Goal: Information Seeking & Learning: Check status

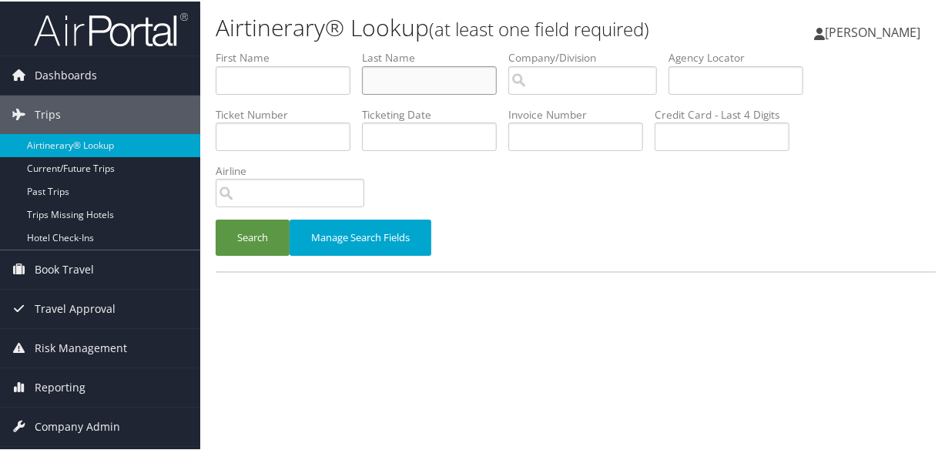
click at [470, 78] on input "text" at bounding box center [429, 79] width 135 height 29
paste input "PRILL"
type input "PRILL"
click at [216, 218] on button "Search" at bounding box center [253, 236] width 74 height 36
click at [439, 78] on input "text" at bounding box center [429, 79] width 135 height 29
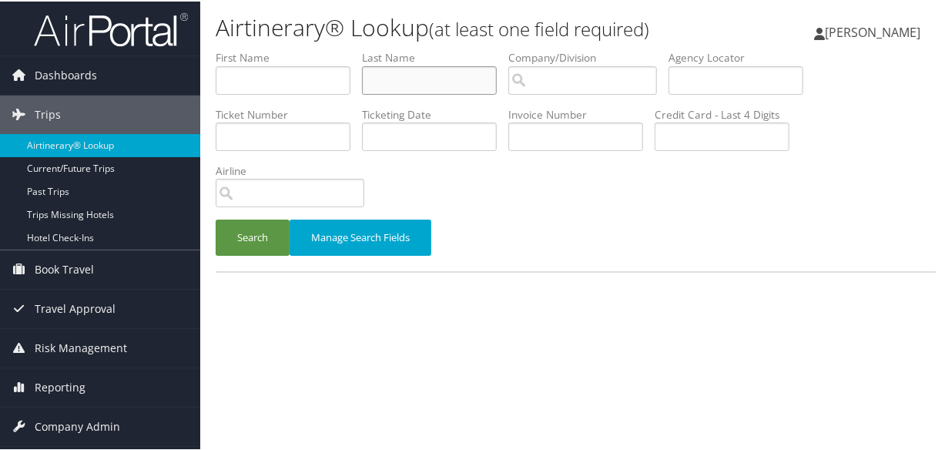
paste input "[PERSON_NAME]"
type input "[PERSON_NAME]"
click at [216, 218] on button "Search" at bounding box center [253, 236] width 74 height 36
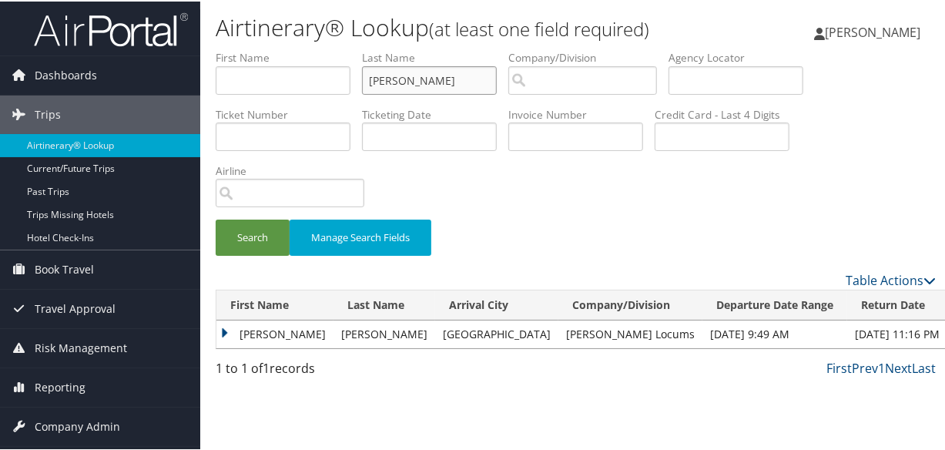
click at [371, 77] on input "BRUEHL" at bounding box center [429, 79] width 135 height 29
click at [216, 218] on button "Search" at bounding box center [253, 236] width 74 height 36
click at [222, 332] on td "Matthew" at bounding box center [275, 333] width 117 height 28
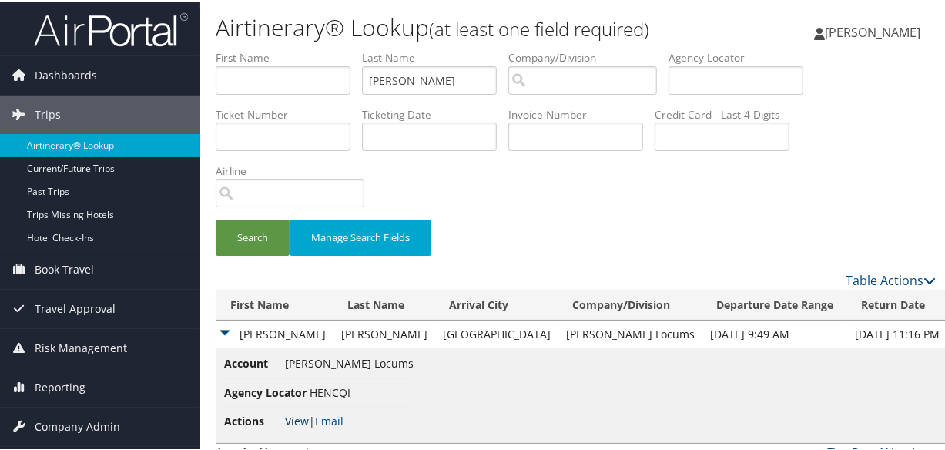
click at [304, 415] on link "View" at bounding box center [297, 419] width 24 height 15
drag, startPoint x: 449, startPoint y: 77, endPoint x: 293, endPoint y: 79, distance: 156.4
click at [293, 49] on ul "First Name Last Name BRUEHL Departure City Arrival City Company/Division Airpor…" at bounding box center [576, 49] width 720 height 0
paste input "BOYLE"
type input "BOYLE"
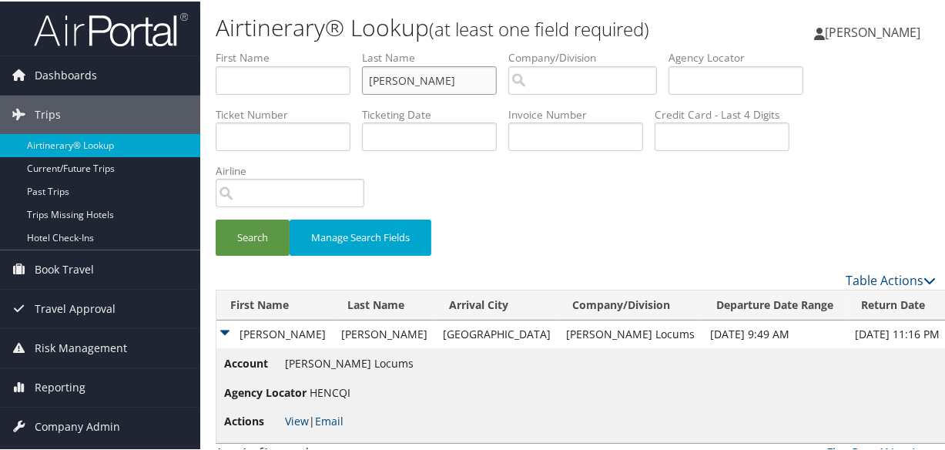
click at [216, 218] on button "Search" at bounding box center [253, 236] width 74 height 36
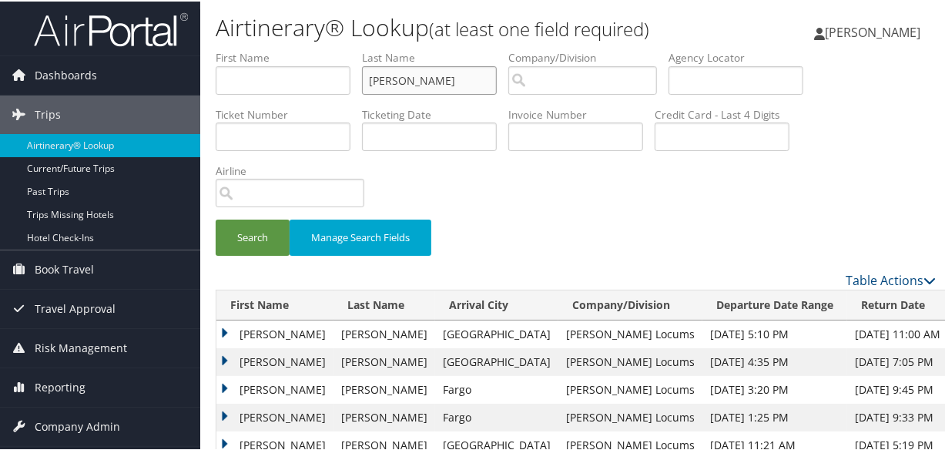
scroll to position [139, 0]
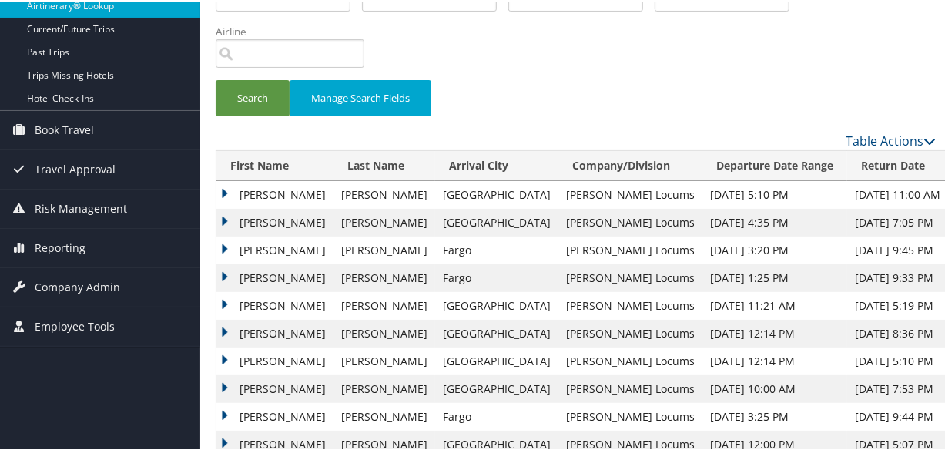
click at [221, 184] on td "Michael" at bounding box center [275, 194] width 117 height 28
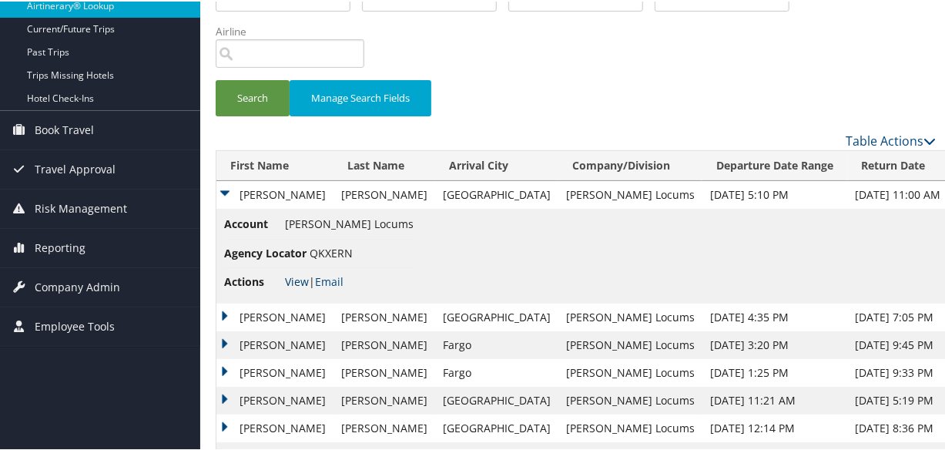
click at [299, 280] on link "View" at bounding box center [297, 280] width 24 height 15
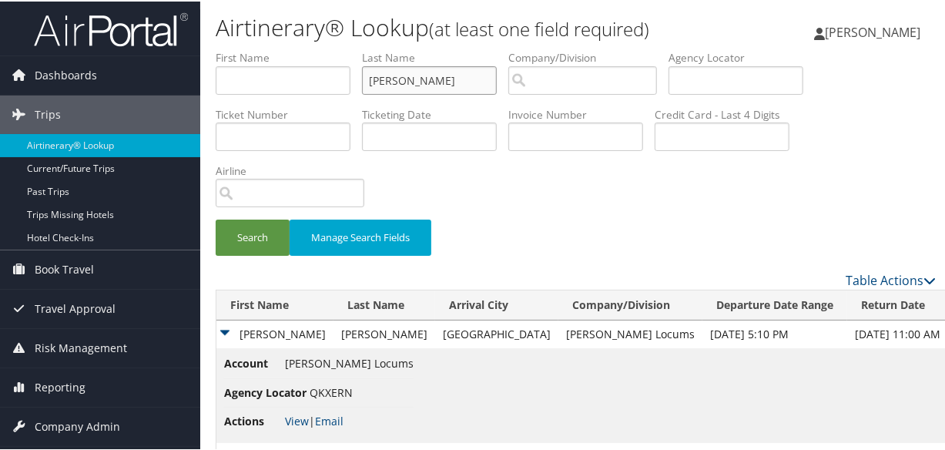
drag, startPoint x: 448, startPoint y: 78, endPoint x: 348, endPoint y: 76, distance: 99.4
click at [348, 49] on ul "First Name Last Name BOYLE Departure City Arrival City Company/Division Airport…" at bounding box center [576, 49] width 720 height 0
paste input "BOCHENT"
type input "BOCHENT"
click at [216, 218] on button "Search" at bounding box center [253, 236] width 74 height 36
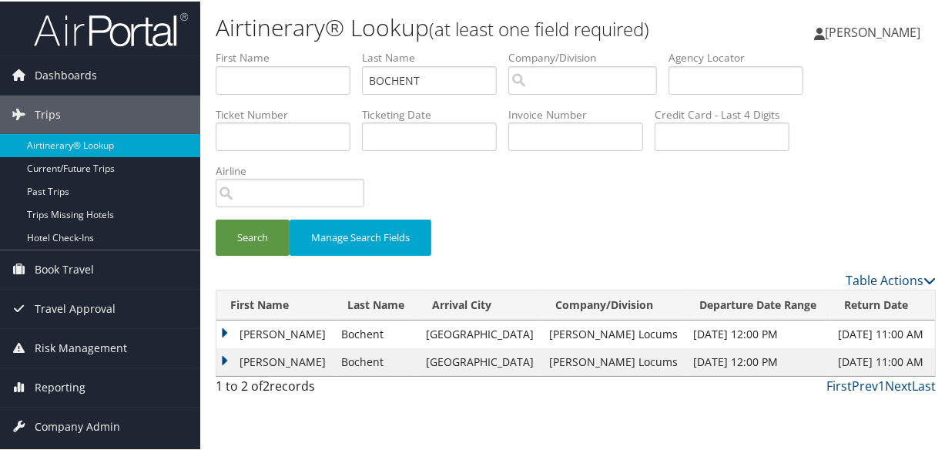
click at [227, 330] on td "Raphael" at bounding box center [275, 333] width 117 height 28
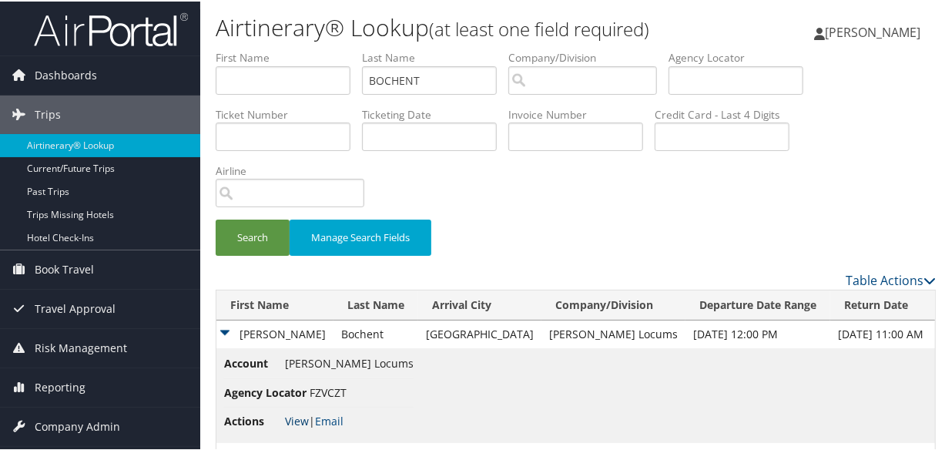
click at [297, 414] on link "View" at bounding box center [297, 419] width 24 height 15
drag, startPoint x: 472, startPoint y: 83, endPoint x: 257, endPoint y: 81, distance: 214.2
click at [257, 49] on ul "First Name Last Name BOCHENT Departure City Arrival City Company/Division Airpo…" at bounding box center [576, 49] width 720 height 0
paste input "BENTLEY"
type input "BENTLEY"
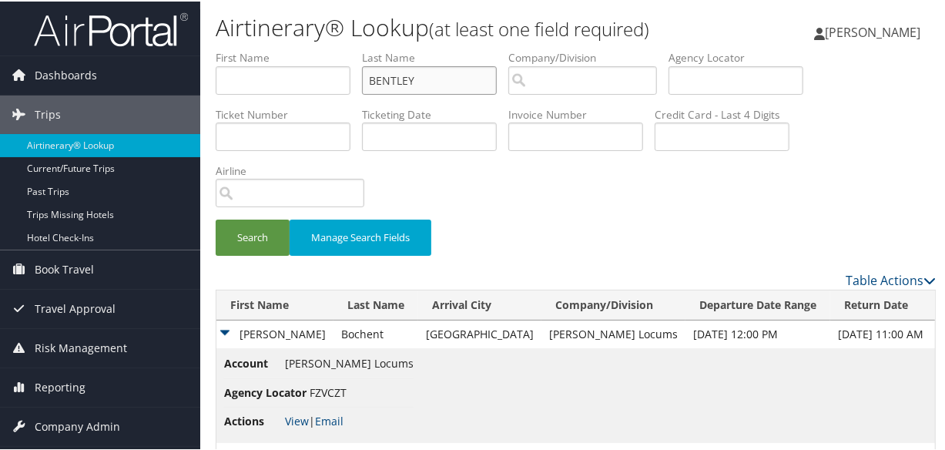
click at [216, 218] on button "Search" at bounding box center [253, 236] width 74 height 36
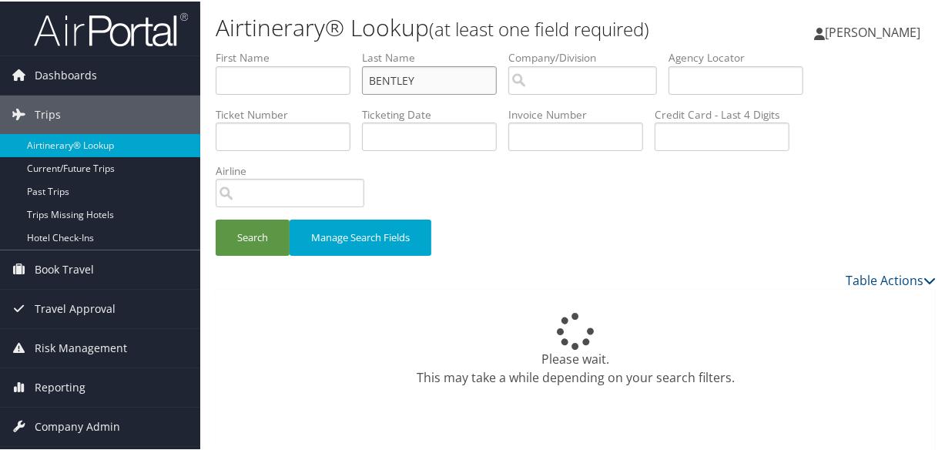
click at [371, 77] on input "BENTLEY" at bounding box center [429, 79] width 135 height 29
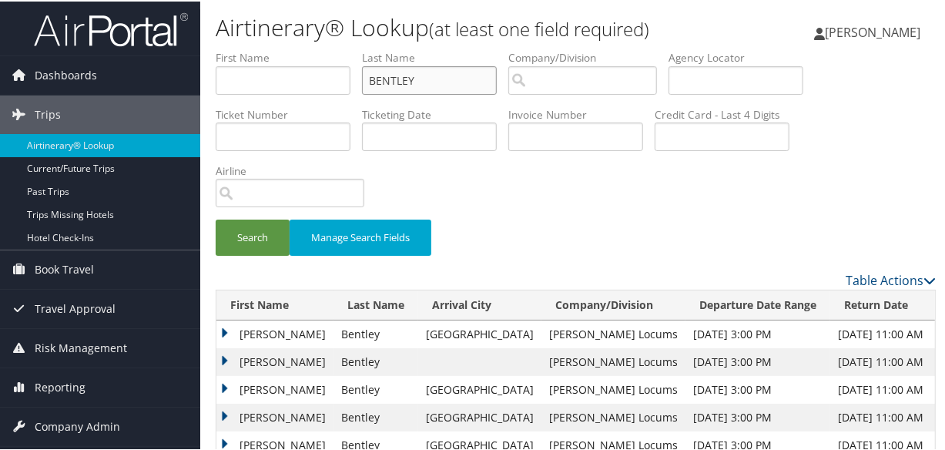
scroll to position [210, 0]
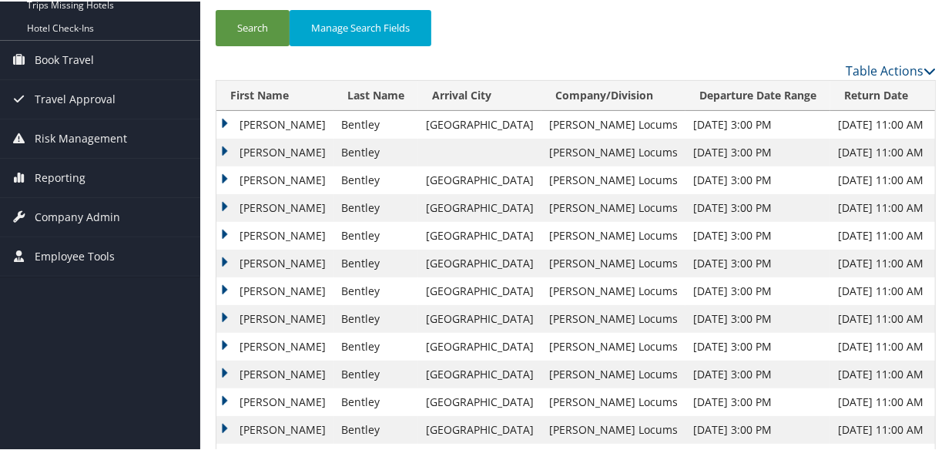
click at [223, 200] on td "Steven" at bounding box center [275, 207] width 117 height 28
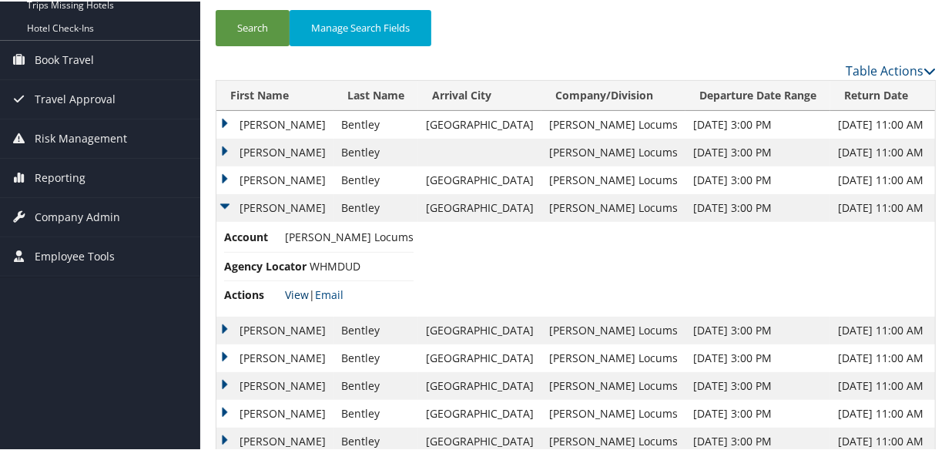
click at [296, 290] on link "View" at bounding box center [297, 293] width 24 height 15
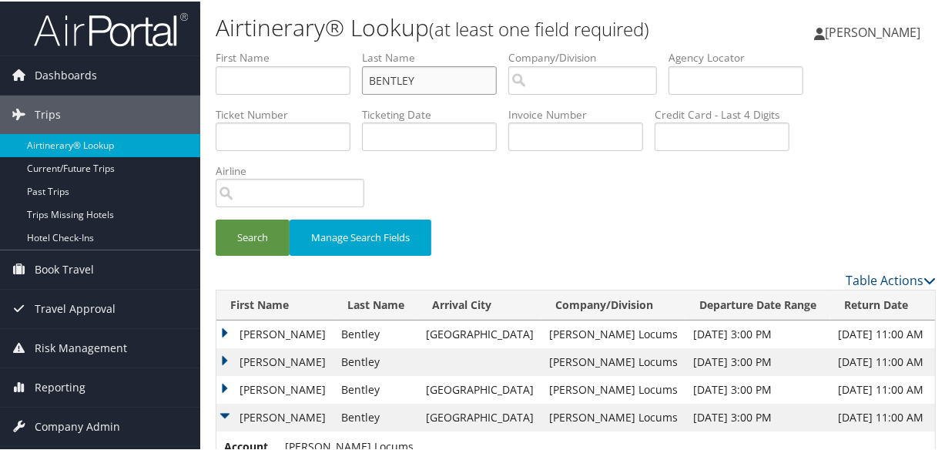
drag, startPoint x: 459, startPoint y: 81, endPoint x: 201, endPoint y: 63, distance: 258.7
paste input "BAVEJA"
type input "BAVEJA"
click at [216, 218] on button "Search" at bounding box center [253, 236] width 74 height 36
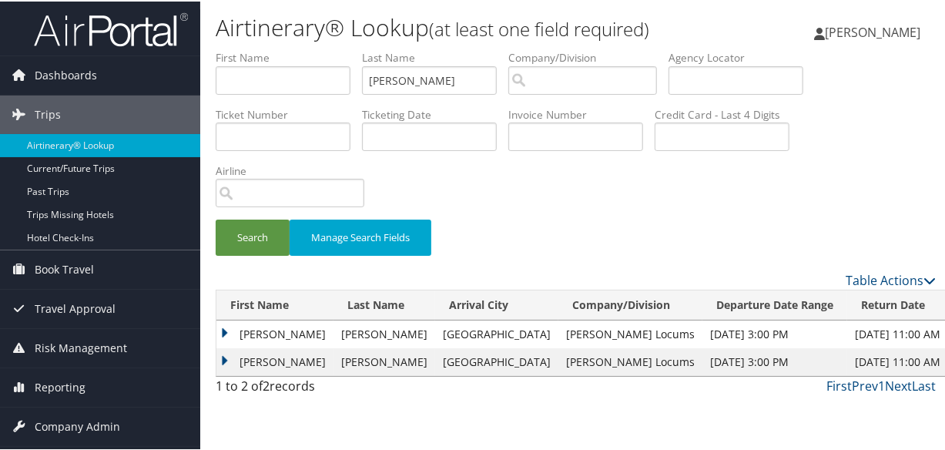
click at [223, 324] on td "Punit" at bounding box center [275, 333] width 117 height 28
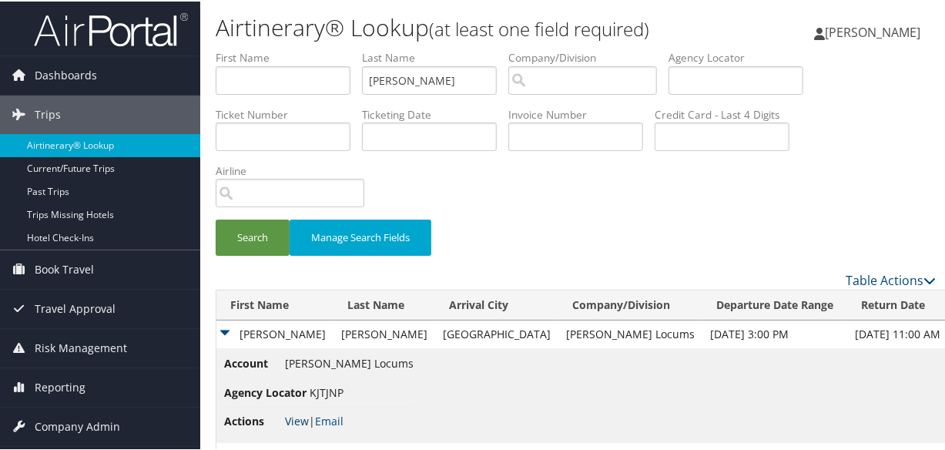
click at [291, 420] on link "View" at bounding box center [297, 419] width 24 height 15
drag, startPoint x: 423, startPoint y: 83, endPoint x: 351, endPoint y: 84, distance: 71.7
click at [351, 49] on ul "First Name Last Name BAVEJA Departure City Arrival City Company/Division Airpor…" at bounding box center [576, 49] width 720 height 0
paste input "BARTON"
click at [216, 218] on button "Search" at bounding box center [253, 236] width 74 height 36
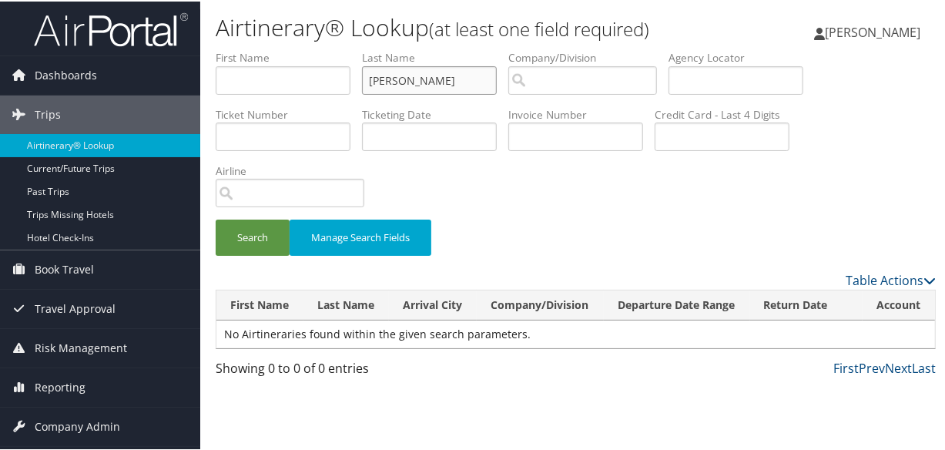
click at [373, 77] on input "BARTON" at bounding box center [429, 79] width 135 height 29
type input "BARTON"
click at [216, 218] on button "Search" at bounding box center [253, 236] width 74 height 36
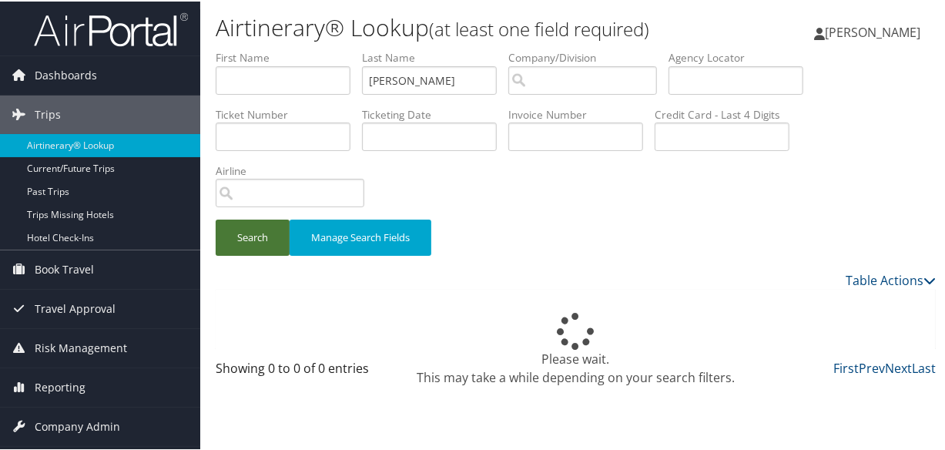
click at [254, 240] on button "Search" at bounding box center [253, 236] width 74 height 36
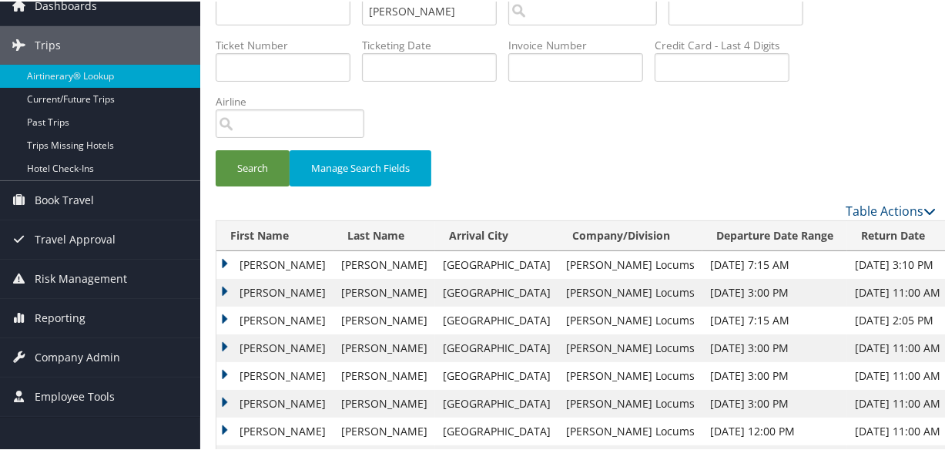
scroll to position [139, 0]
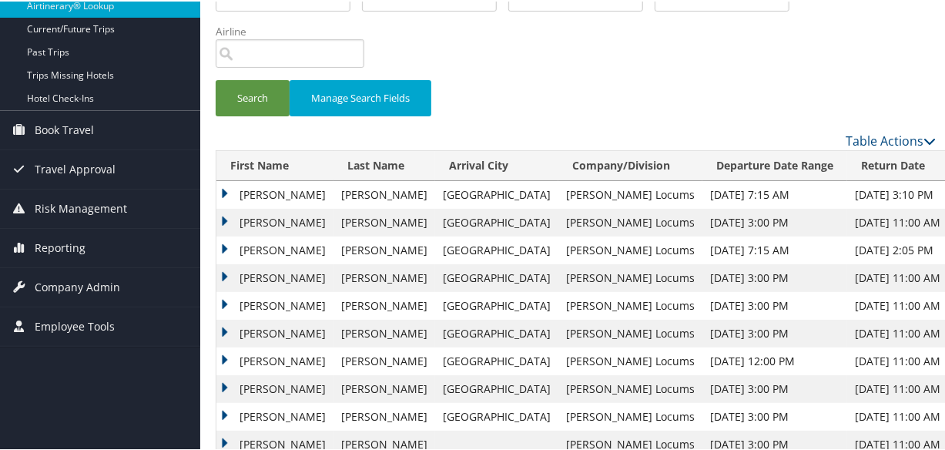
click at [226, 241] on td "Susan" at bounding box center [275, 249] width 117 height 28
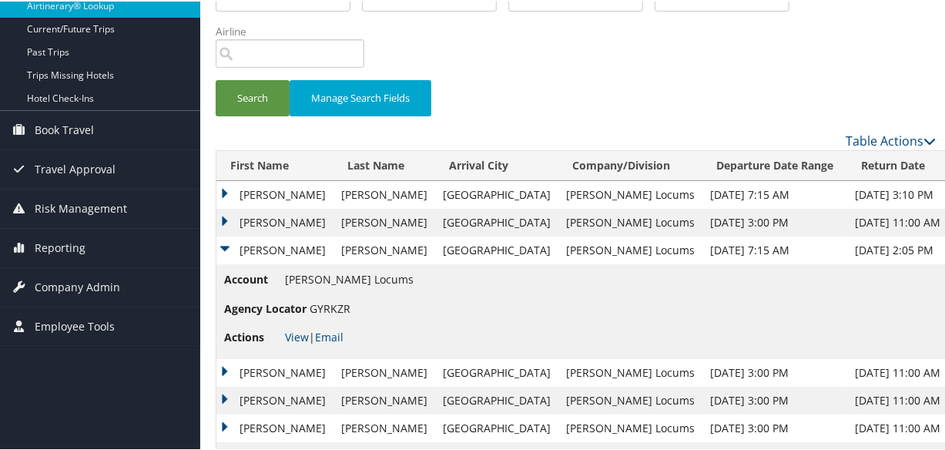
click at [223, 219] on td "Susan" at bounding box center [275, 221] width 117 height 28
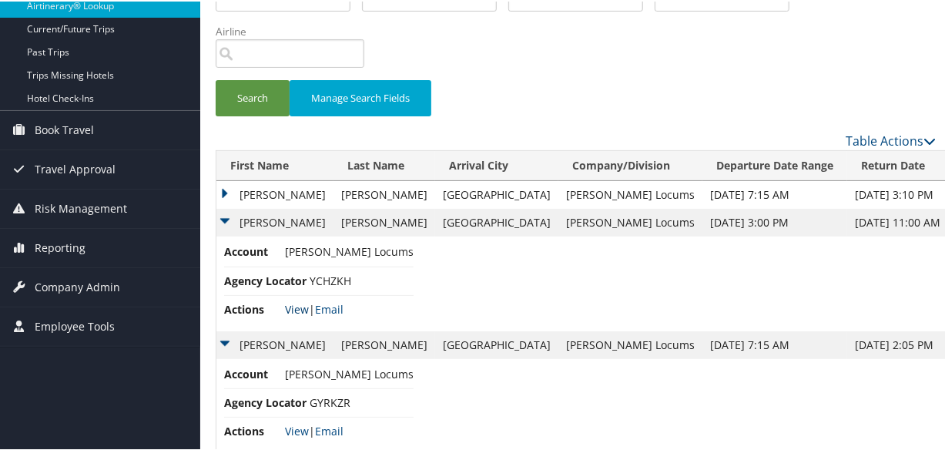
click at [293, 306] on link "View" at bounding box center [297, 308] width 24 height 15
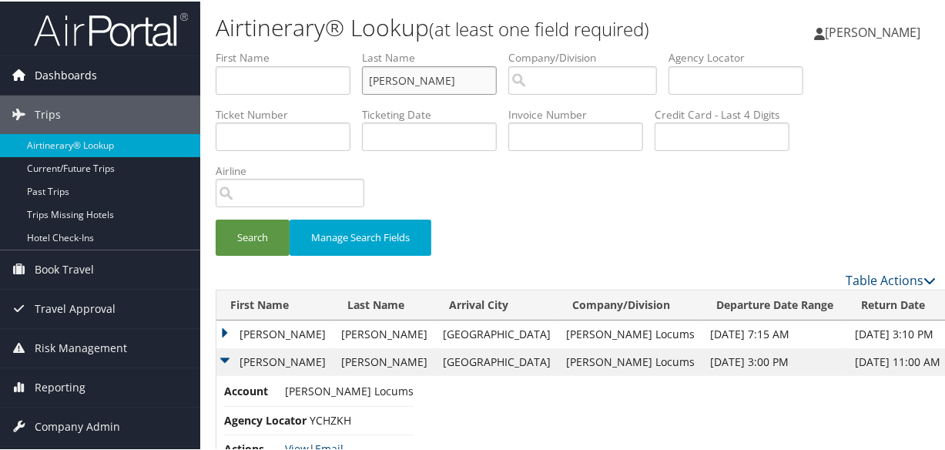
drag, startPoint x: 466, startPoint y: 79, endPoint x: 181, endPoint y: 89, distance: 285.3
paste input "DUVALL"
type input "DUVALL"
click at [247, 231] on button "Search" at bounding box center [253, 236] width 74 height 36
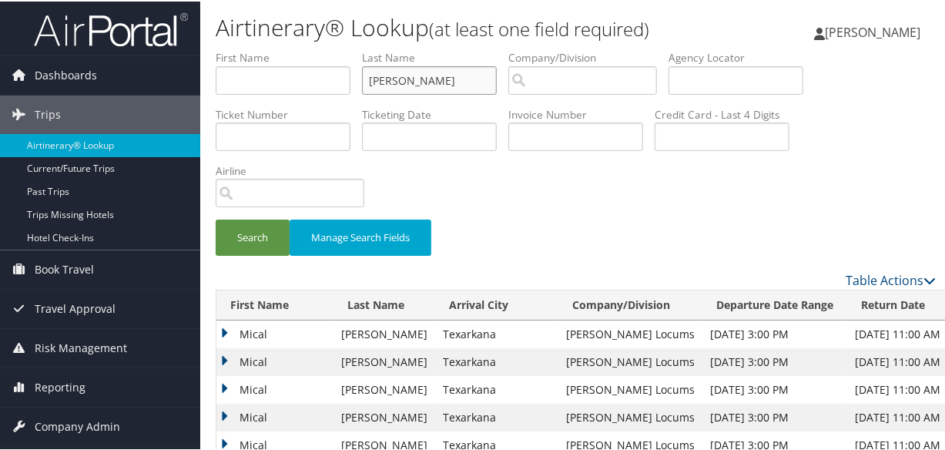
drag, startPoint x: 428, startPoint y: 86, endPoint x: 395, endPoint y: 86, distance: 33.9
click at [392, 86] on input "DUVALL" at bounding box center [429, 79] width 135 height 29
drag, startPoint x: 539, startPoint y: 190, endPoint x: 559, endPoint y: 239, distance: 52.2
click at [540, 190] on div "Search Manage Search Fields" at bounding box center [576, 159] width 744 height 221
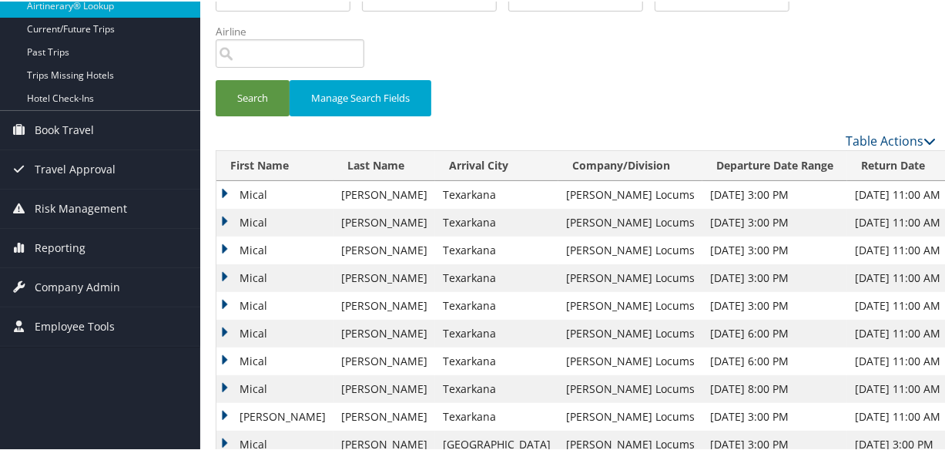
click at [225, 216] on td "Mical" at bounding box center [275, 221] width 117 height 28
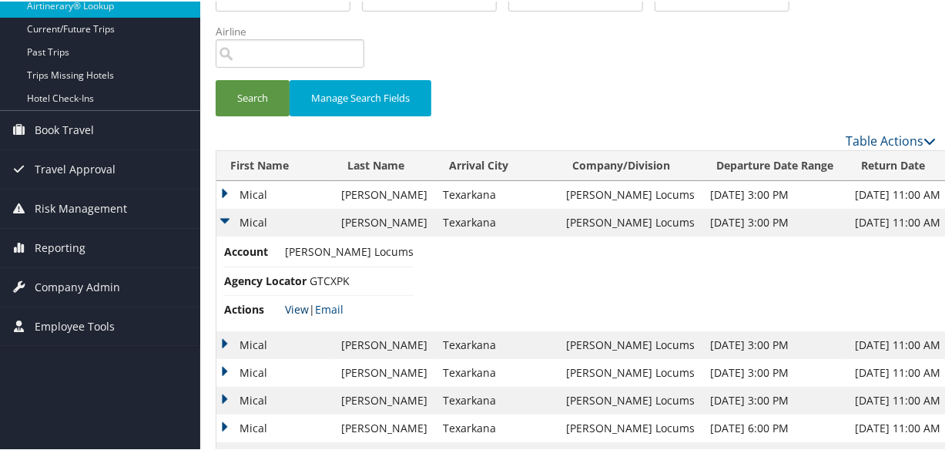
click at [288, 301] on link "View" at bounding box center [297, 308] width 24 height 15
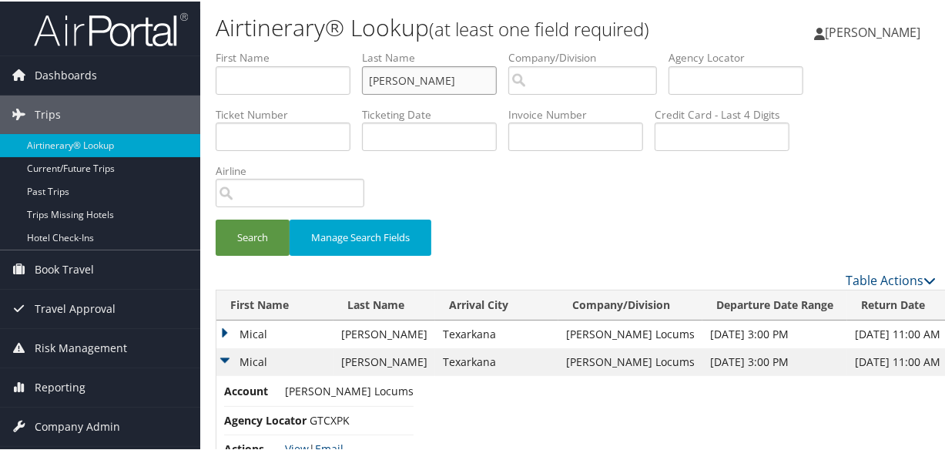
drag, startPoint x: 419, startPoint y: 77, endPoint x: 298, endPoint y: 74, distance: 121.0
click at [298, 49] on ul "First Name Last Name DUVALL Departure City Arrival City Company/Division Airpor…" at bounding box center [576, 49] width 720 height 0
paste input "COHEN"
type input "COHEN"
click at [216, 218] on button "Search" at bounding box center [253, 236] width 74 height 36
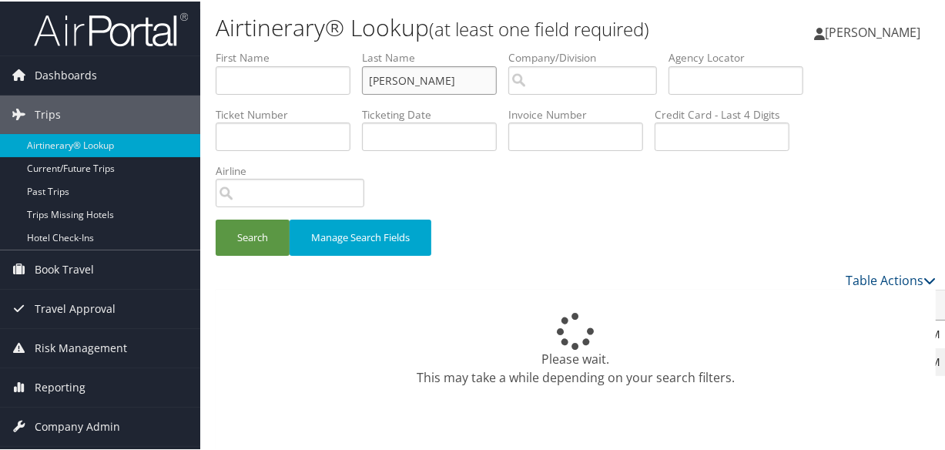
scroll to position [210, 0]
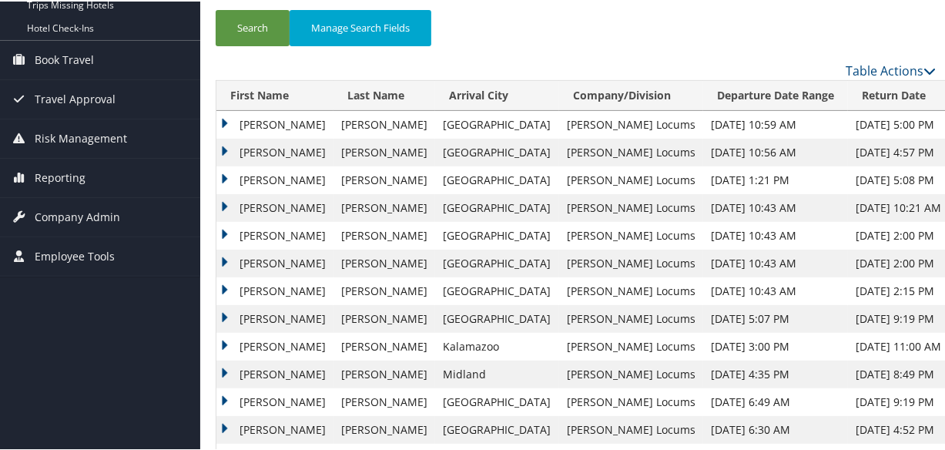
click at [224, 115] on td "Brian" at bounding box center [275, 123] width 117 height 28
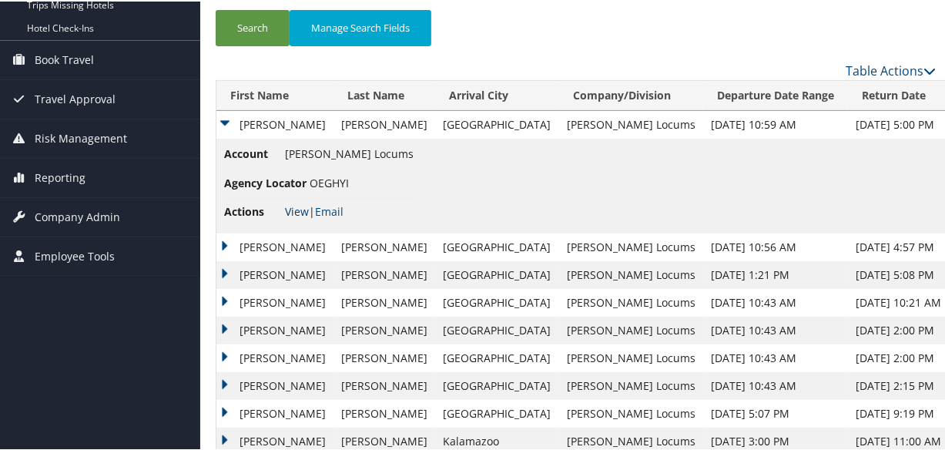
click at [299, 207] on link "View" at bounding box center [297, 210] width 24 height 15
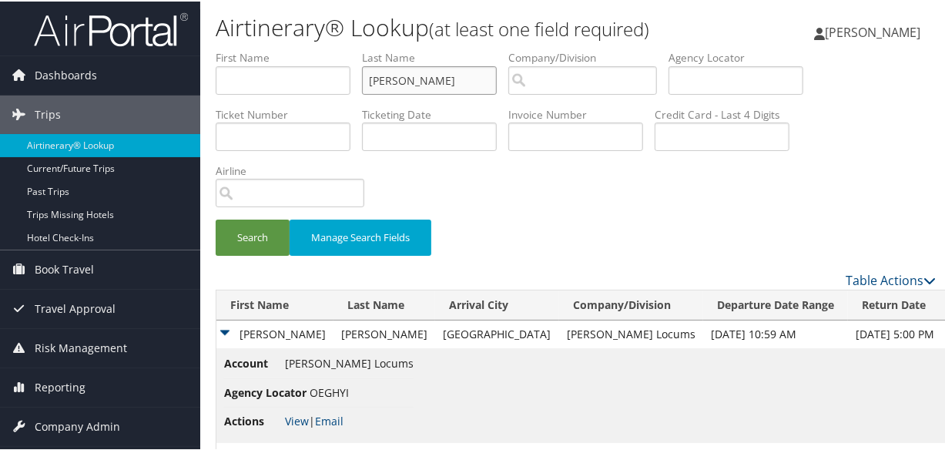
drag, startPoint x: 457, startPoint y: 82, endPoint x: 319, endPoint y: 82, distance: 137.9
click at [319, 49] on ul "First Name Last Name COHEN Departure City Arrival City Company/Division Airport…" at bounding box center [576, 49] width 720 height 0
type input "\"
paste input "DOWNES"
type input "DOWNES"
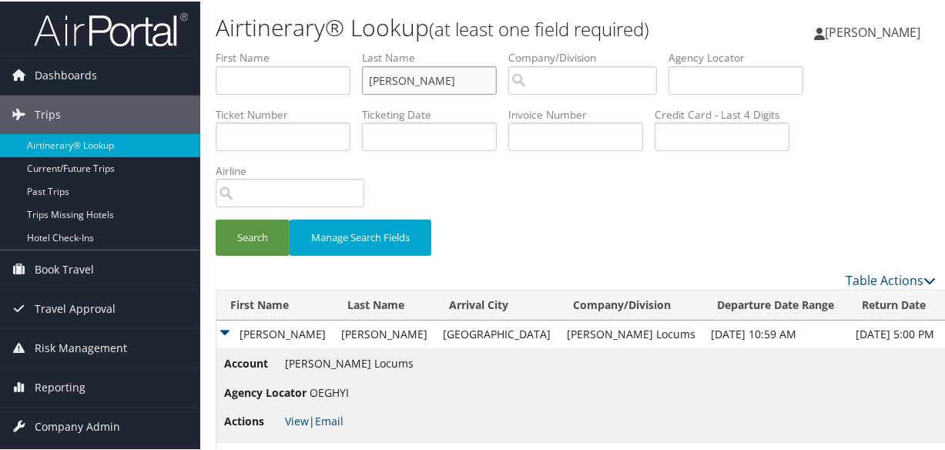
click at [216, 218] on button "Search" at bounding box center [253, 236] width 74 height 36
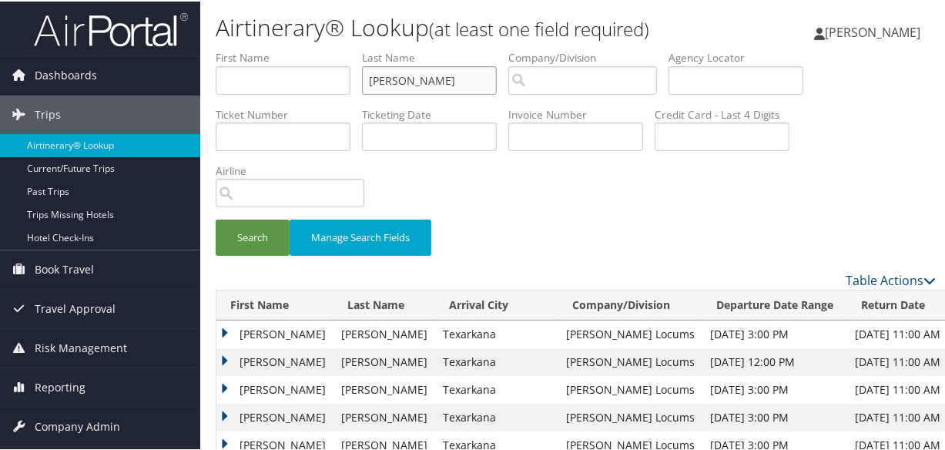
scroll to position [280, 0]
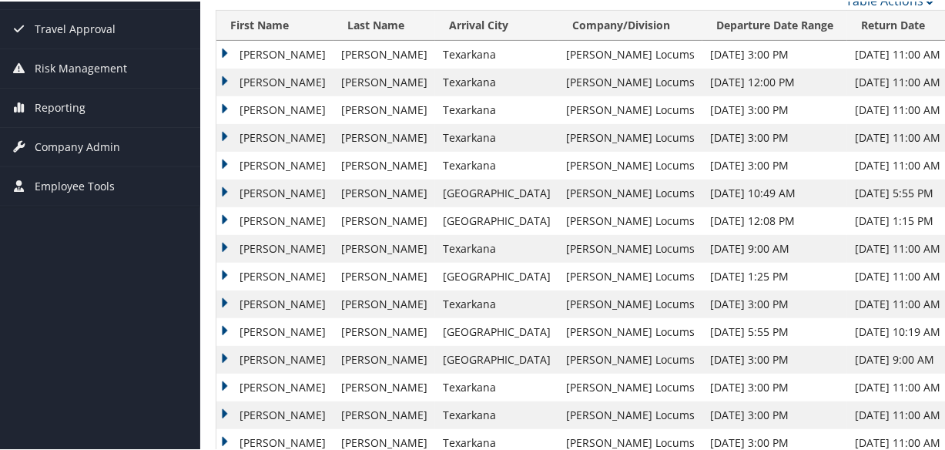
click at [220, 75] on td "Kim" at bounding box center [275, 81] width 117 height 28
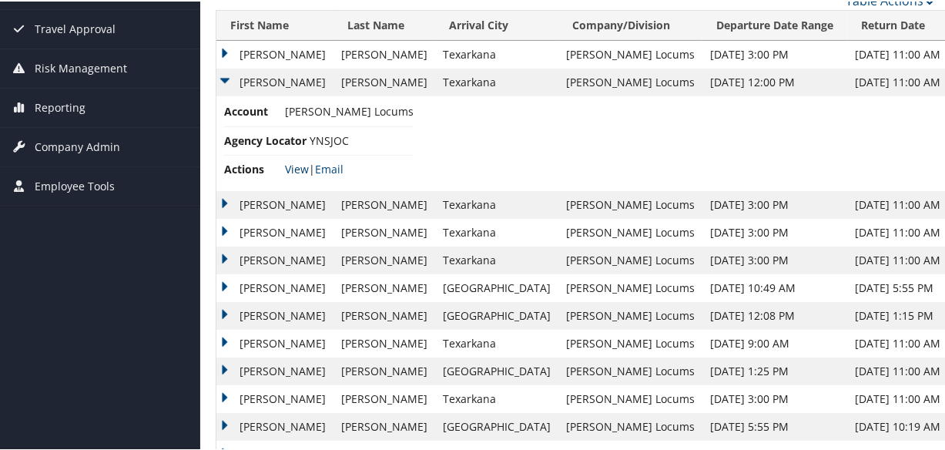
click at [293, 165] on link "View" at bounding box center [297, 167] width 24 height 15
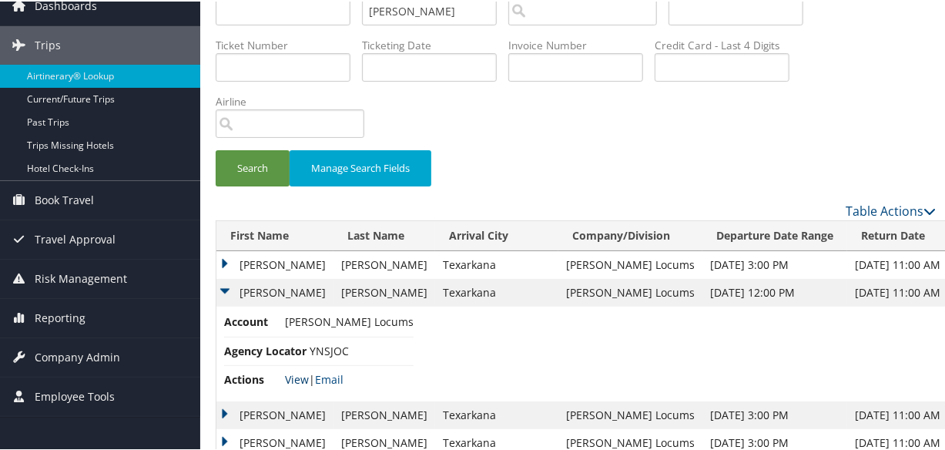
scroll to position [0, 0]
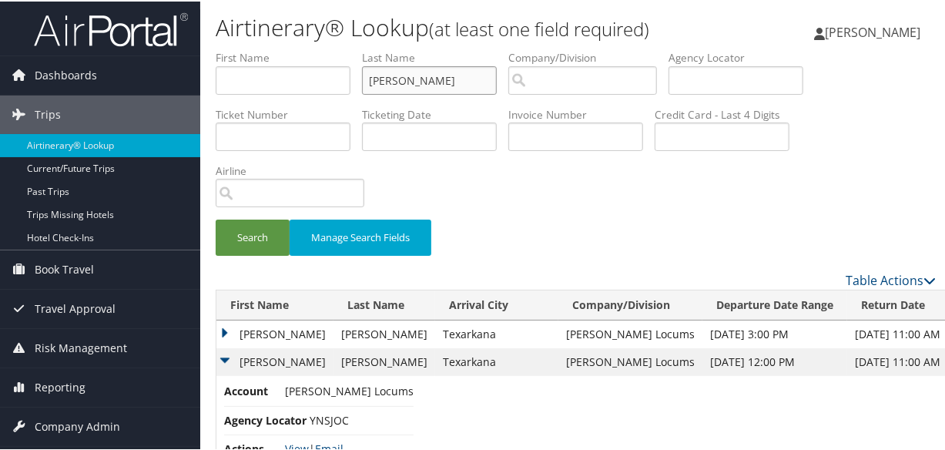
drag, startPoint x: 435, startPoint y: 82, endPoint x: 212, endPoint y: 73, distance: 222.8
click at [216, 73] on form "First Name Last Name DOWNES Departure City Arrival City Company/Division Airpor…" at bounding box center [576, 159] width 720 height 221
paste input "DAVISNELSON"
type input "DAVISNELSON"
click at [216, 218] on button "Search" at bounding box center [253, 236] width 74 height 36
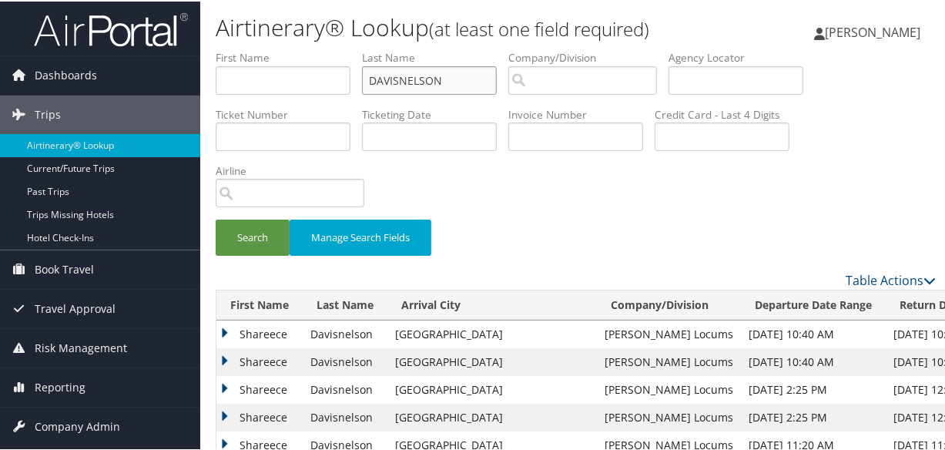
scroll to position [210, 0]
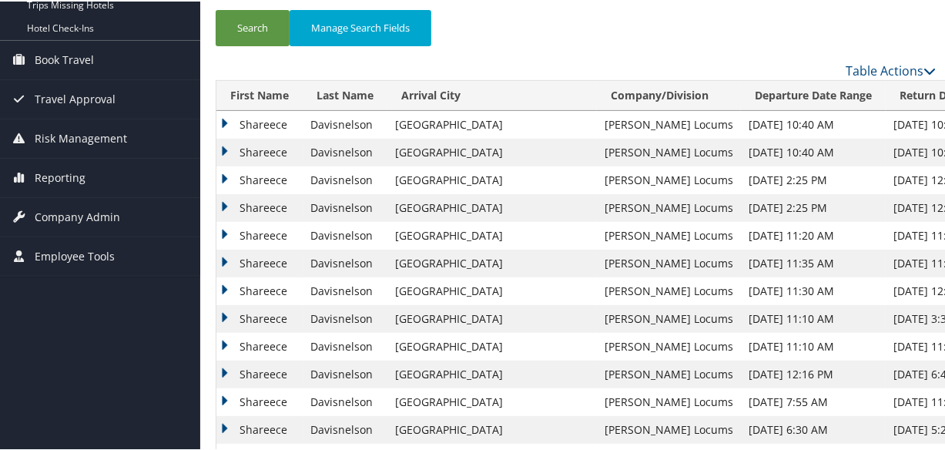
click at [227, 149] on td "Shareece" at bounding box center [260, 151] width 86 height 28
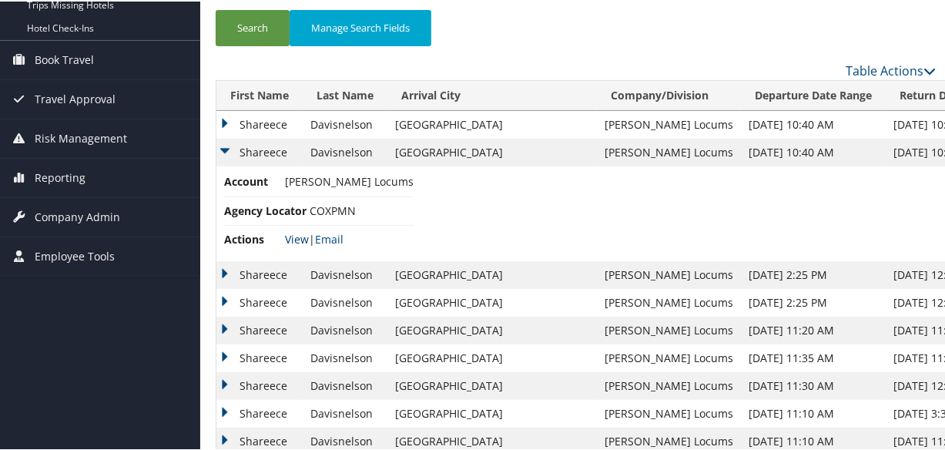
click at [297, 237] on link "View" at bounding box center [297, 237] width 24 height 15
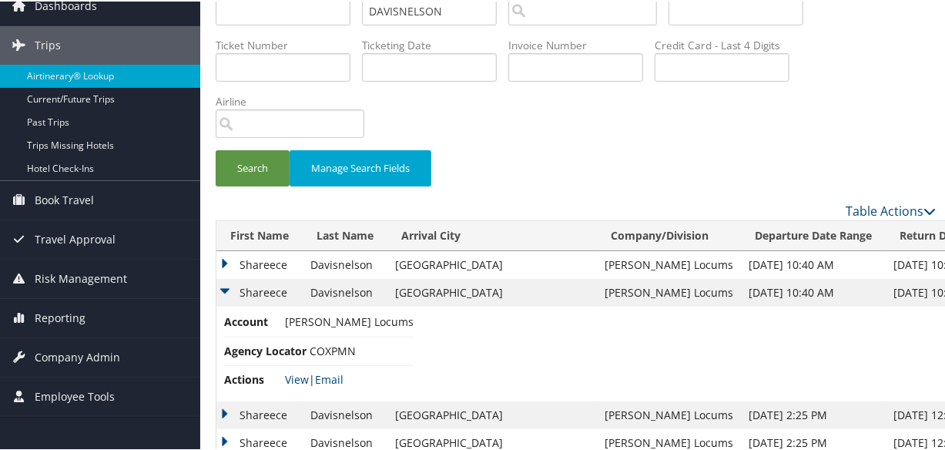
scroll to position [0, 0]
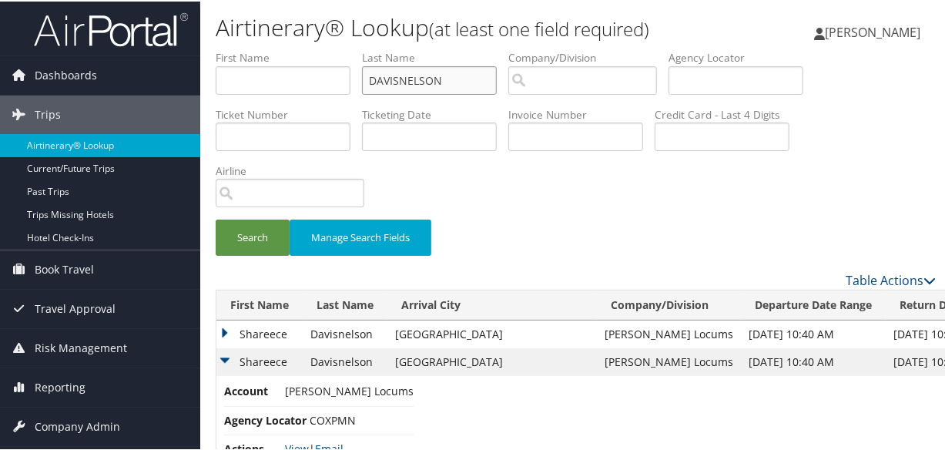
drag, startPoint x: 471, startPoint y: 84, endPoint x: 246, endPoint y: 77, distance: 225.1
click at [246, 49] on ul "First Name Last Name DAVISNELSON Departure City Arrival City Company/Division A…" at bounding box center [576, 49] width 720 height 0
paste input "CULLEN"
type input "CULLEN"
click at [216, 218] on button "Search" at bounding box center [253, 236] width 74 height 36
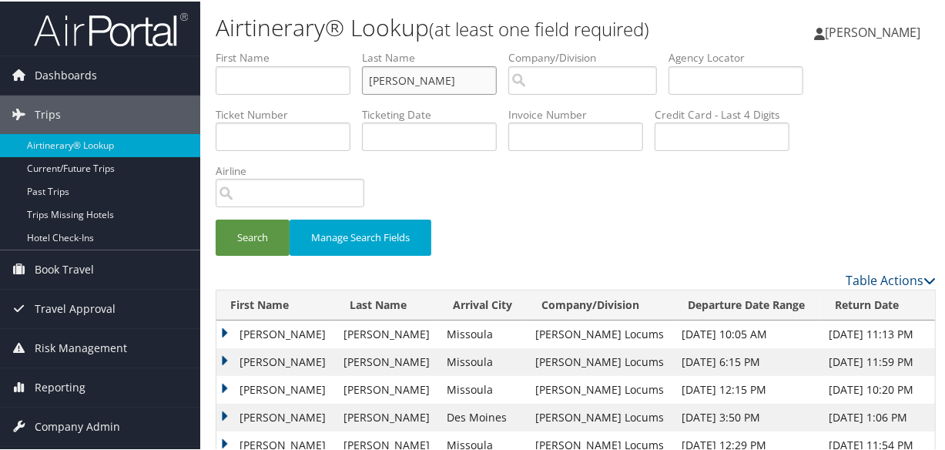
scroll to position [89, 0]
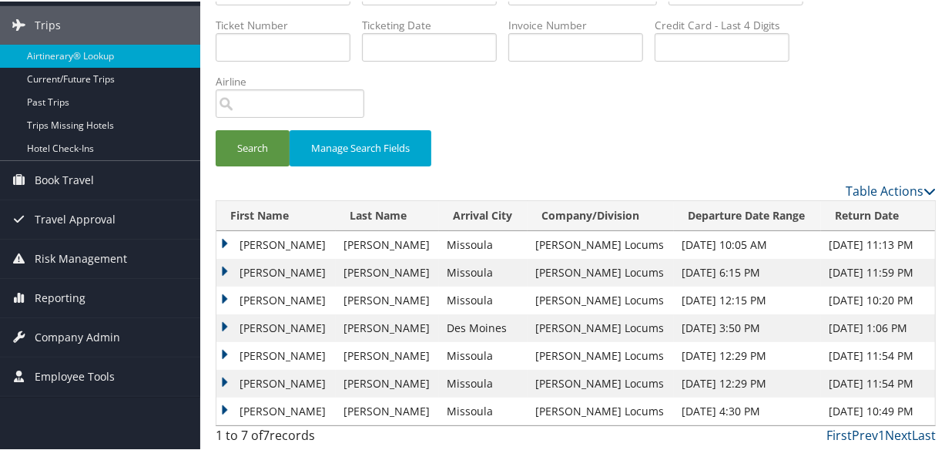
click at [222, 243] on td "Marc" at bounding box center [276, 244] width 119 height 28
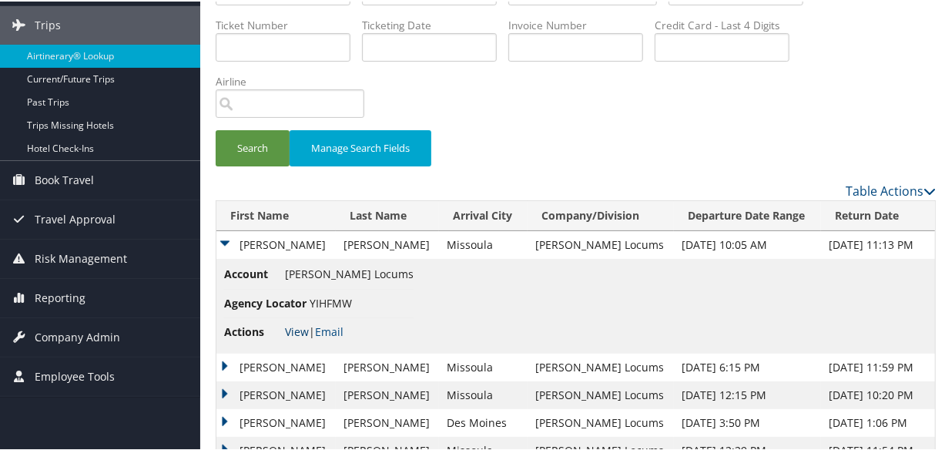
click at [294, 328] on link "View" at bounding box center [297, 330] width 24 height 15
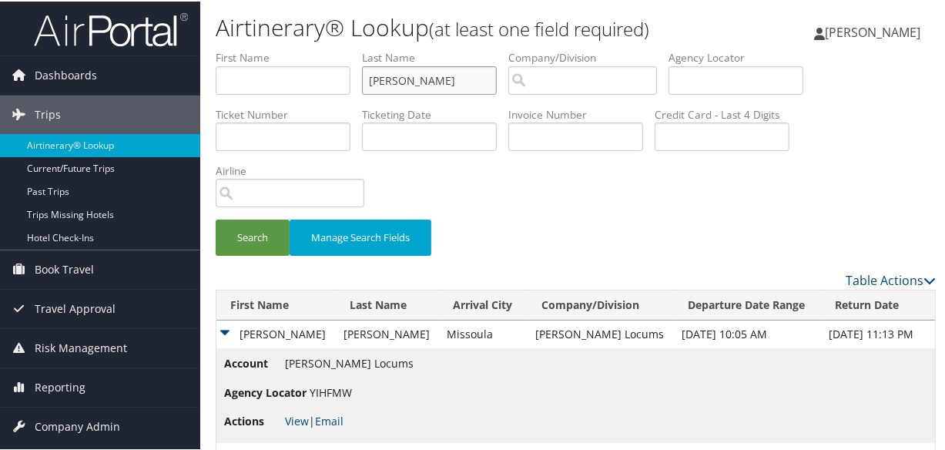
drag, startPoint x: 446, startPoint y: 76, endPoint x: 212, endPoint y: 82, distance: 234.3
click at [216, 82] on form "First Name Last Name CULLEN Departure City Arrival City Company/Division Airpor…" at bounding box center [576, 159] width 720 height 221
paste input "CORNELIUS"
type input "CORNELIUS"
click at [216, 218] on button "Search" at bounding box center [253, 236] width 74 height 36
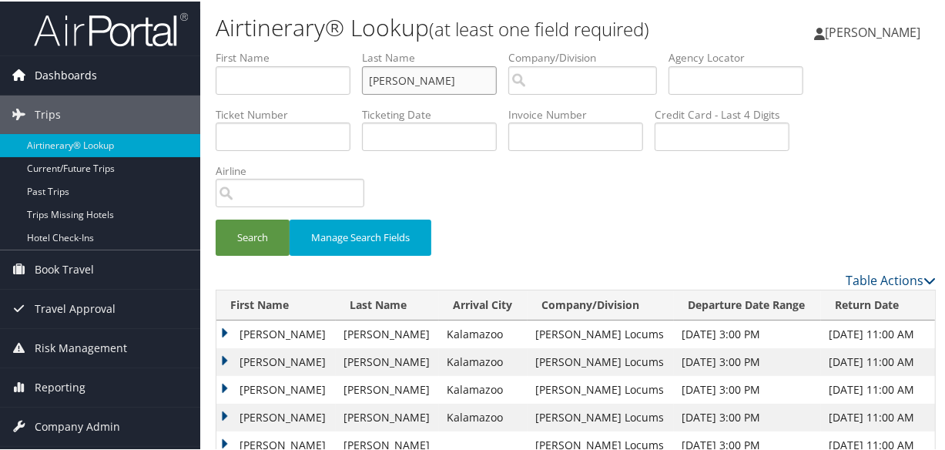
drag, startPoint x: 457, startPoint y: 81, endPoint x: 115, endPoint y: 63, distance: 342.6
click at [127, 74] on div "Dashboards AirPortal 360™ (Manager) My Travel Dashboard Trips Airtinerary® Look…" at bounding box center [476, 409] width 952 height 818
paste input "HERSCOVICI"
click at [216, 218] on button "Search" at bounding box center [253, 236] width 74 height 36
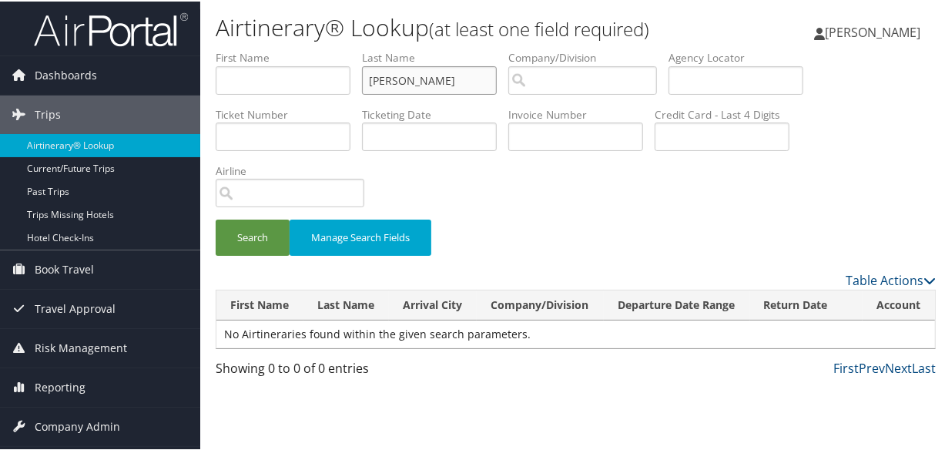
click at [375, 76] on input "HERSCOVICI" at bounding box center [429, 79] width 135 height 29
type input "HERSCOVICI"
click at [216, 218] on button "Search" at bounding box center [253, 236] width 74 height 36
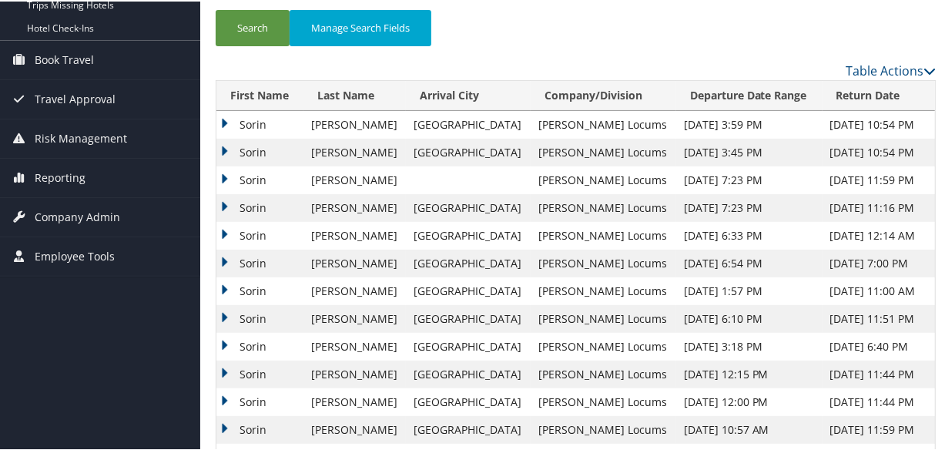
scroll to position [139, 0]
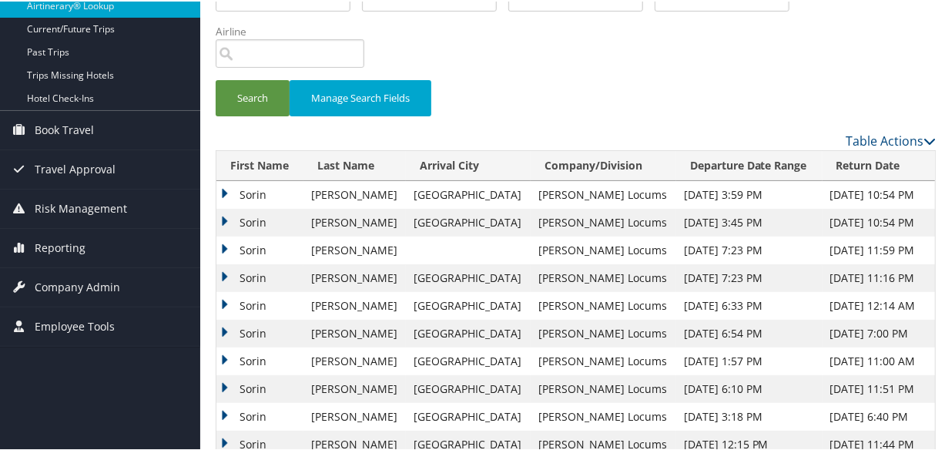
click at [221, 186] on td "Sorin" at bounding box center [260, 194] width 87 height 28
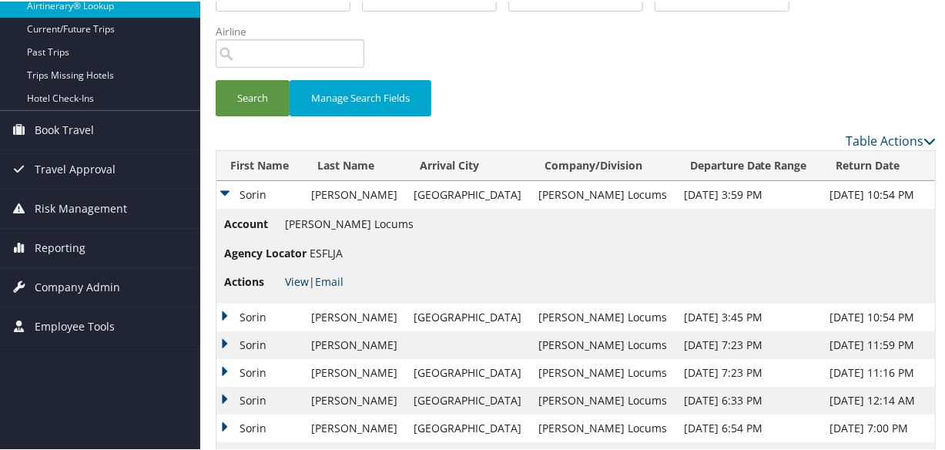
click at [296, 279] on link "View" at bounding box center [297, 280] width 24 height 15
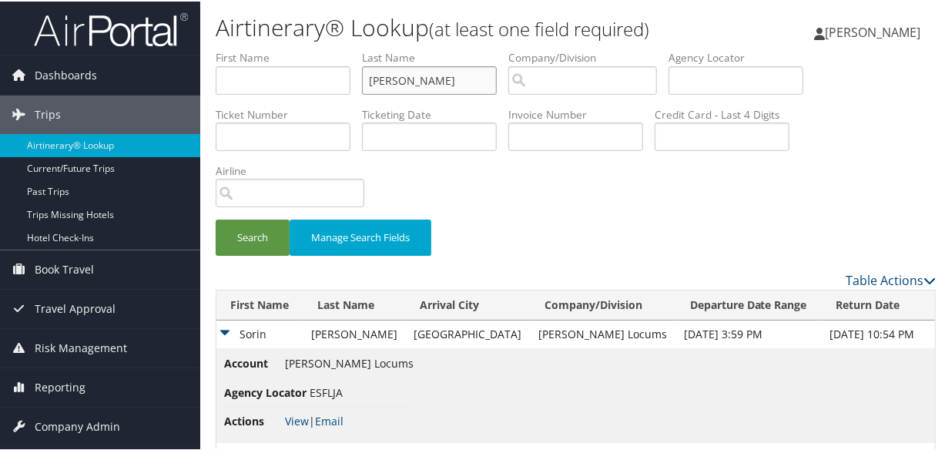
drag, startPoint x: 478, startPoint y: 83, endPoint x: -9, endPoint y: 83, distance: 487.0
click at [0, 83] on html "Menu Dashboards ► AirPortal 360™ (Manager) My Travel Dashboard Trips ► Airtiner…" at bounding box center [476, 225] width 952 height 450
type input "guerra"
click at [216, 218] on button "Search" at bounding box center [253, 236] width 74 height 36
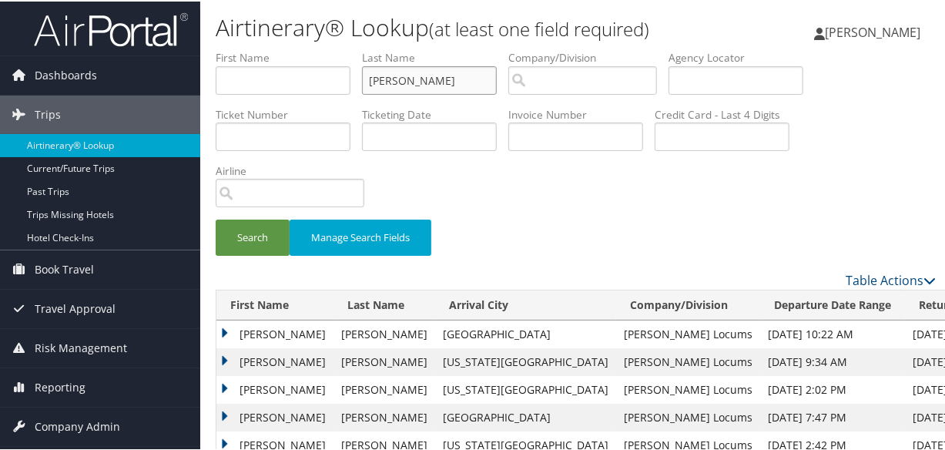
scroll to position [139, 0]
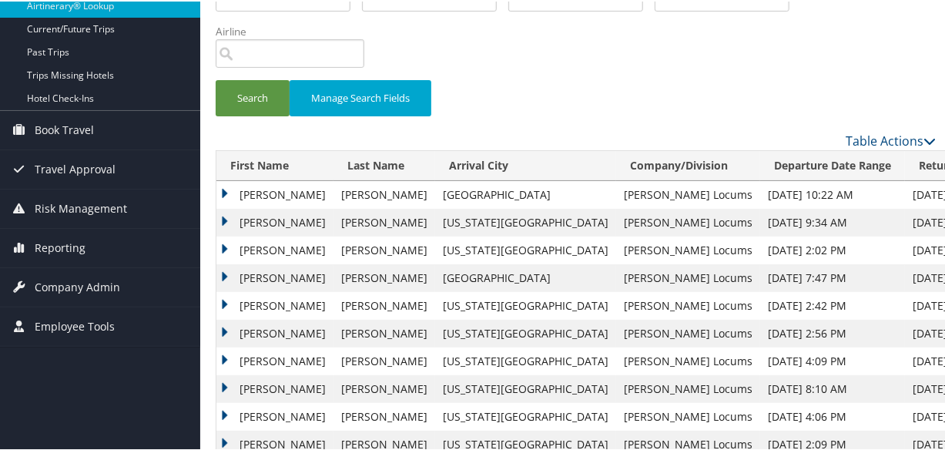
click at [231, 219] on td "Julio" at bounding box center [275, 221] width 117 height 28
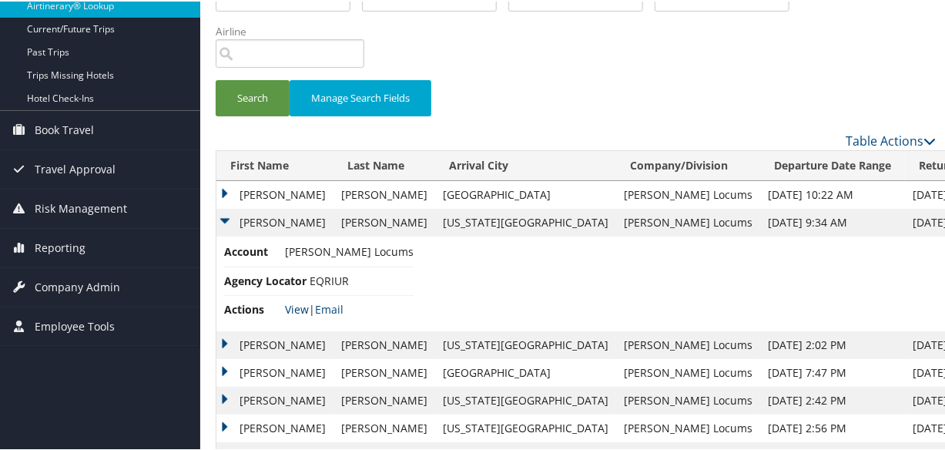
click at [302, 301] on link "View" at bounding box center [297, 308] width 24 height 15
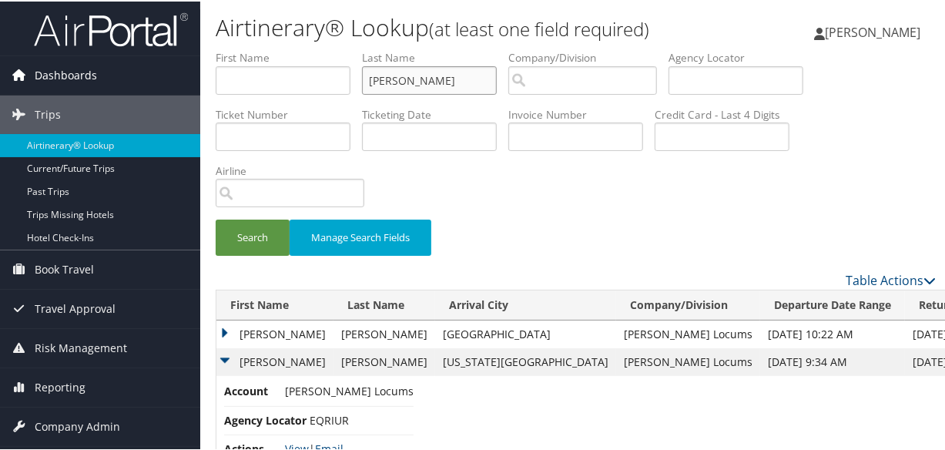
drag, startPoint x: 454, startPoint y: 82, endPoint x: 126, endPoint y: 80, distance: 327.5
paste input "GUSTAFSON"
click at [216, 218] on button "Search" at bounding box center [253, 236] width 74 height 36
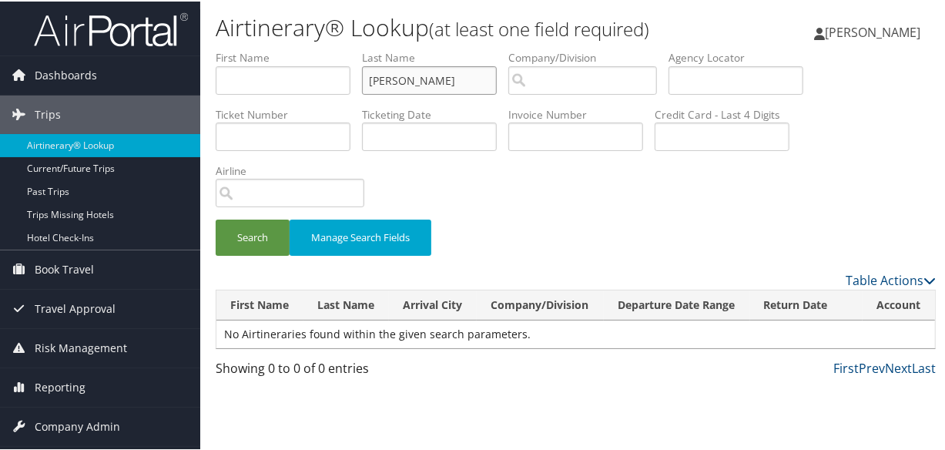
click at [373, 78] on input "GUSTAFSON" at bounding box center [429, 79] width 135 height 29
type input "GUSTAFSON"
click at [270, 243] on button "Search" at bounding box center [253, 236] width 74 height 36
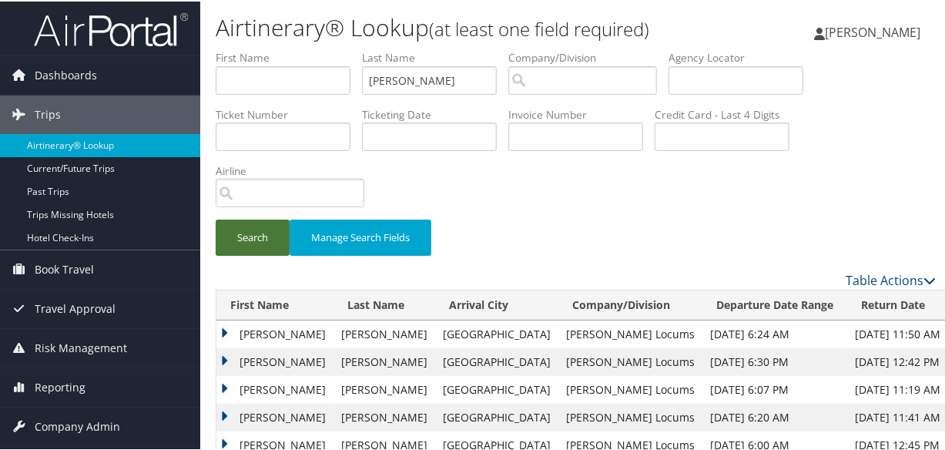
scroll to position [210, 0]
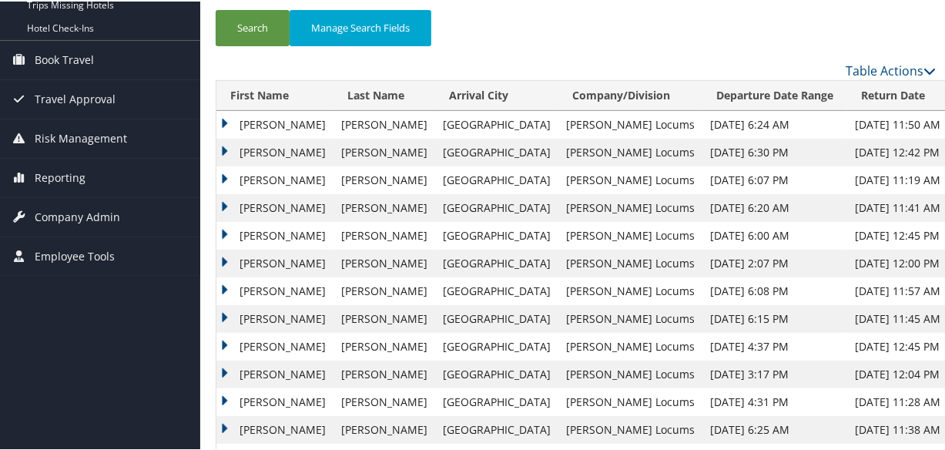
click at [223, 147] on td "Joshua" at bounding box center [275, 151] width 117 height 28
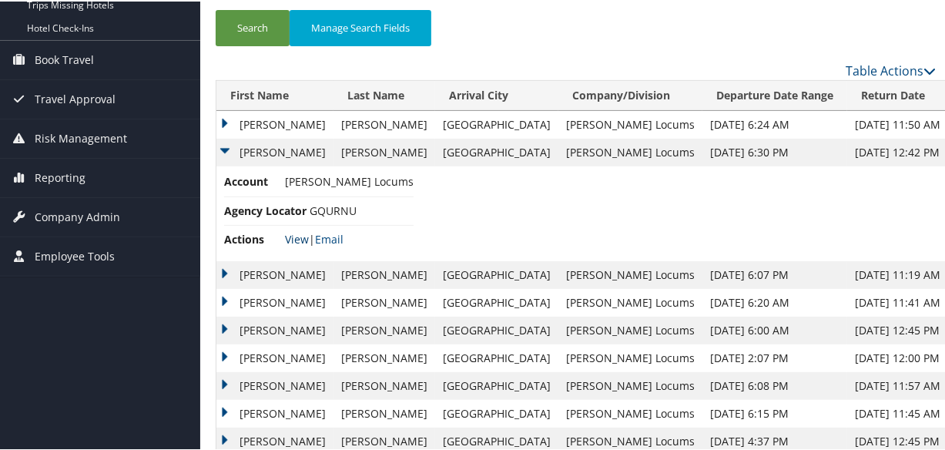
click at [293, 237] on link "View" at bounding box center [297, 237] width 24 height 15
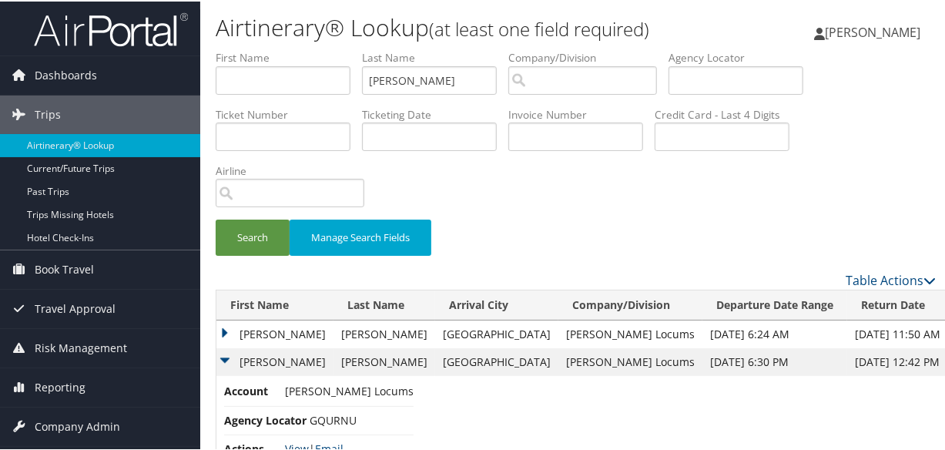
scroll to position [280, 0]
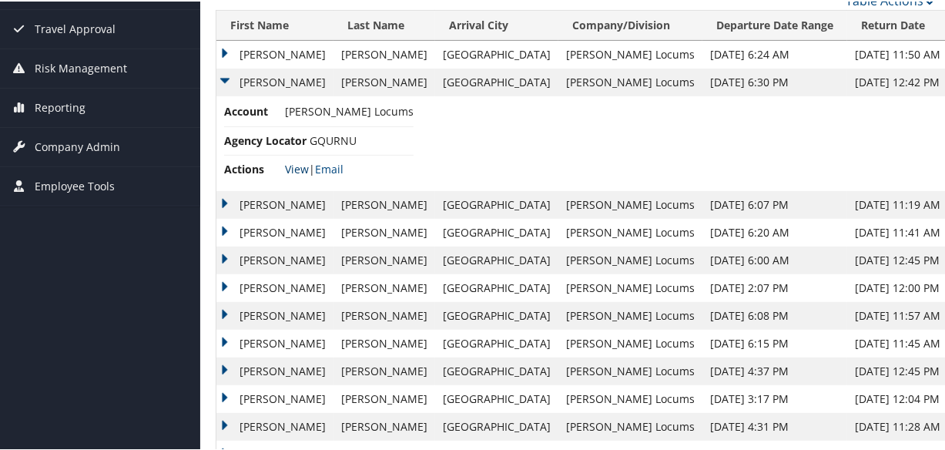
click at [300, 164] on link "View" at bounding box center [297, 167] width 24 height 15
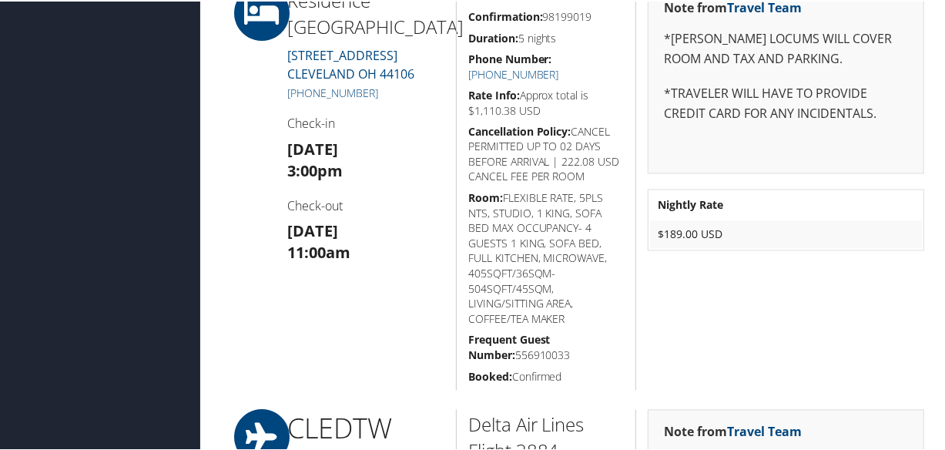
scroll to position [1541, 0]
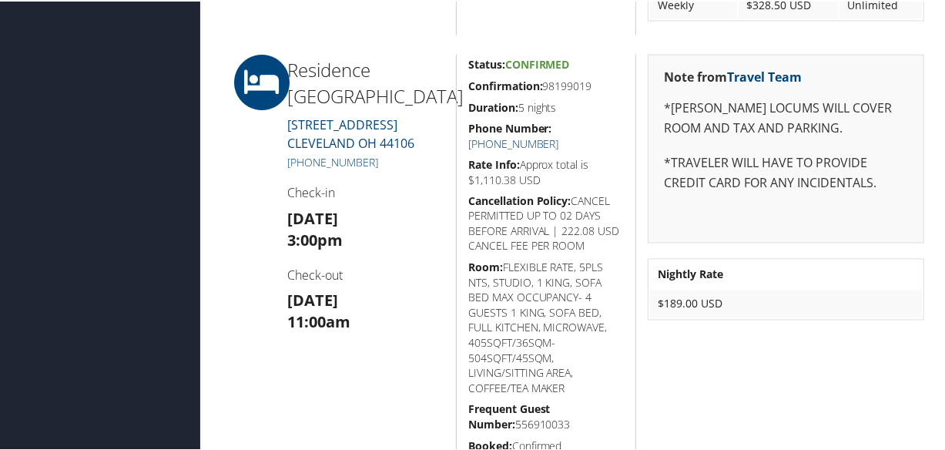
click at [559, 135] on link "(216) 249-9090" at bounding box center [513, 142] width 91 height 15
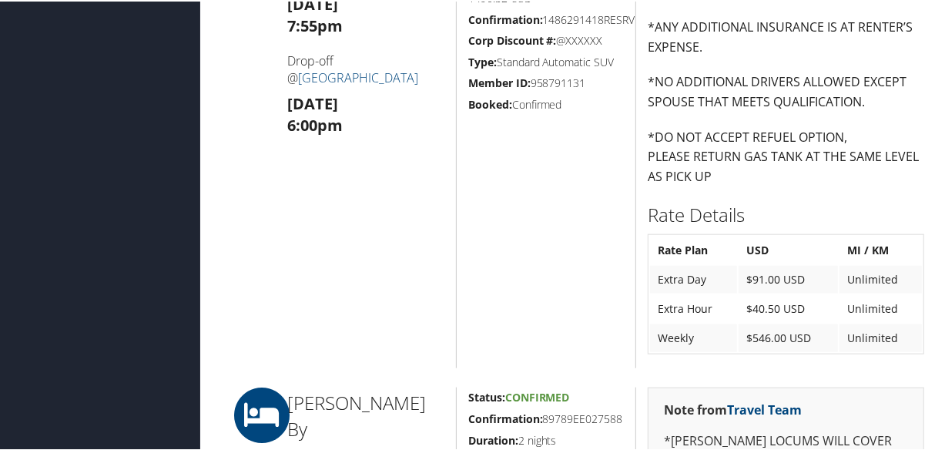
scroll to position [1190, 0]
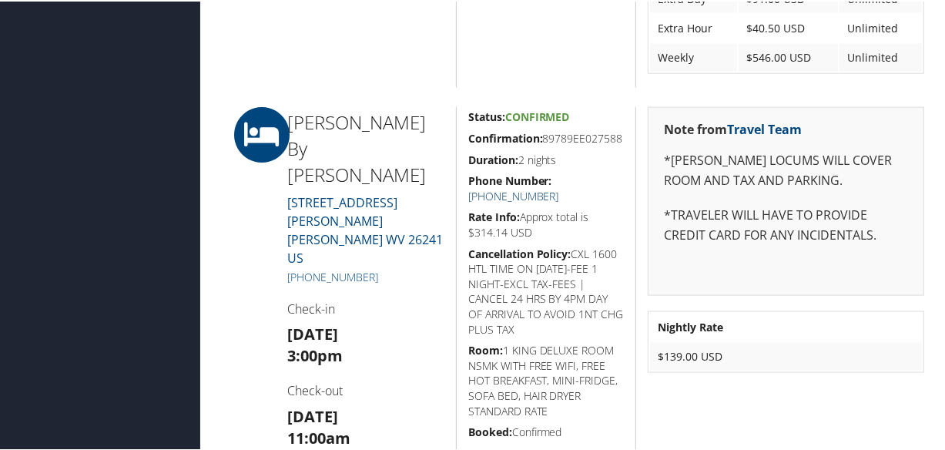
click at [559, 192] on link "+1 (304) 636-1400" at bounding box center [513, 194] width 91 height 15
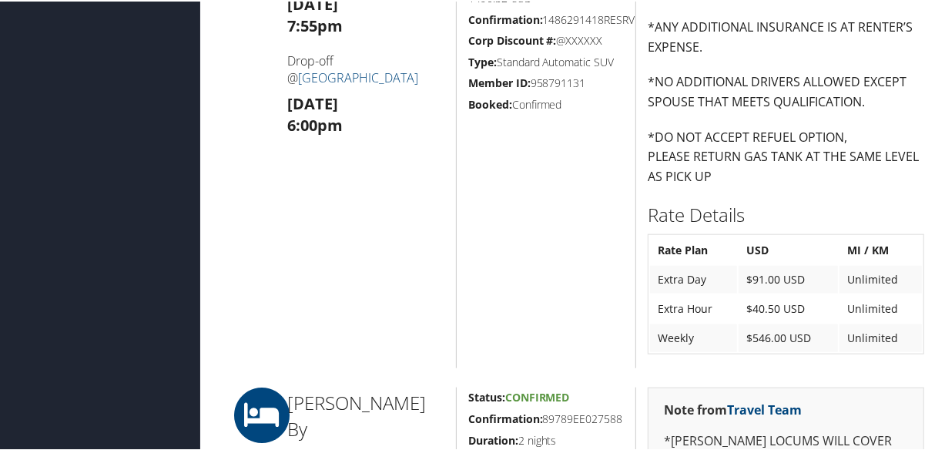
scroll to position [1120, 0]
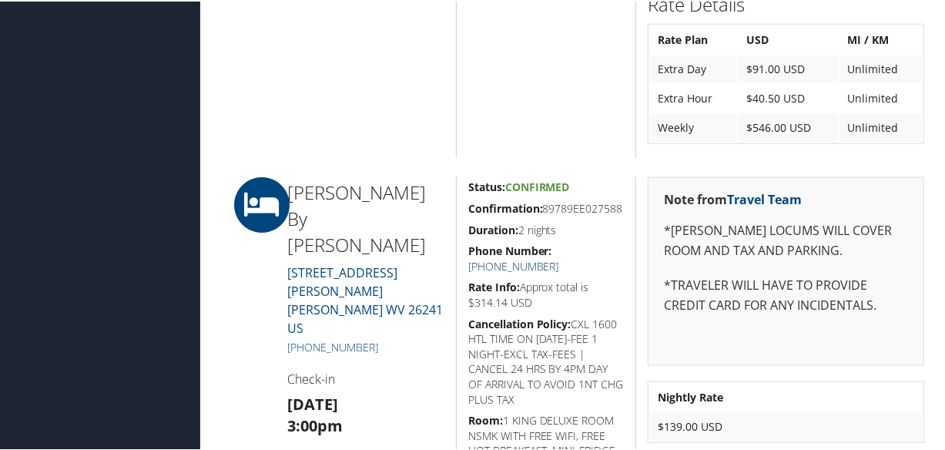
click at [559, 260] on link "+1 (304) 636-1400" at bounding box center [513, 264] width 91 height 15
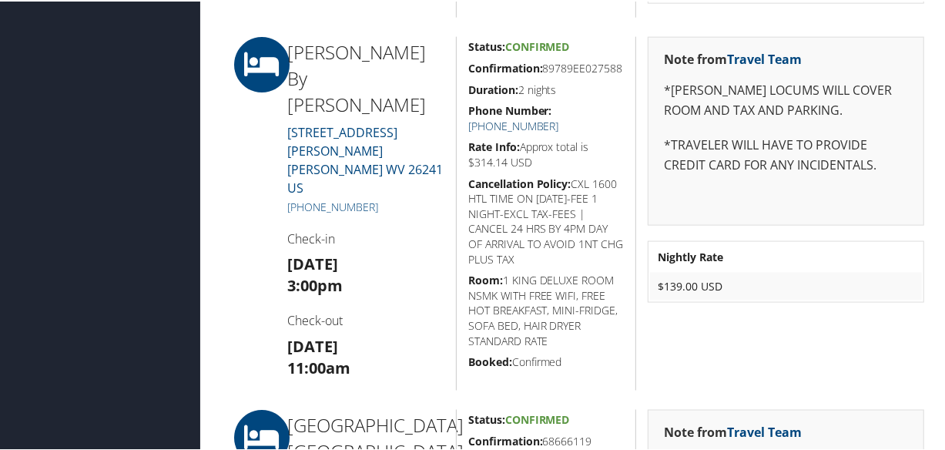
scroll to position [1190, 0]
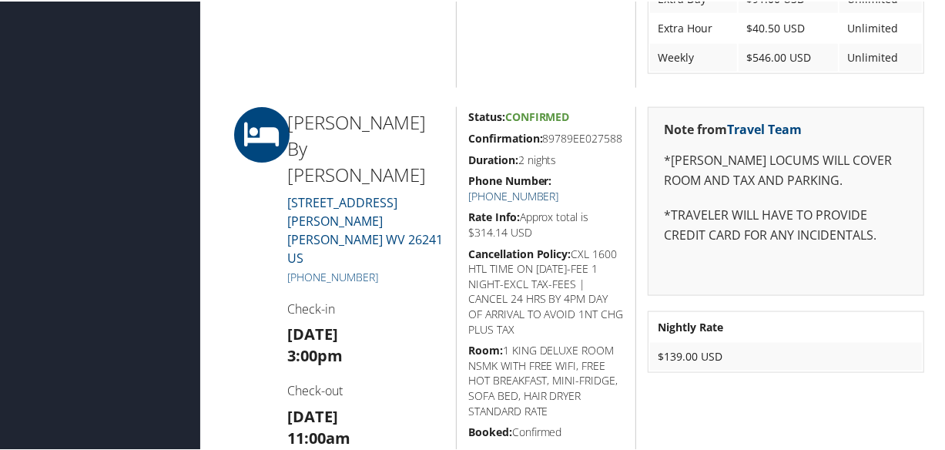
click at [559, 193] on link "+1 (304) 636-1400" at bounding box center [513, 194] width 91 height 15
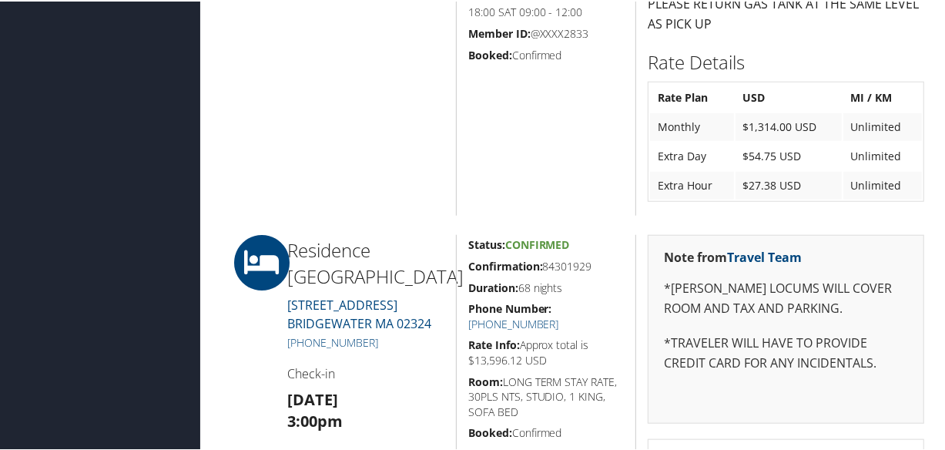
scroll to position [980, 0]
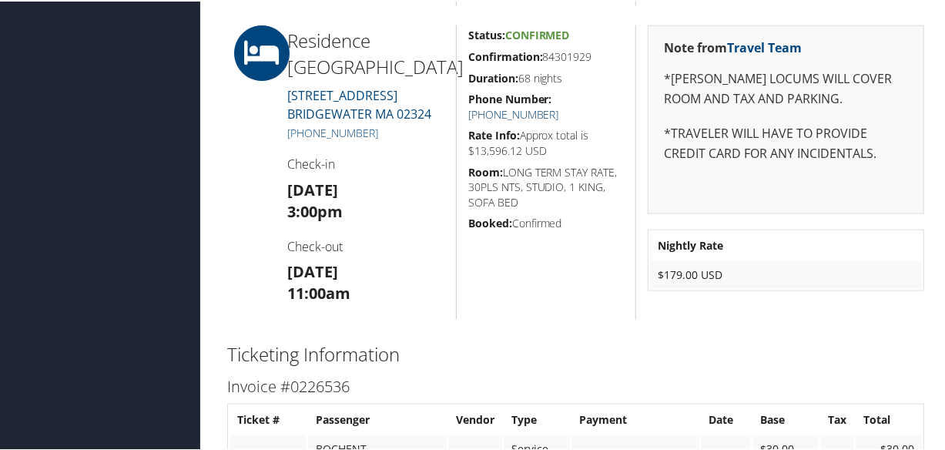
click at [559, 106] on link "+1 (508) 697-1412" at bounding box center [513, 113] width 91 height 15
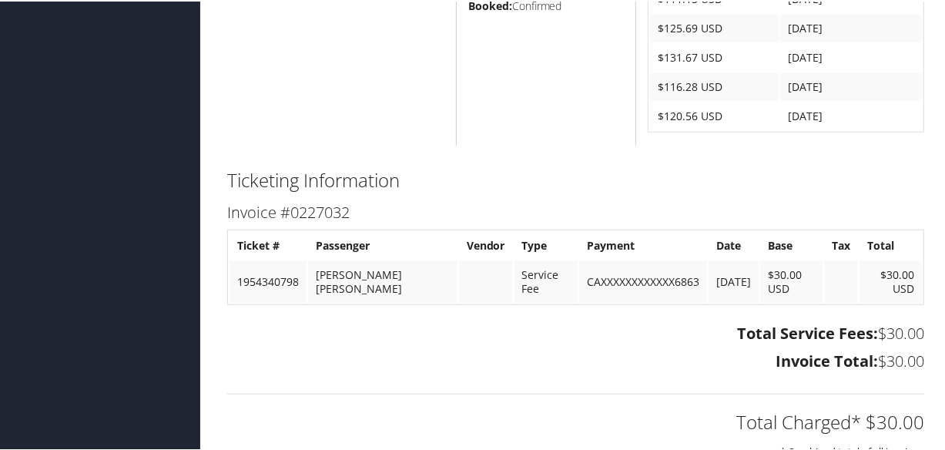
scroll to position [490, 0]
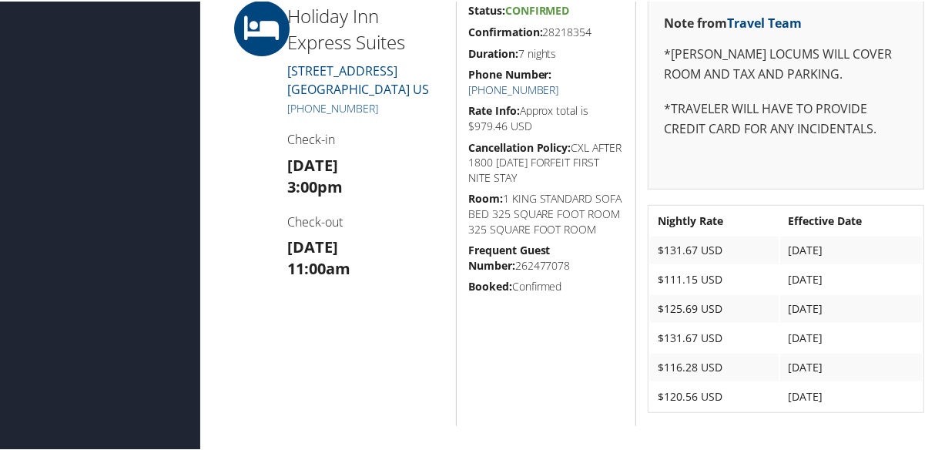
click at [559, 81] on link "[PHONE_NUMBER]" at bounding box center [513, 88] width 91 height 15
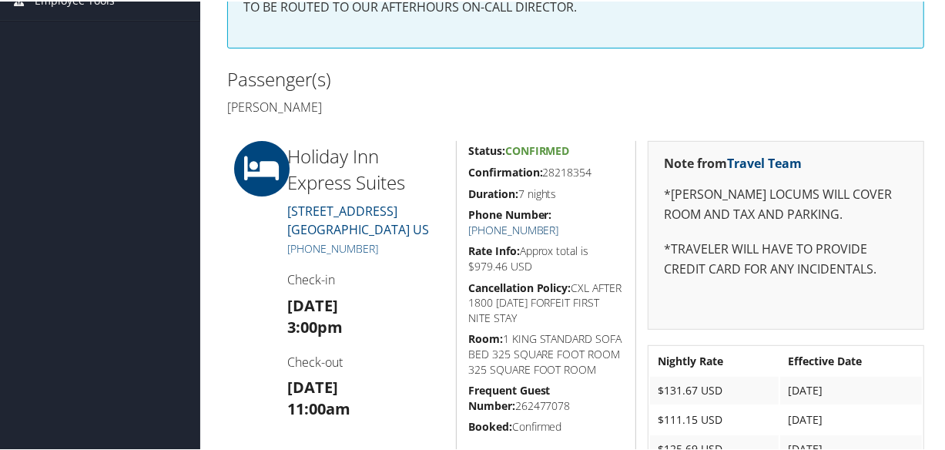
click at [559, 221] on link "[PHONE_NUMBER]" at bounding box center [513, 228] width 91 height 15
click at [559, 221] on link "(910) 291-3300" at bounding box center [513, 228] width 91 height 15
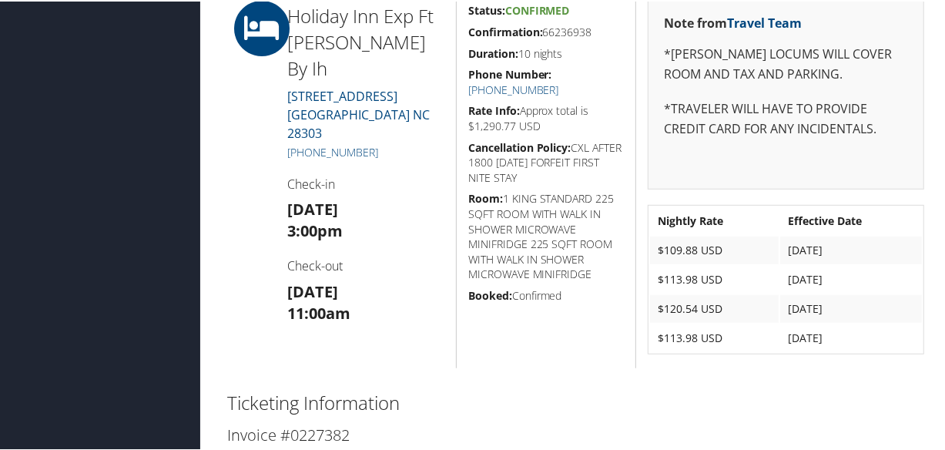
scroll to position [420, 0]
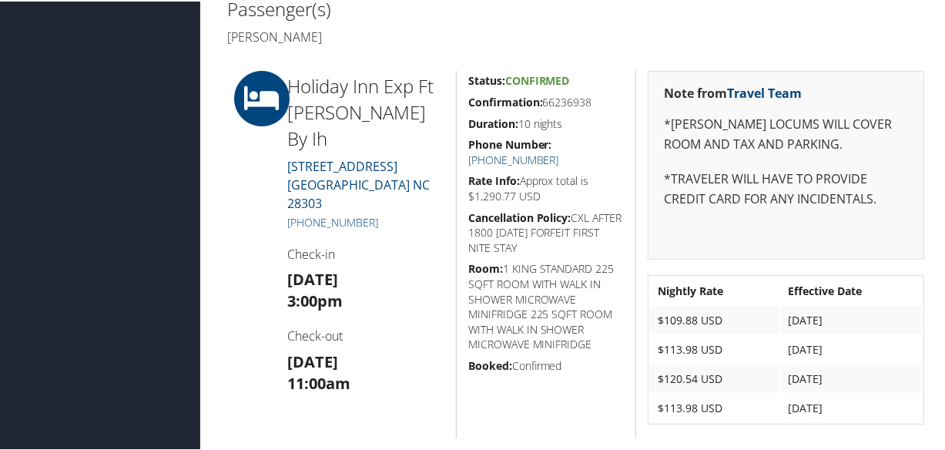
click at [559, 151] on link "(910) 826-9200" at bounding box center [513, 158] width 91 height 15
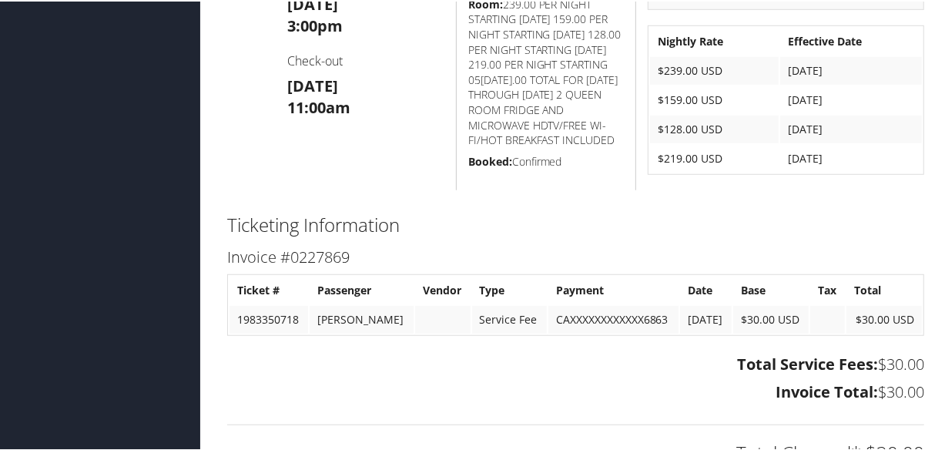
scroll to position [459, 0]
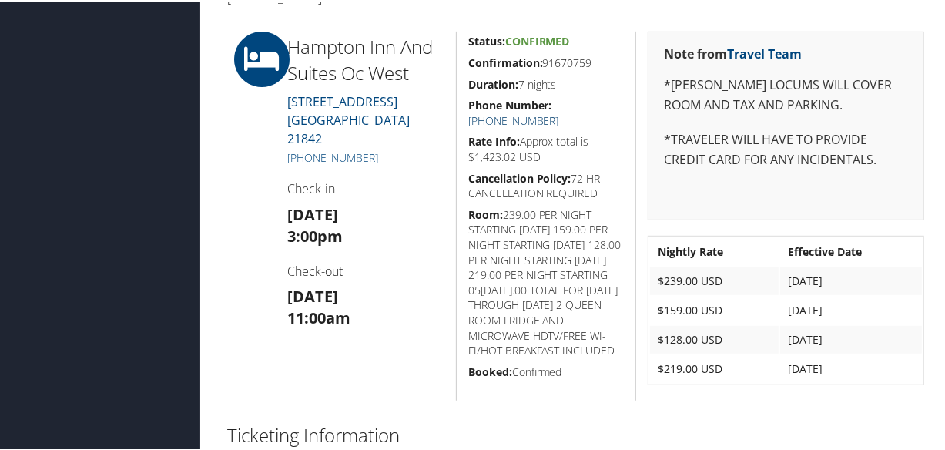
click at [559, 112] on link "[PHONE_NUMBER]" at bounding box center [513, 119] width 91 height 15
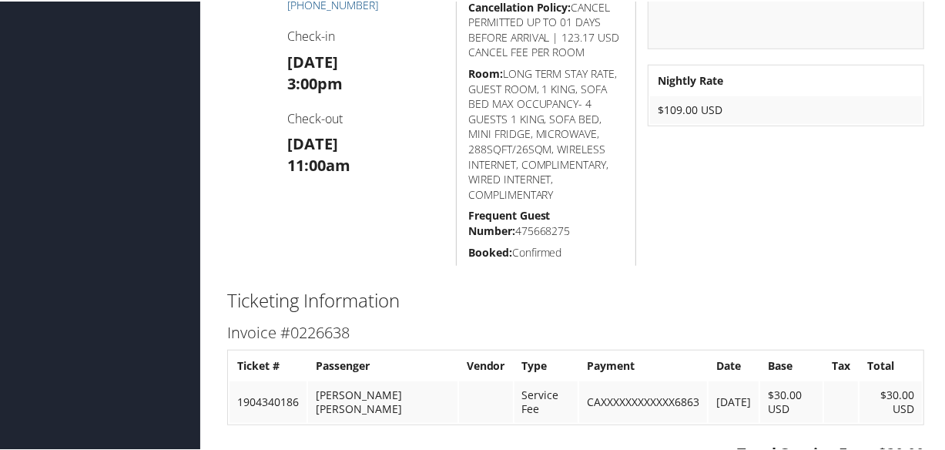
scroll to position [490, 0]
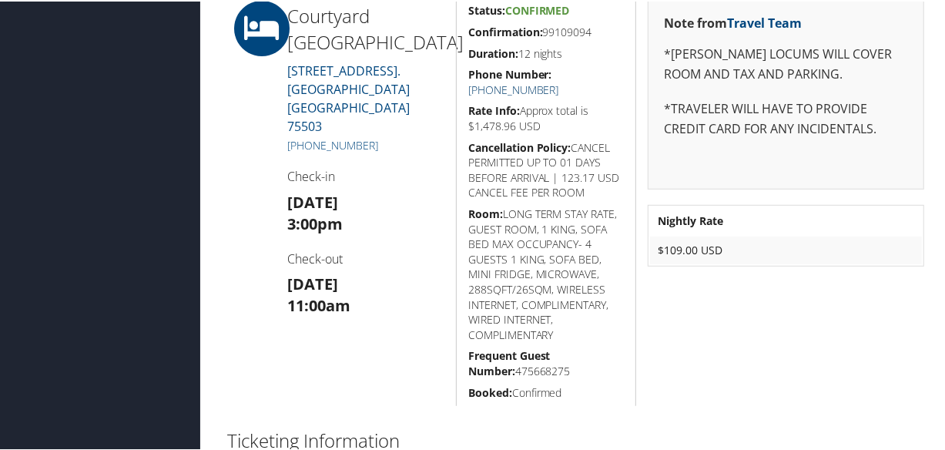
click at [559, 81] on link "[PHONE_NUMBER]" at bounding box center [513, 88] width 91 height 15
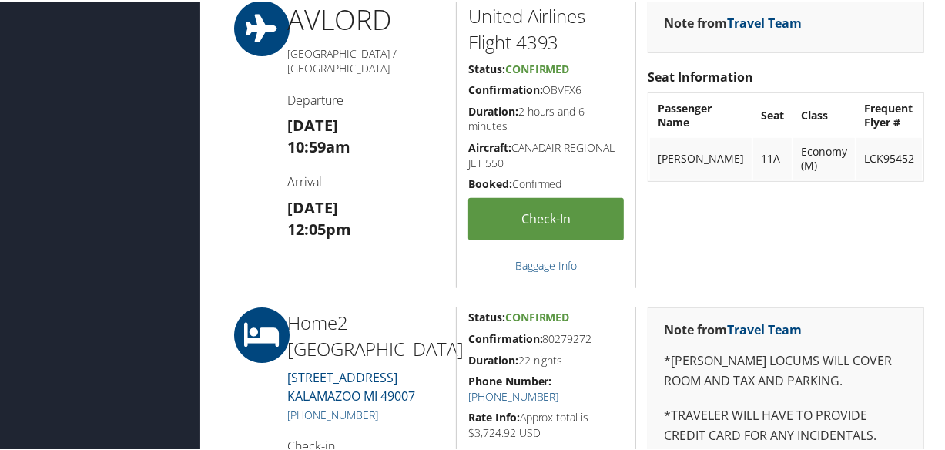
scroll to position [700, 0]
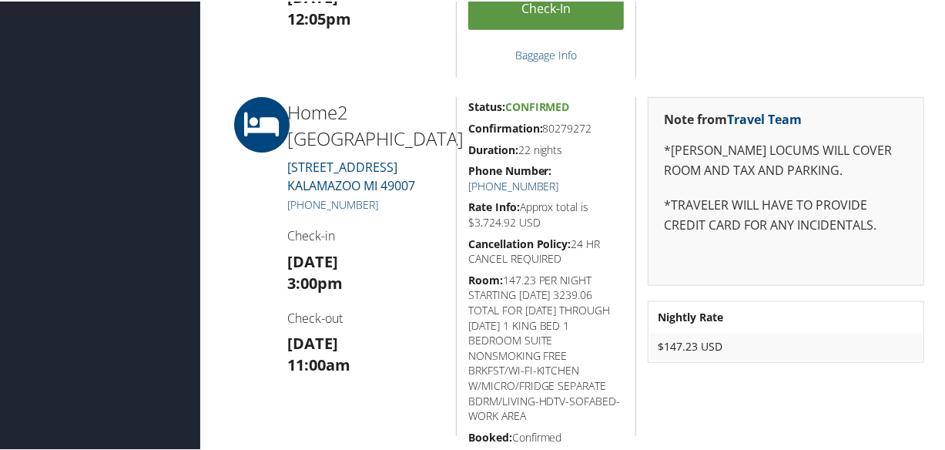
click at [559, 177] on link "[PHONE_NUMBER]" at bounding box center [513, 184] width 91 height 15
click at [559, 177] on link "+1 (269) 276-0699" at bounding box center [513, 184] width 91 height 15
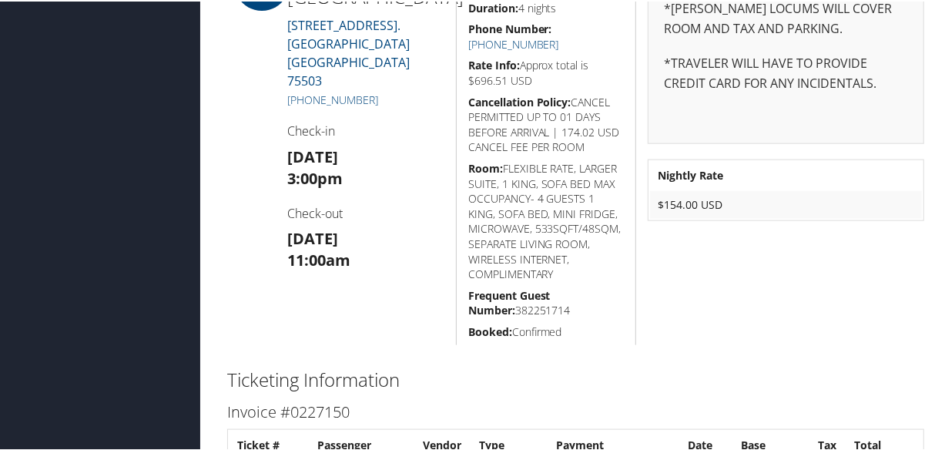
scroll to position [840, 0]
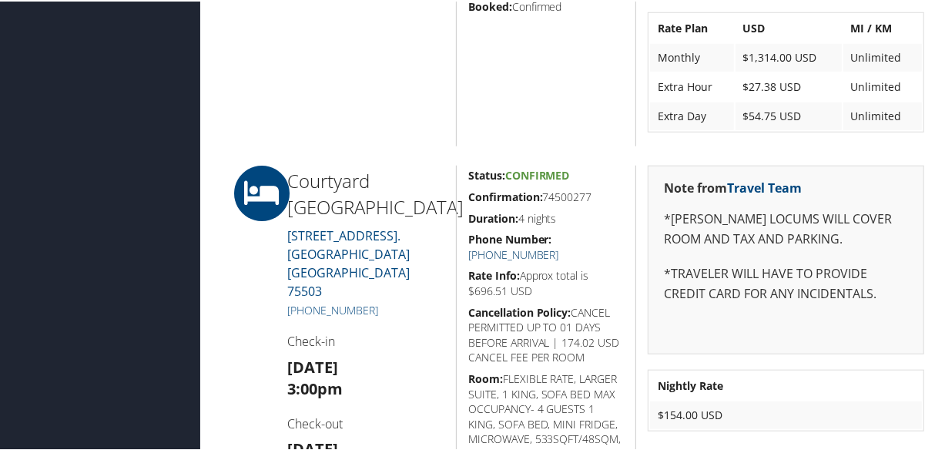
click at [559, 246] on link "+1 (903) 334-7400" at bounding box center [513, 253] width 91 height 15
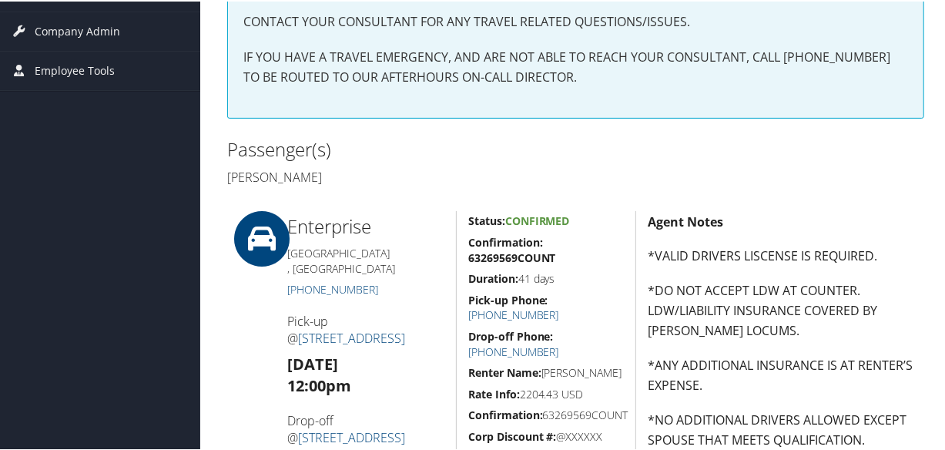
scroll to position [420, 0]
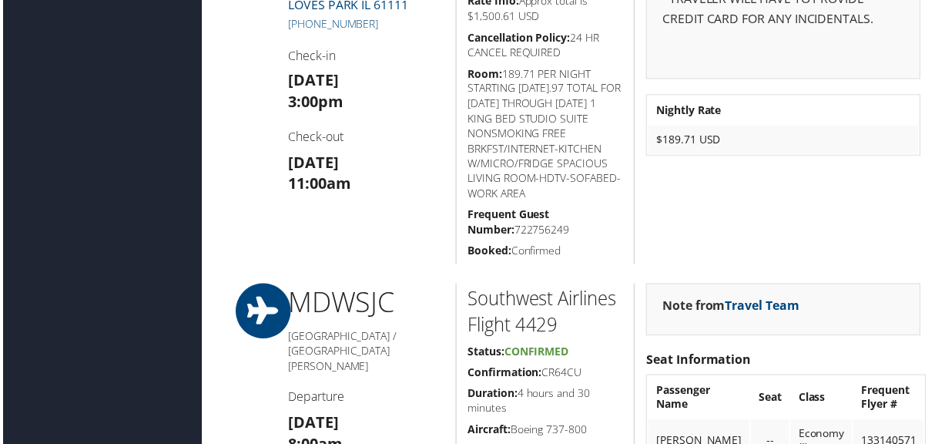
scroll to position [1821, 0]
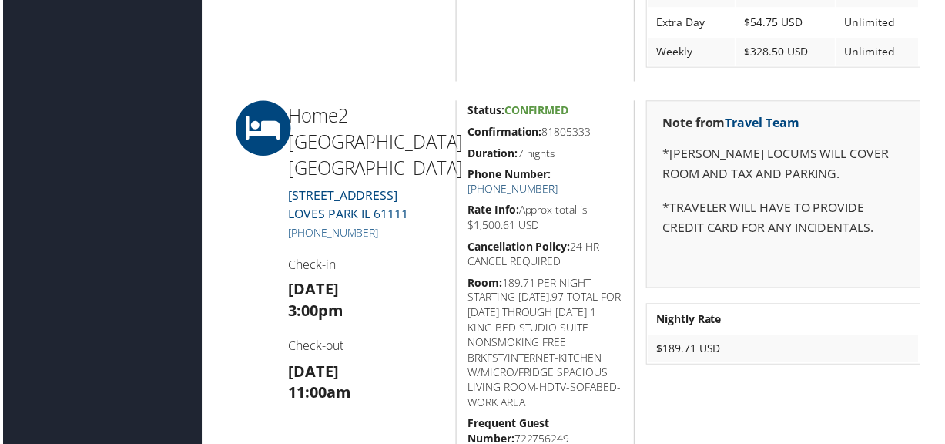
click at [559, 183] on link "+1 (815) 580-0044" at bounding box center [513, 190] width 91 height 15
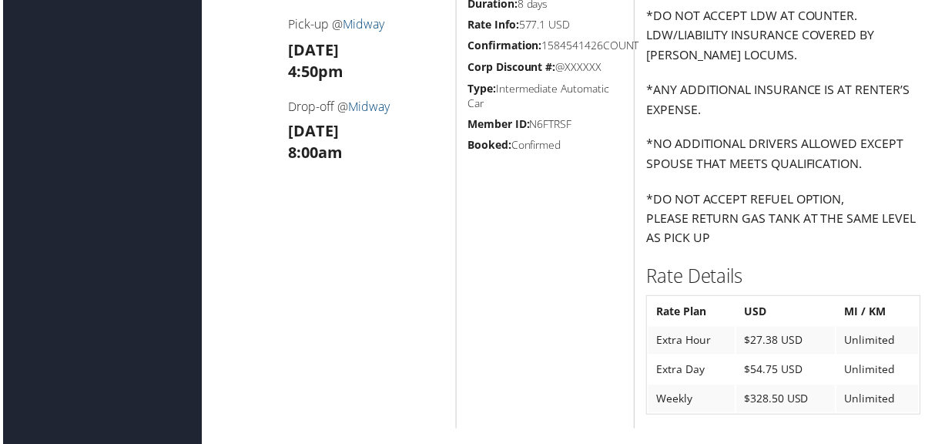
scroll to position [1751, 0]
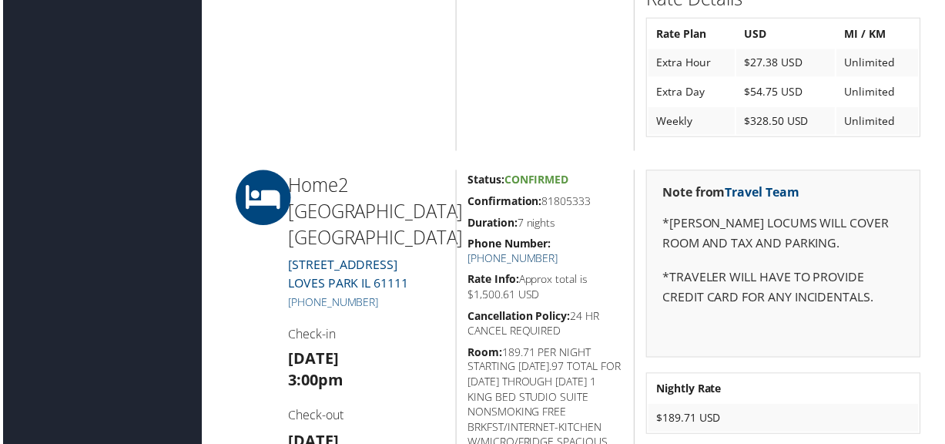
click at [559, 253] on link "+1 (815) 580-0044" at bounding box center [513, 260] width 91 height 15
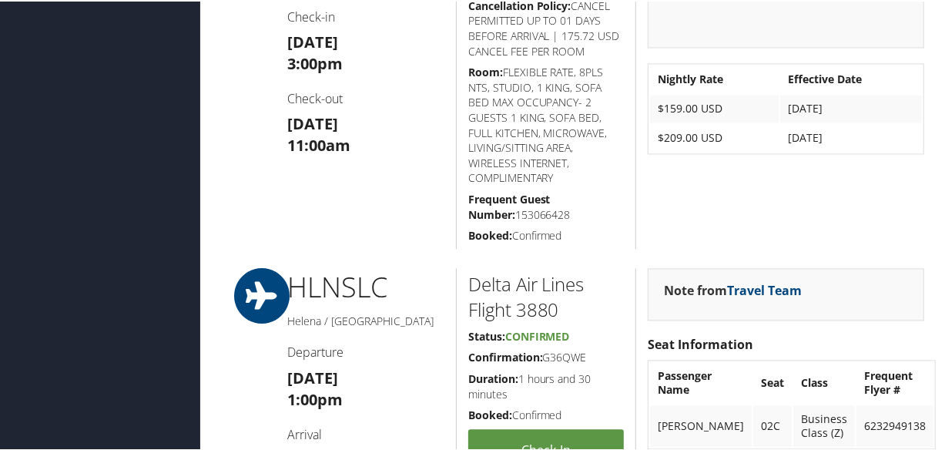
scroll to position [1610, 0]
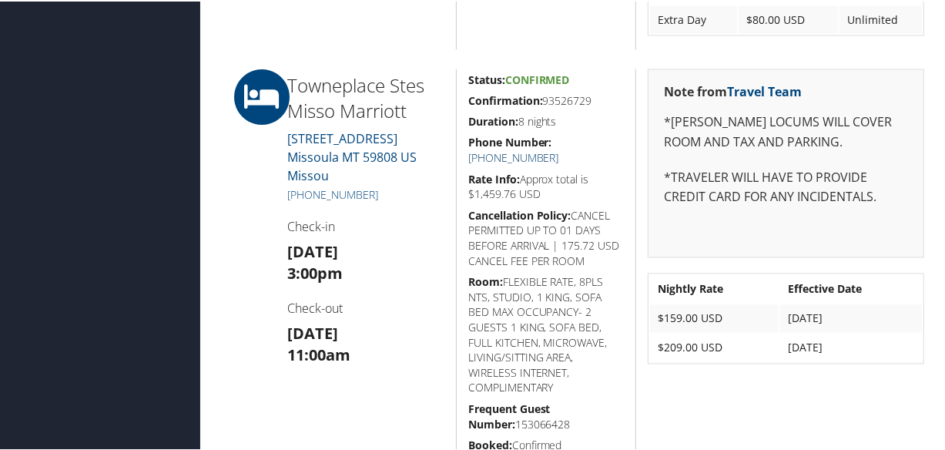
click at [559, 149] on link "[PHONE_NUMBER]" at bounding box center [513, 156] width 91 height 15
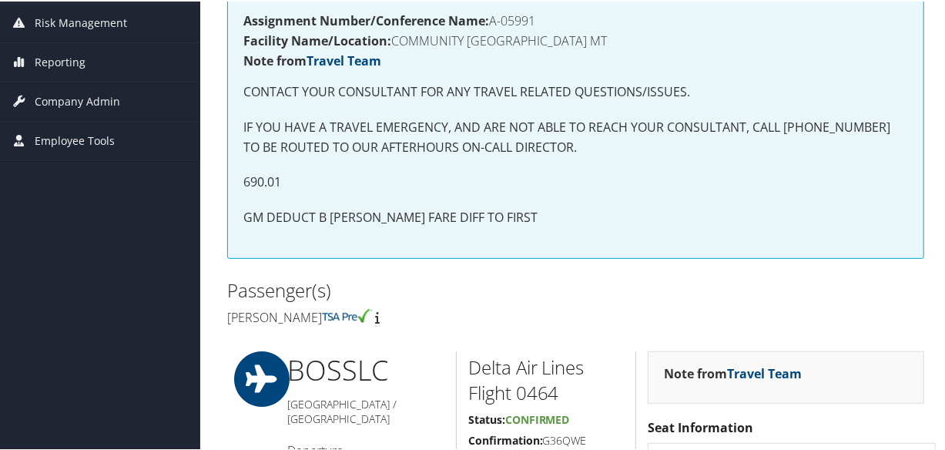
scroll to position [0, 0]
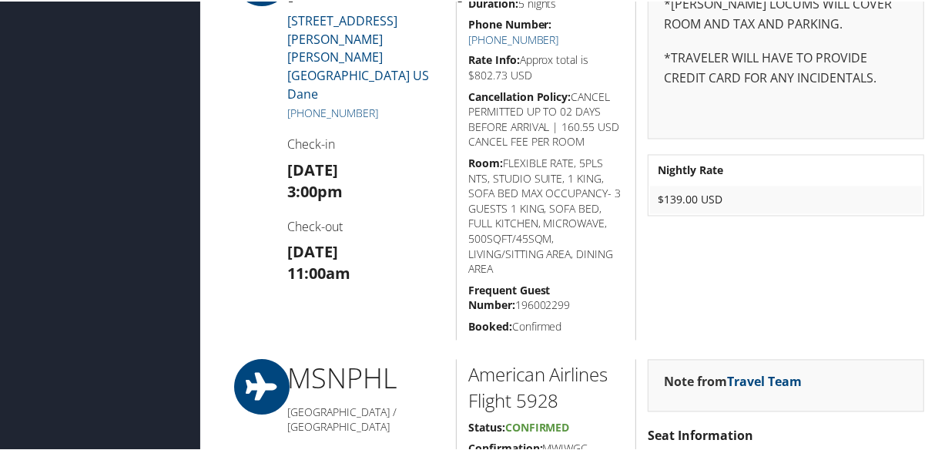
scroll to position [1541, 0]
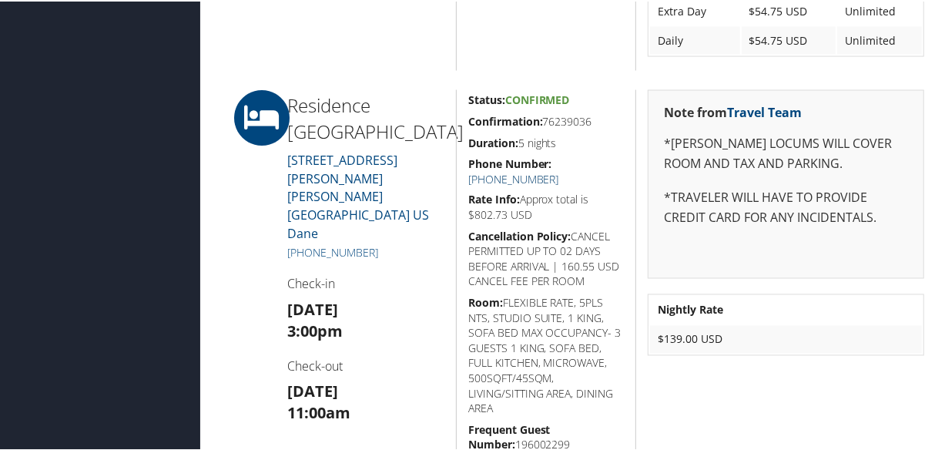
click at [559, 170] on link "+1 (608) 244-5047" at bounding box center [513, 177] width 91 height 15
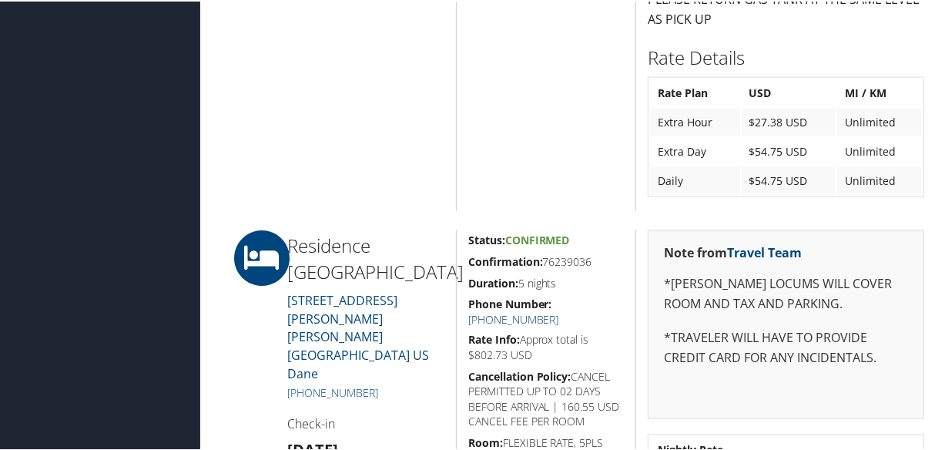
scroll to position [1610, 0]
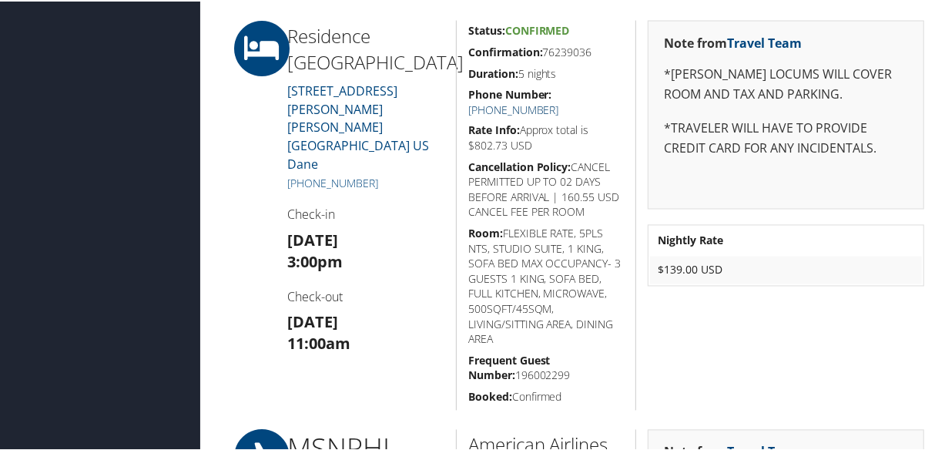
click at [559, 101] on link "+1 (608) 244-5047" at bounding box center [513, 108] width 91 height 15
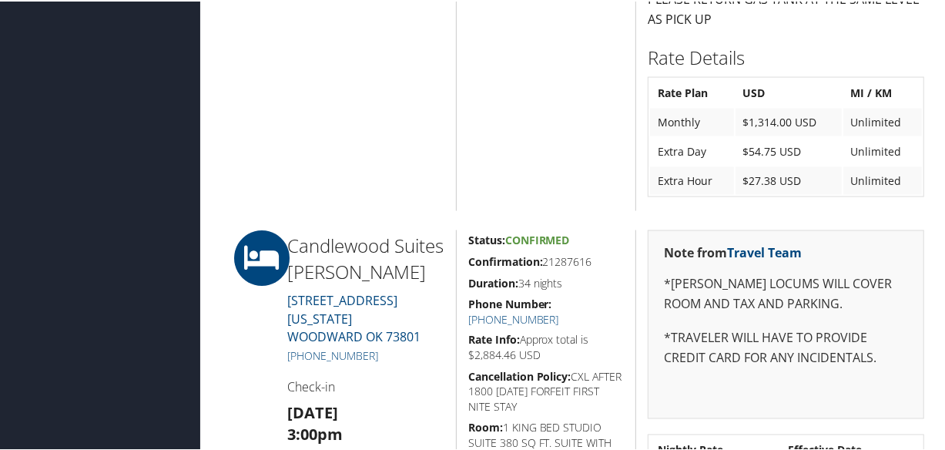
scroll to position [1610, 0]
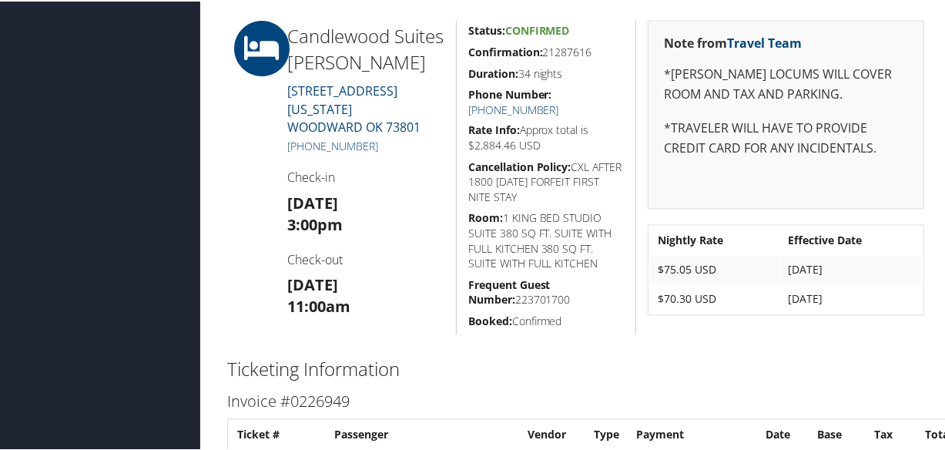
click at [559, 101] on link "(580) 254-5200" at bounding box center [513, 108] width 91 height 15
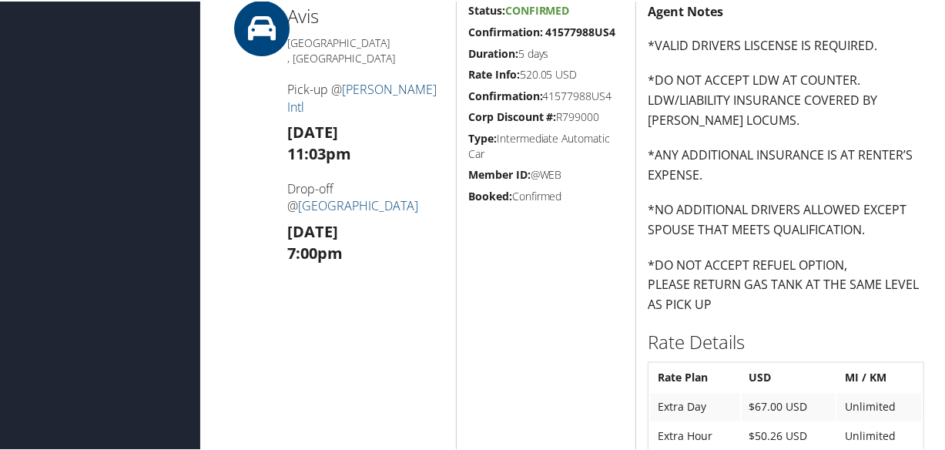
scroll to position [1758, 0]
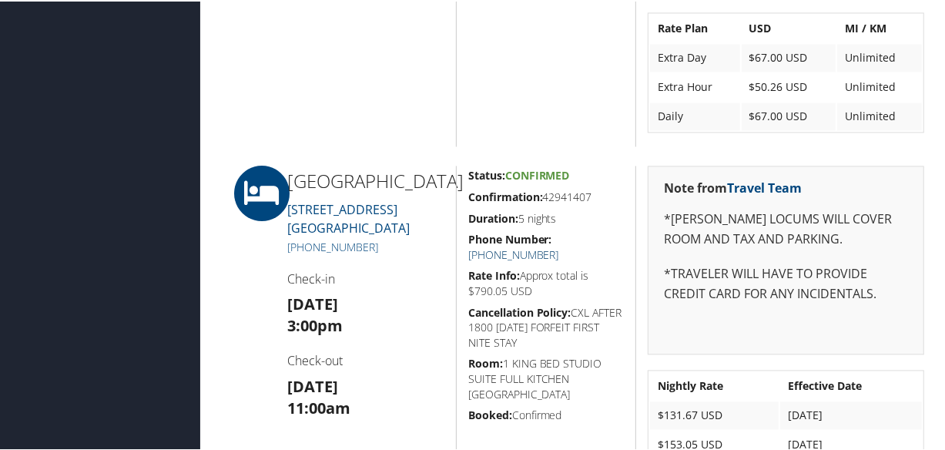
drag, startPoint x: 591, startPoint y: 232, endPoint x: 541, endPoint y: 166, distance: 82.5
click at [559, 246] on link "[PHONE_NUMBER]" at bounding box center [513, 253] width 91 height 15
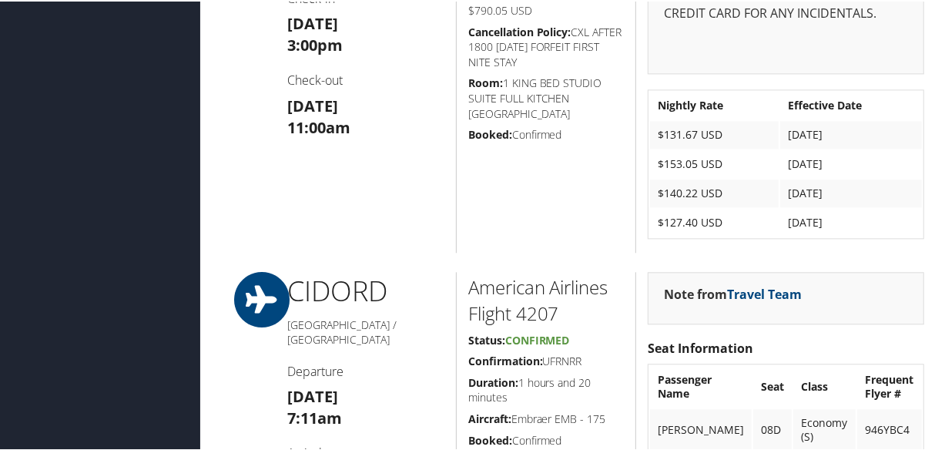
scroll to position [1898, 0]
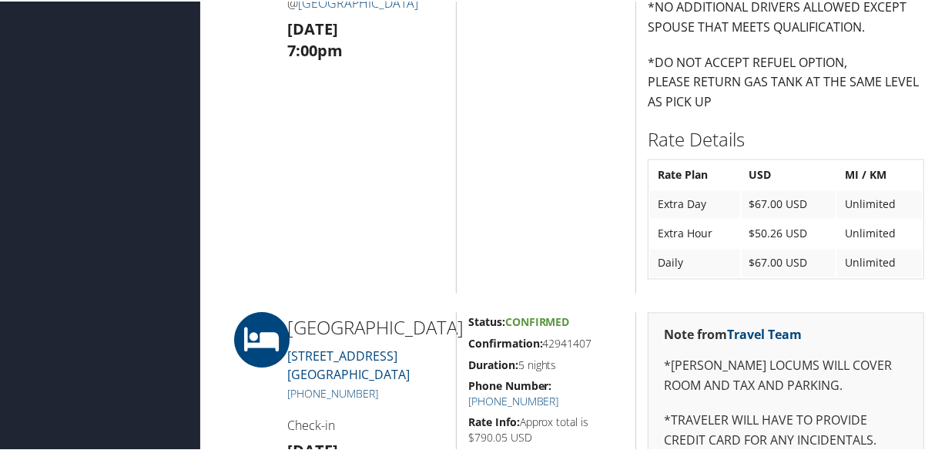
scroll to position [1751, 0]
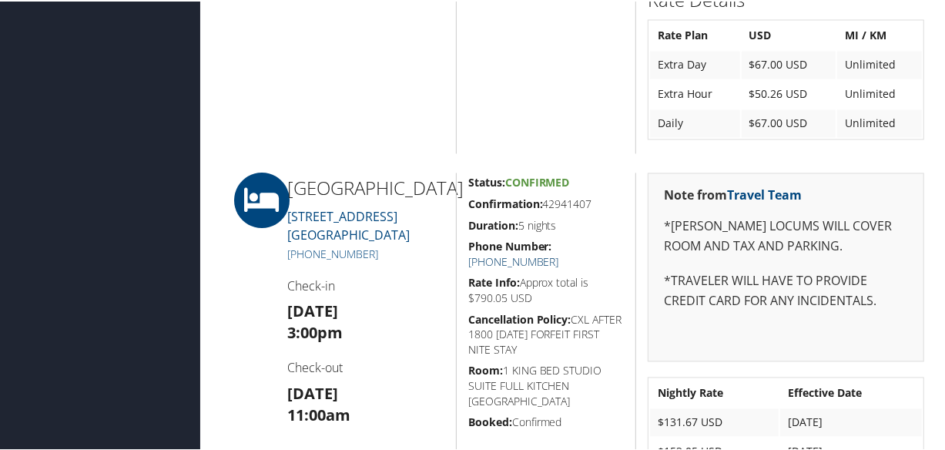
click at [559, 253] on link "[PHONE_NUMBER]" at bounding box center [513, 260] width 91 height 15
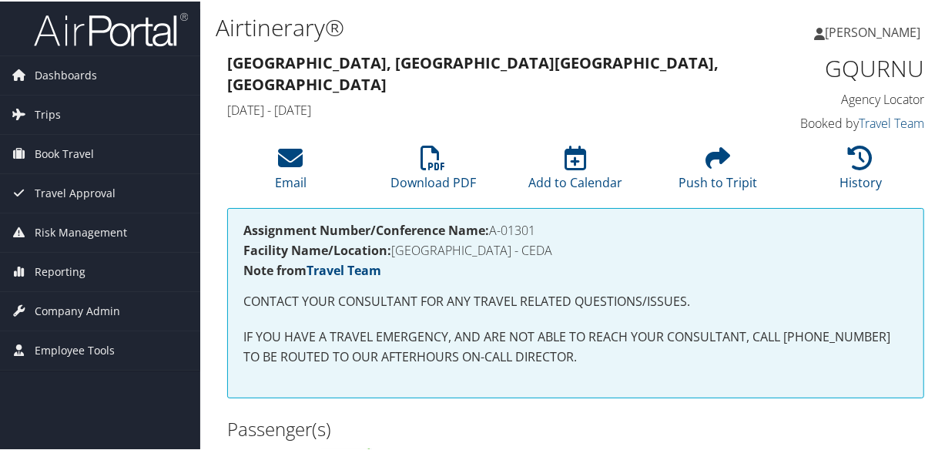
scroll to position [210, 0]
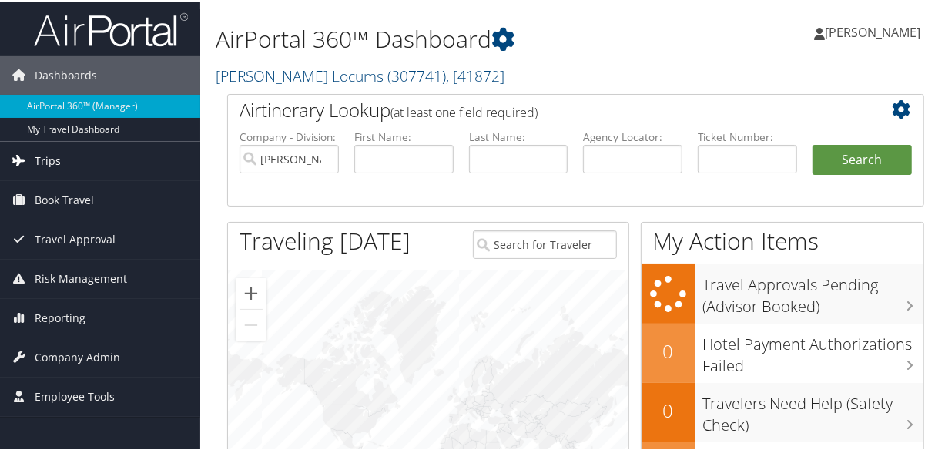
click at [62, 159] on link "Trips" at bounding box center [100, 159] width 200 height 39
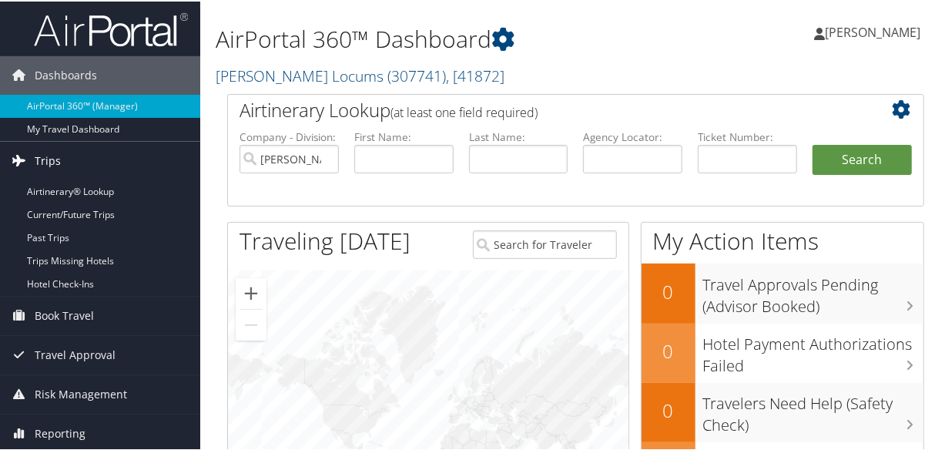
click at [66, 156] on link "Trips" at bounding box center [100, 159] width 200 height 39
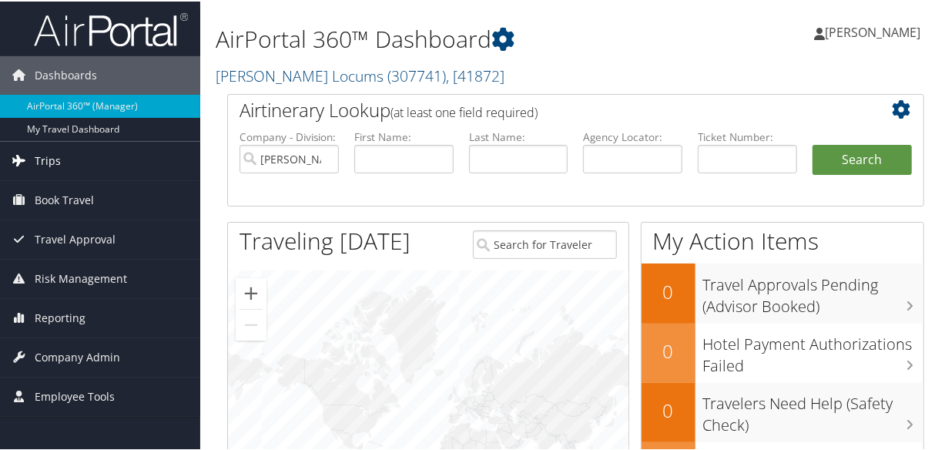
click at [52, 160] on span "Trips" at bounding box center [48, 159] width 26 height 39
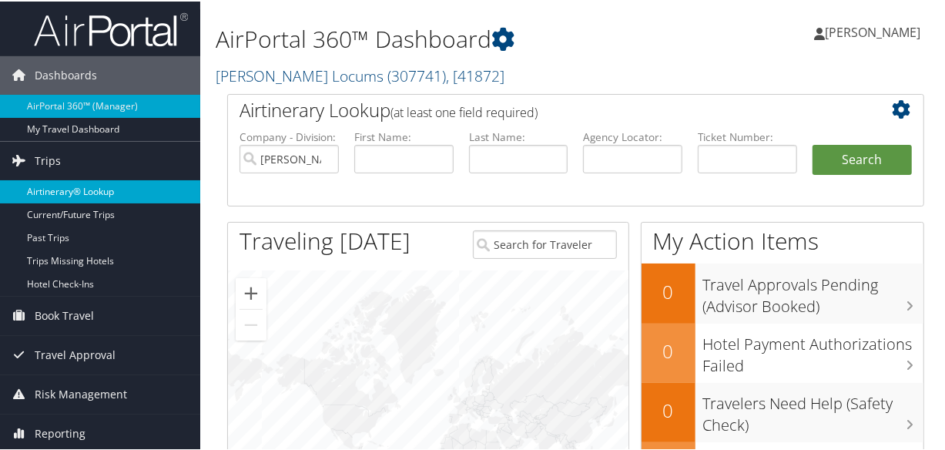
click at [110, 191] on link "Airtinerary® Lookup" at bounding box center [100, 190] width 200 height 23
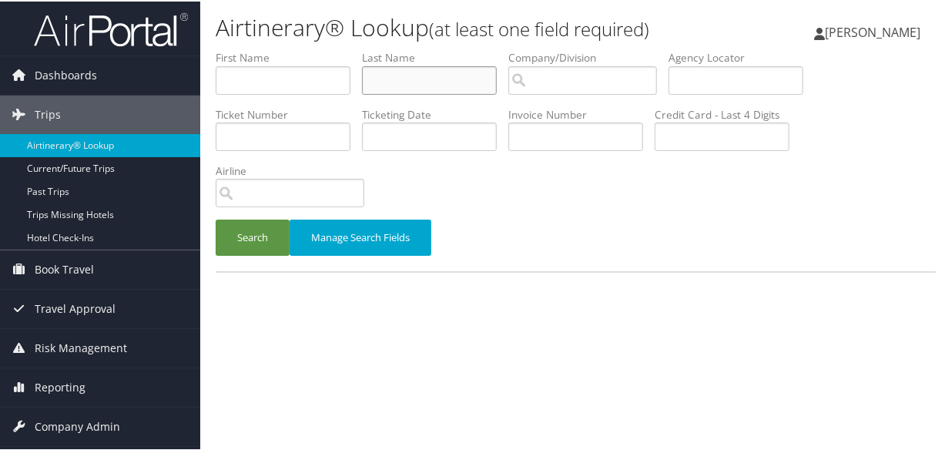
click at [434, 81] on input "text" at bounding box center [429, 79] width 135 height 29
paste input "LLOBET"
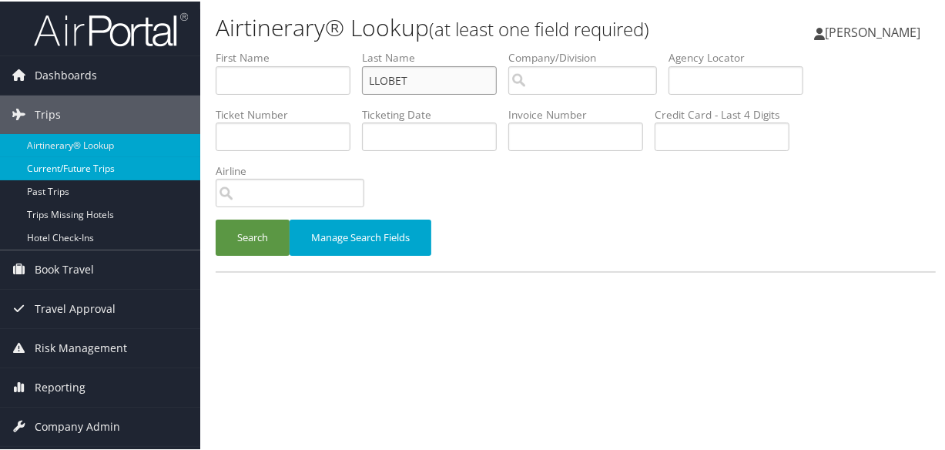
type input "LLOBET"
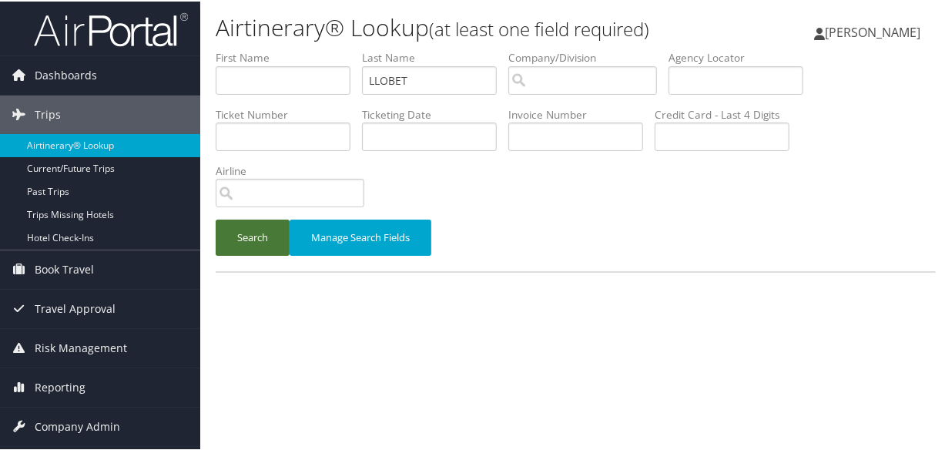
click at [239, 237] on button "Search" at bounding box center [253, 236] width 74 height 36
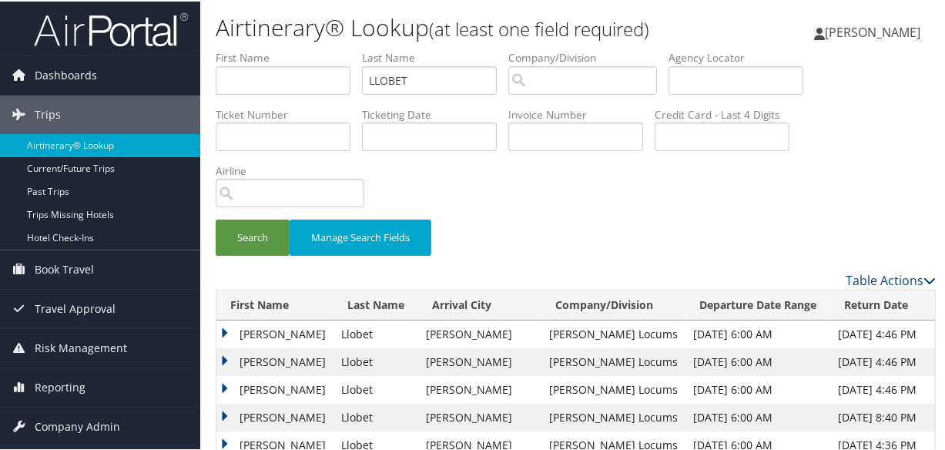
click at [640, 233] on div "Search Manage Search Fields" at bounding box center [576, 244] width 744 height 52
click at [227, 384] on td "Holly" at bounding box center [275, 388] width 117 height 28
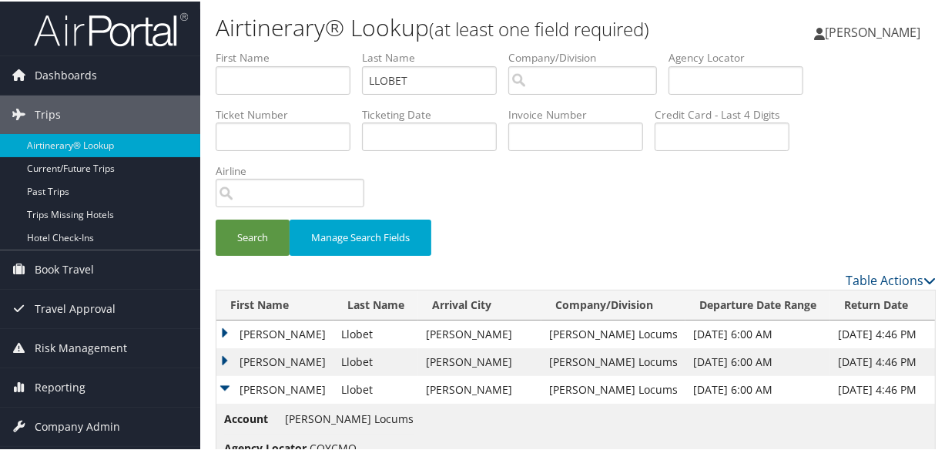
scroll to position [210, 0]
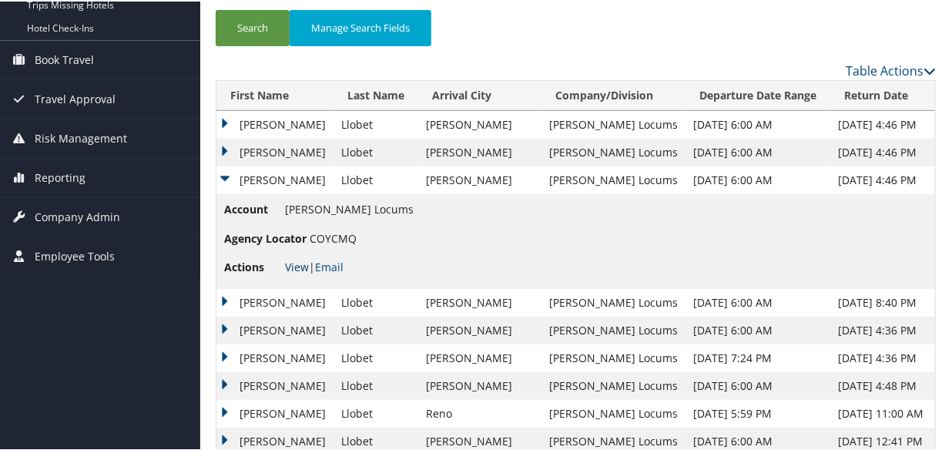
click at [297, 260] on link "View" at bounding box center [297, 265] width 24 height 15
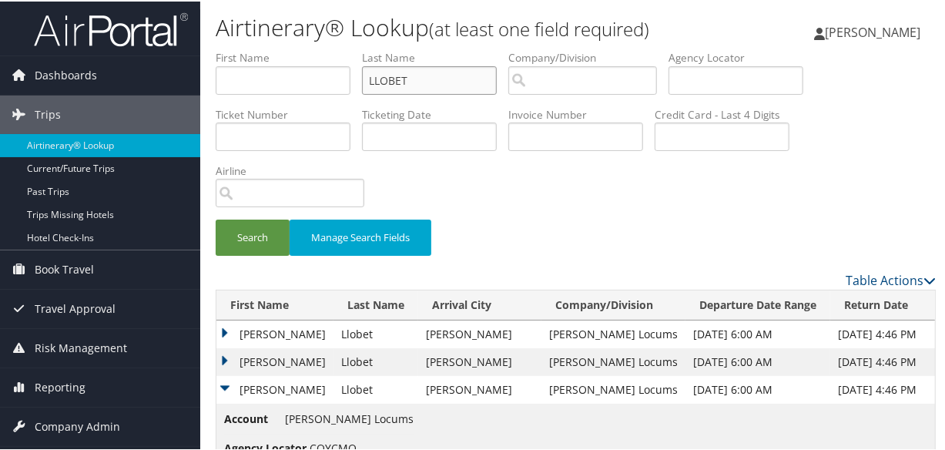
drag, startPoint x: 446, startPoint y: 80, endPoint x: 207, endPoint y: 66, distance: 239.3
click at [216, 69] on form "First Name Last Name LLOBET Departure City Arrival City Company/Division Airpor…" at bounding box center [576, 159] width 720 height 221
paste input "MAKAM"
type input "MAKAM"
click at [216, 218] on button "Search" at bounding box center [253, 236] width 74 height 36
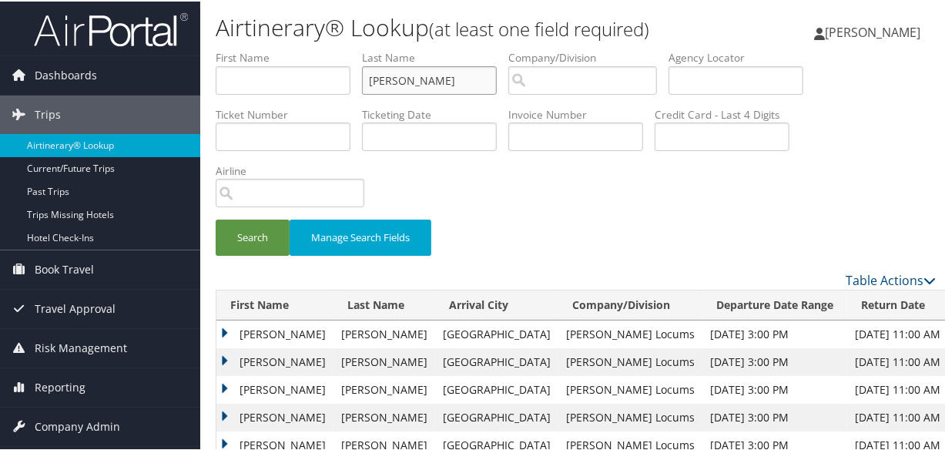
drag, startPoint x: 372, startPoint y: 79, endPoint x: 375, endPoint y: 72, distance: 8.3
click at [372, 77] on input "MAKAM" at bounding box center [429, 79] width 135 height 29
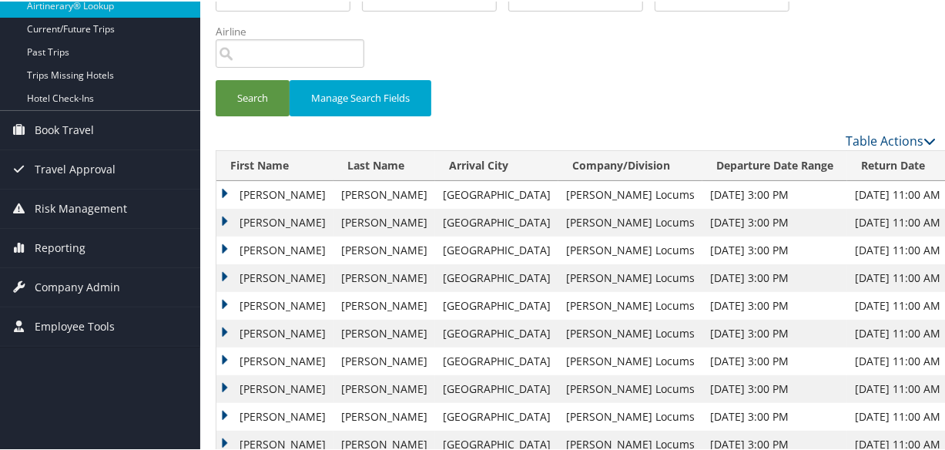
click at [226, 241] on td "Rajendraprasad" at bounding box center [275, 249] width 117 height 28
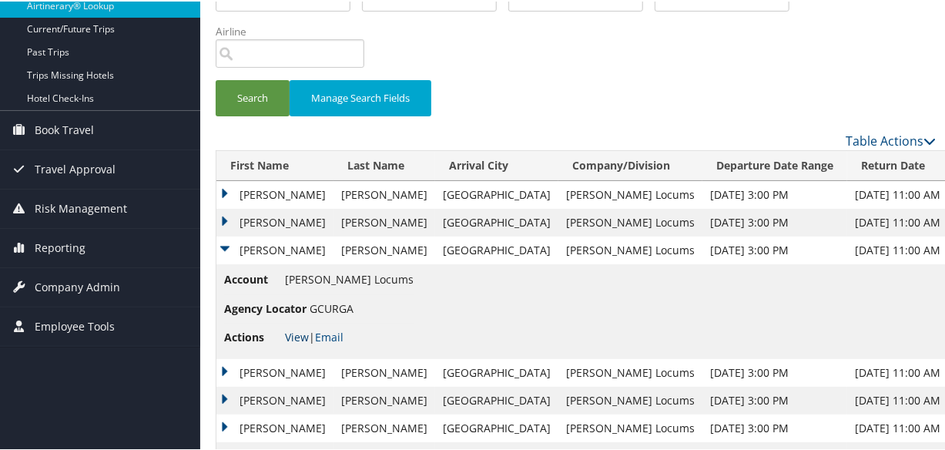
click at [300, 337] on link "View" at bounding box center [297, 335] width 24 height 15
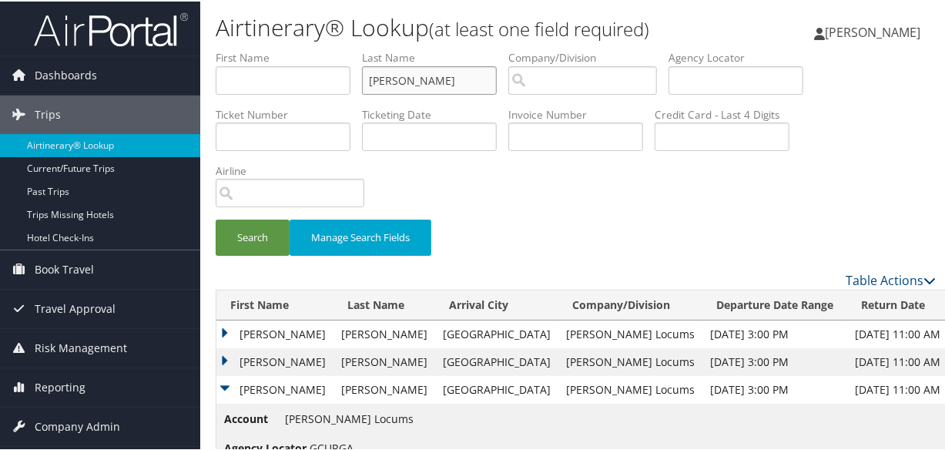
drag, startPoint x: 397, startPoint y: 84, endPoint x: 289, endPoint y: 79, distance: 108.0
click at [290, 49] on ul "First Name Last Name MAKAM Departure City Arrival City Company/Division Airport…" at bounding box center [576, 49] width 720 height 0
type input "MEHMOOD"
click at [216, 218] on button "Search" at bounding box center [253, 236] width 74 height 36
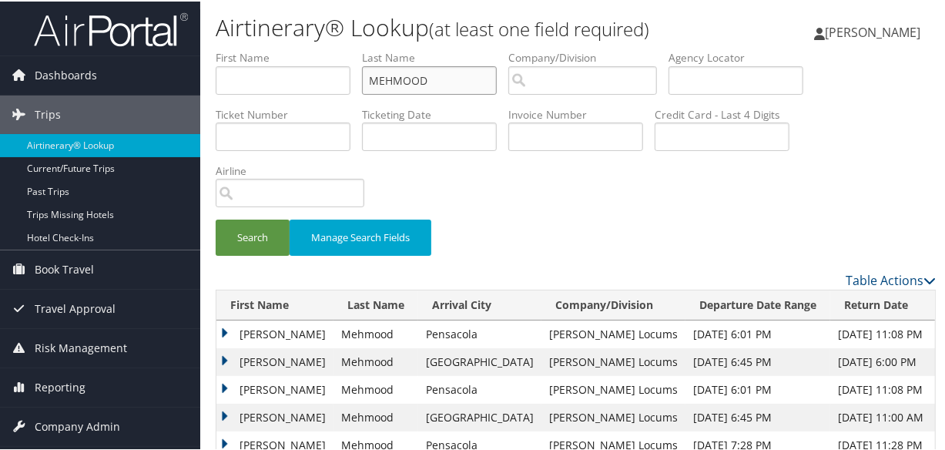
scroll to position [139, 0]
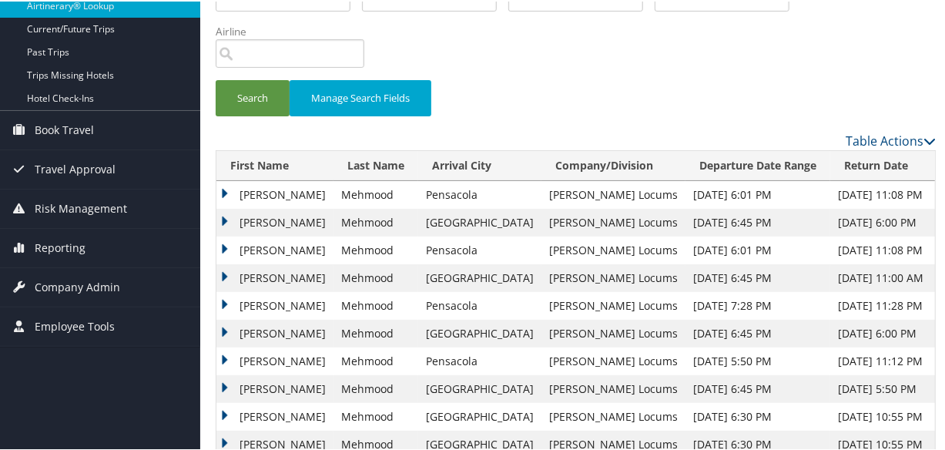
click at [223, 327] on td "Farhat" at bounding box center [275, 332] width 117 height 28
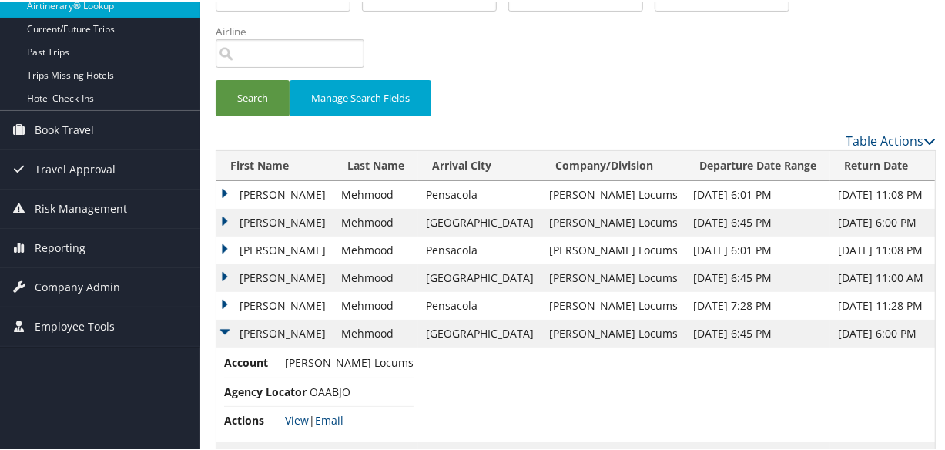
scroll to position [280, 0]
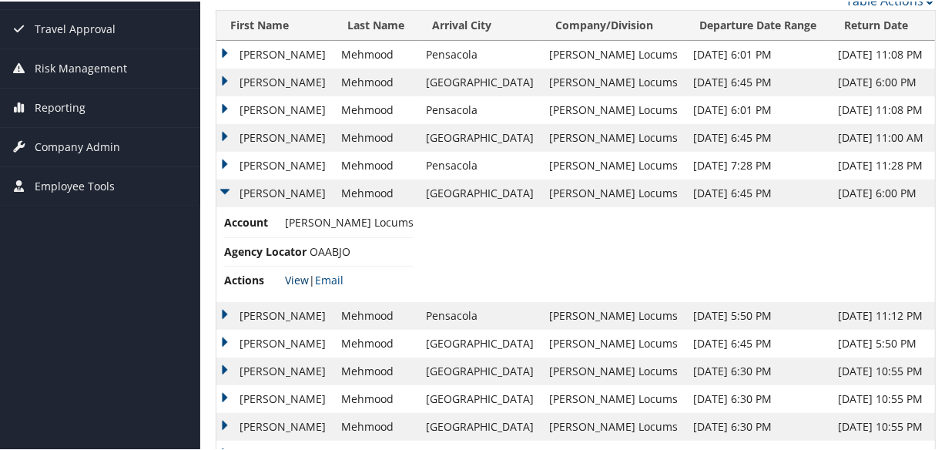
click at [297, 277] on link "View" at bounding box center [297, 278] width 24 height 15
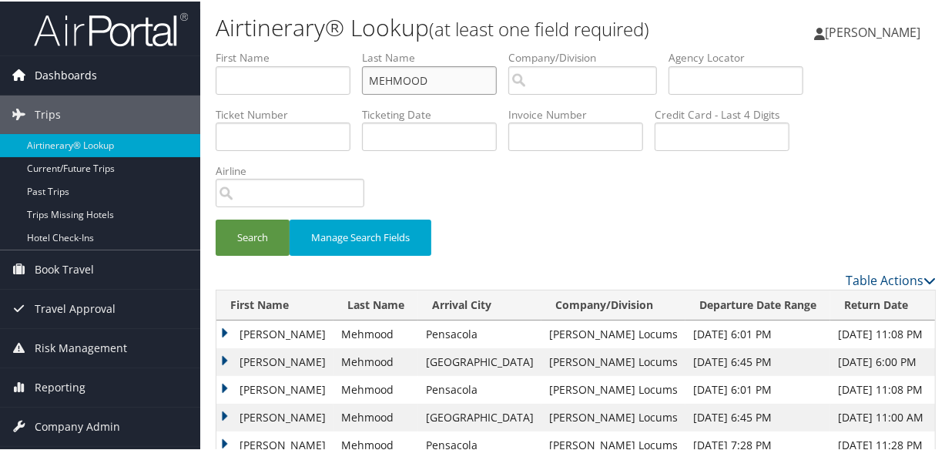
drag, startPoint x: 482, startPoint y: 82, endPoint x: 18, endPoint y: 81, distance: 463.9
click at [20, 85] on div "Dashboards AirPortal 360™ (Manager) My Travel Dashboard Trips Airtinerary® Look…" at bounding box center [476, 442] width 952 height 885
paste input "MENA"
click at [216, 218] on button "Search" at bounding box center [253, 236] width 74 height 36
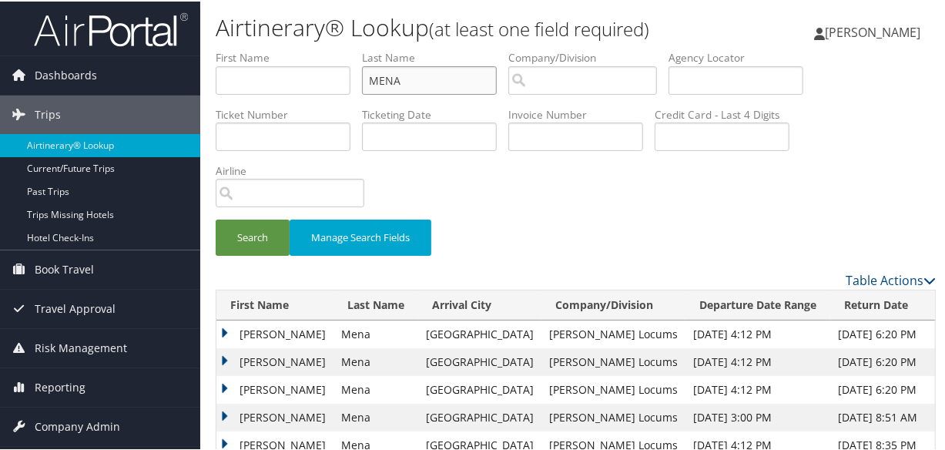
type input "mena"
type input "jorge"
click at [277, 233] on button "Search" at bounding box center [253, 236] width 74 height 36
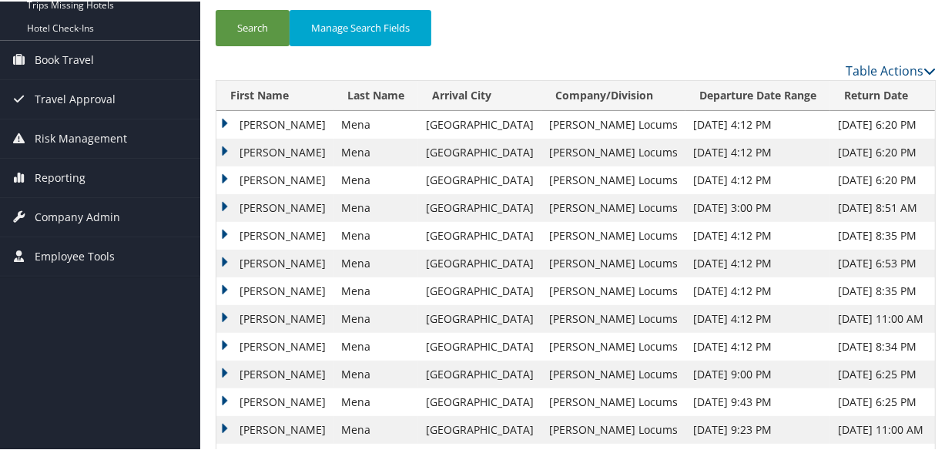
click at [218, 229] on td "Jorge" at bounding box center [275, 234] width 117 height 28
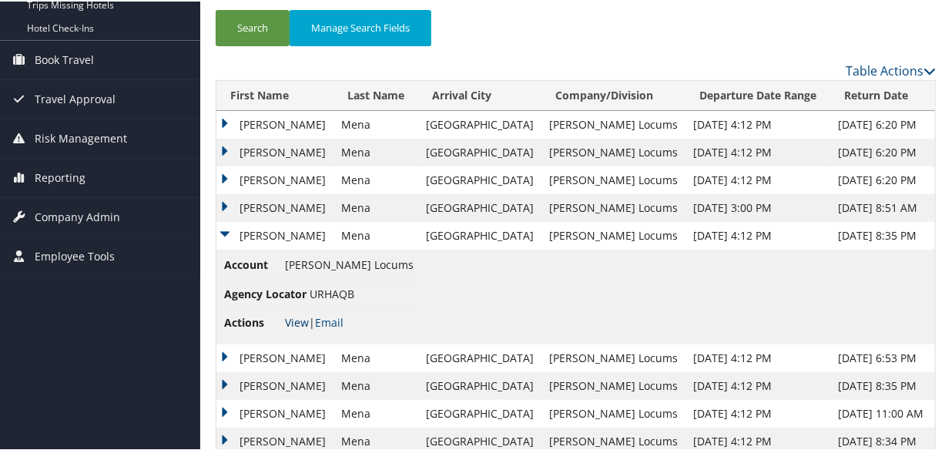
click at [298, 314] on link "View" at bounding box center [297, 321] width 24 height 15
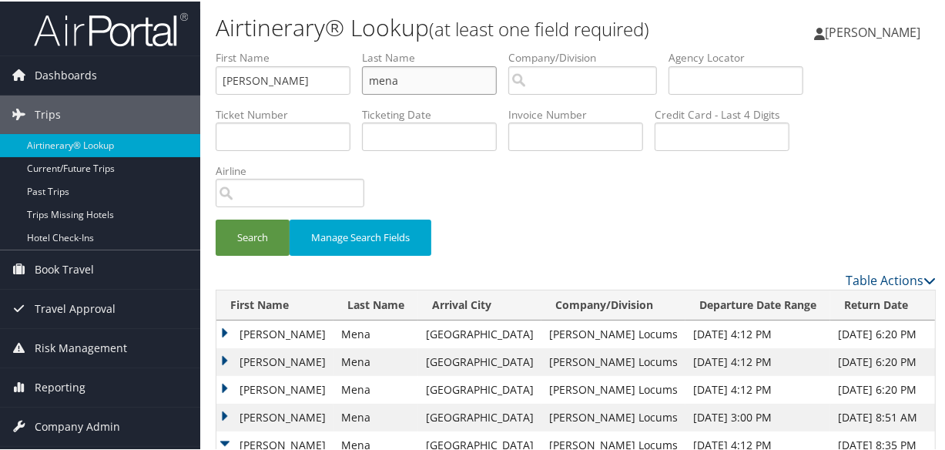
click at [475, 79] on input "mena" at bounding box center [429, 79] width 135 height 29
drag, startPoint x: 475, startPoint y: 79, endPoint x: 148, endPoint y: 70, distance: 327.6
paste input "CH-620502"
type input "CH-620502"
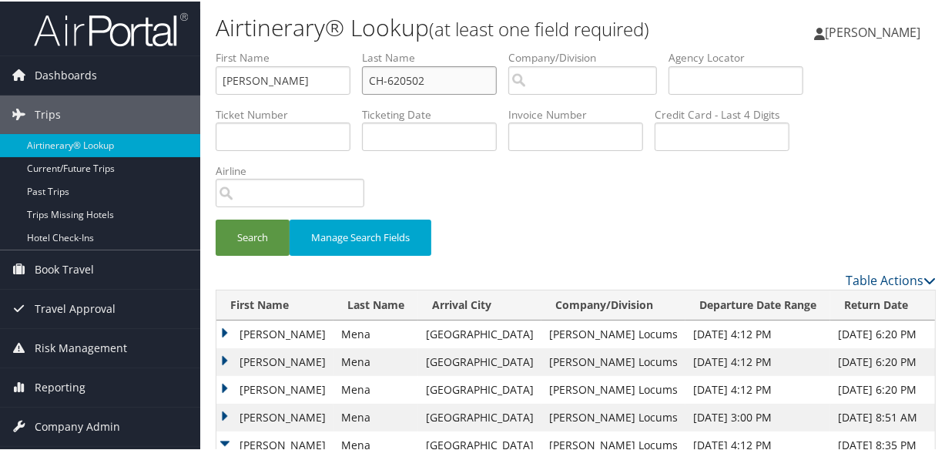
click at [447, 82] on input "CH-620502" at bounding box center [429, 79] width 135 height 29
drag, startPoint x: 456, startPoint y: 82, endPoint x: 285, endPoint y: 86, distance: 171.1
click at [285, 49] on ul "First Name jorge Last Name CH-620502 Departure City Arrival City Company/Divisi…" at bounding box center [576, 49] width 720 height 0
paste input "MONTELARO"
type input "MONTELARO"
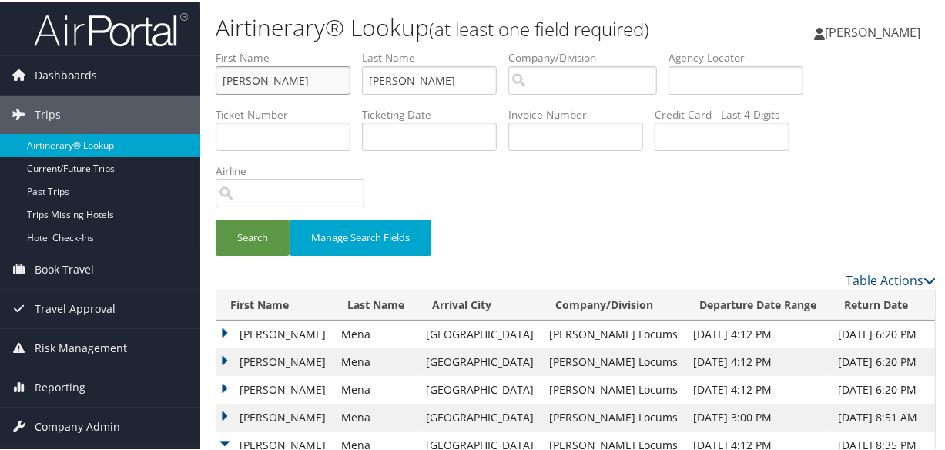
drag, startPoint x: 139, startPoint y: 54, endPoint x: 5, endPoint y: 29, distance: 135.6
click at [216, 218] on button "Search" at bounding box center [253, 236] width 74 height 36
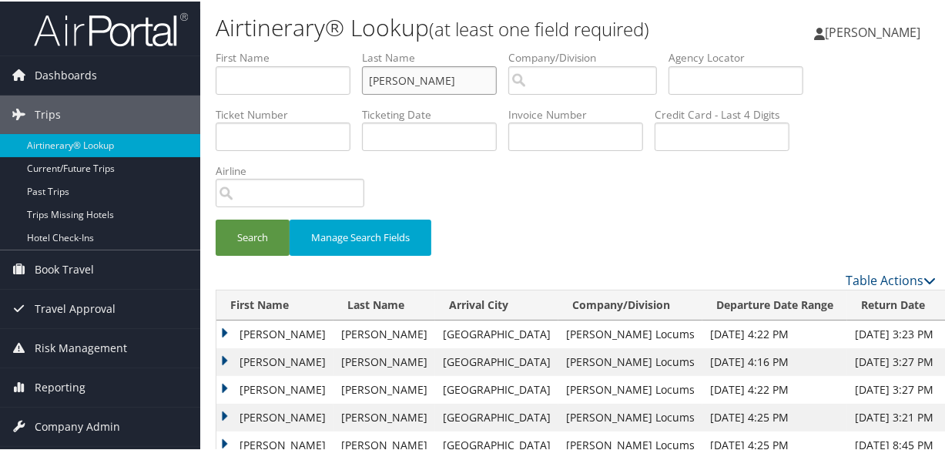
click at [371, 78] on input "MONTELARO" at bounding box center [429, 79] width 135 height 29
click at [216, 218] on button "Search" at bounding box center [253, 236] width 74 height 36
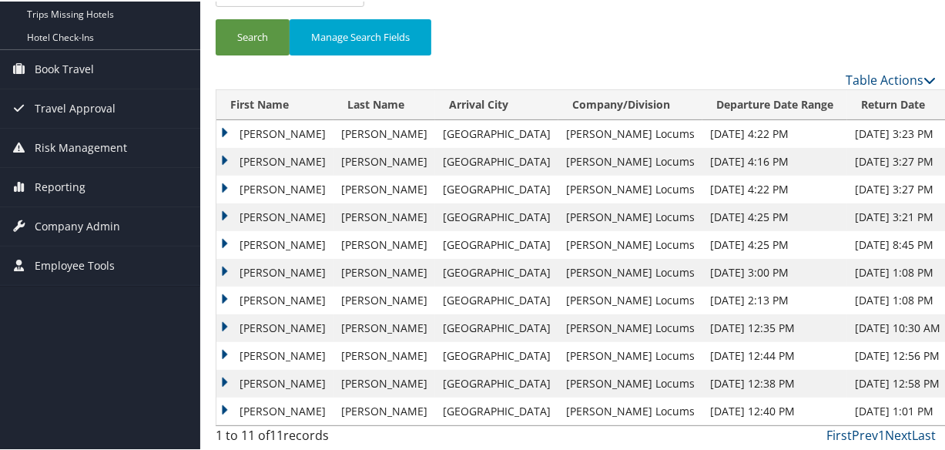
click at [222, 158] on td "James" at bounding box center [275, 160] width 117 height 28
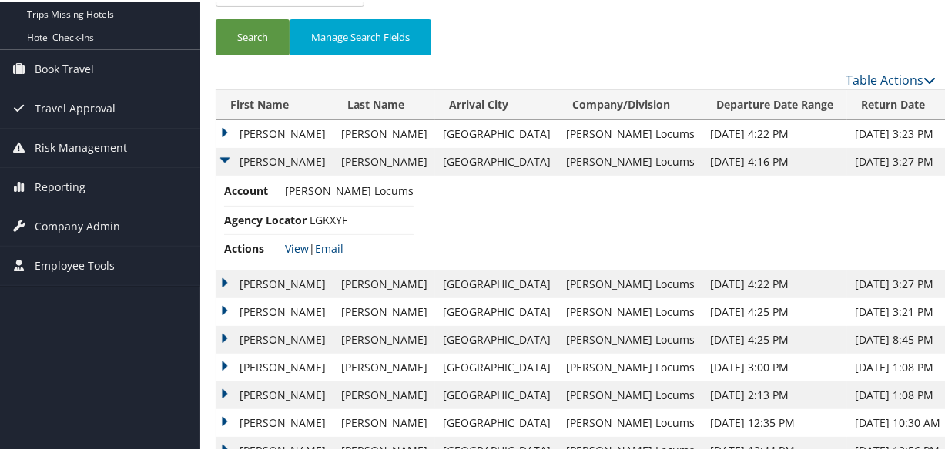
scroll to position [294, 0]
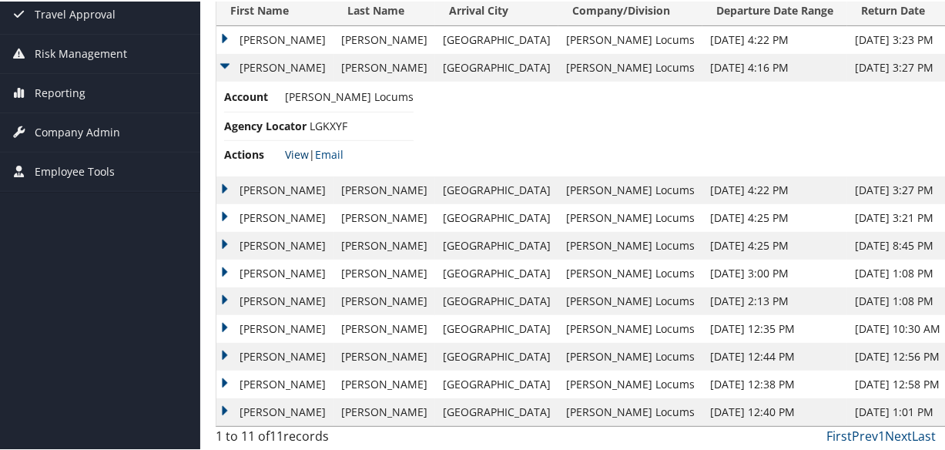
click at [293, 150] on link "View" at bounding box center [297, 153] width 24 height 15
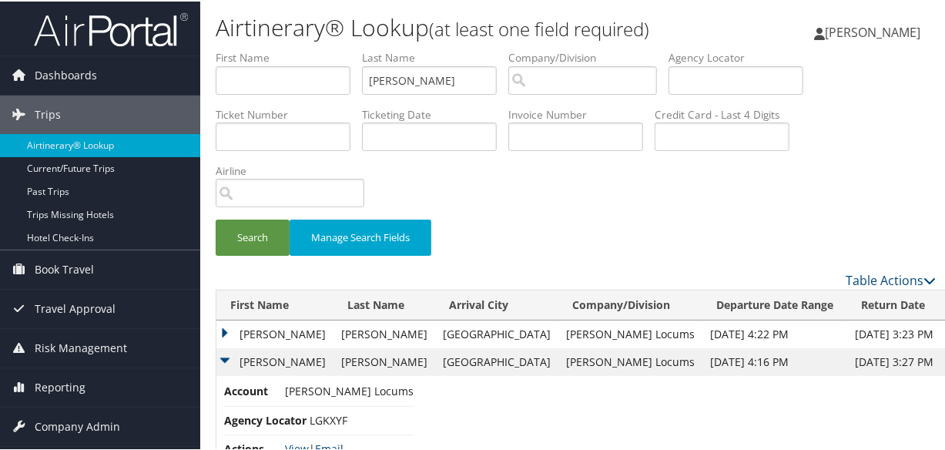
scroll to position [280, 0]
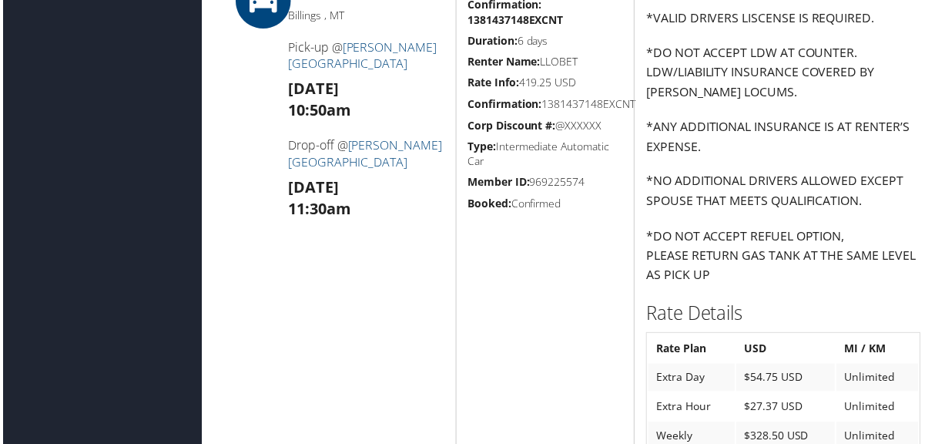
scroll to position [1471, 0]
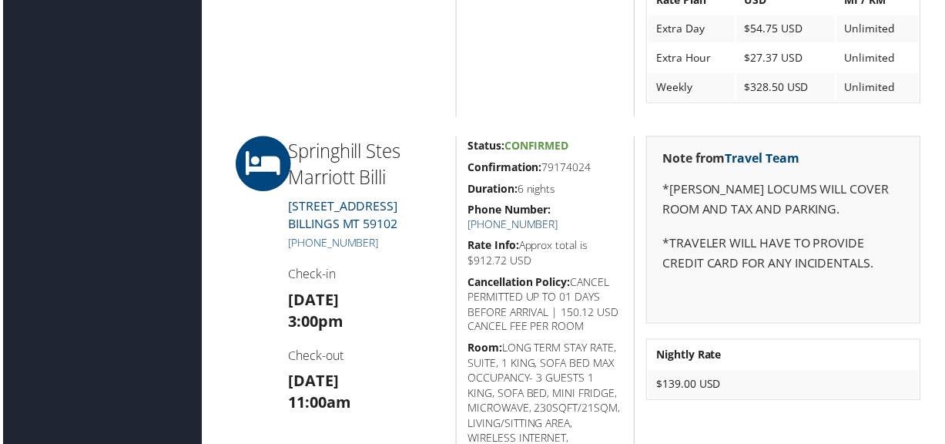
click at [559, 219] on link "[PHONE_NUMBER]" at bounding box center [513, 226] width 91 height 15
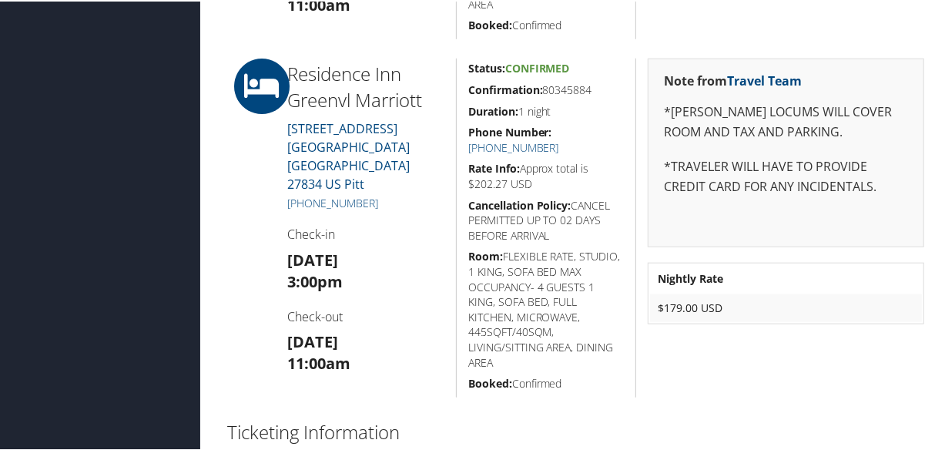
scroll to position [840, 0]
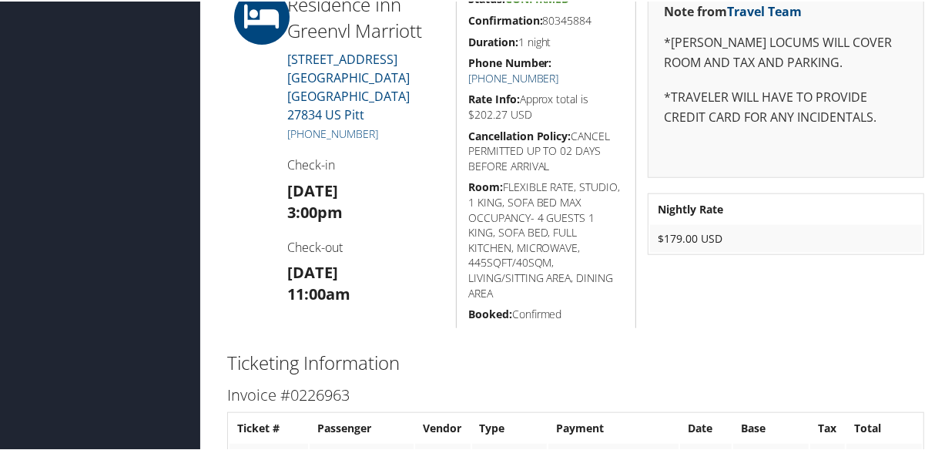
click at [559, 69] on link "[PHONE_NUMBER]" at bounding box center [513, 76] width 91 height 15
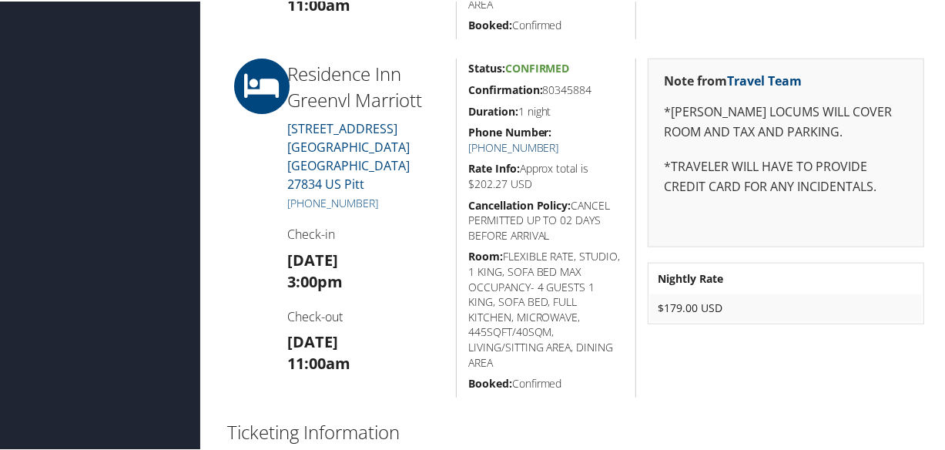
click at [559, 139] on link "[PHONE_NUMBER]" at bounding box center [513, 146] width 91 height 15
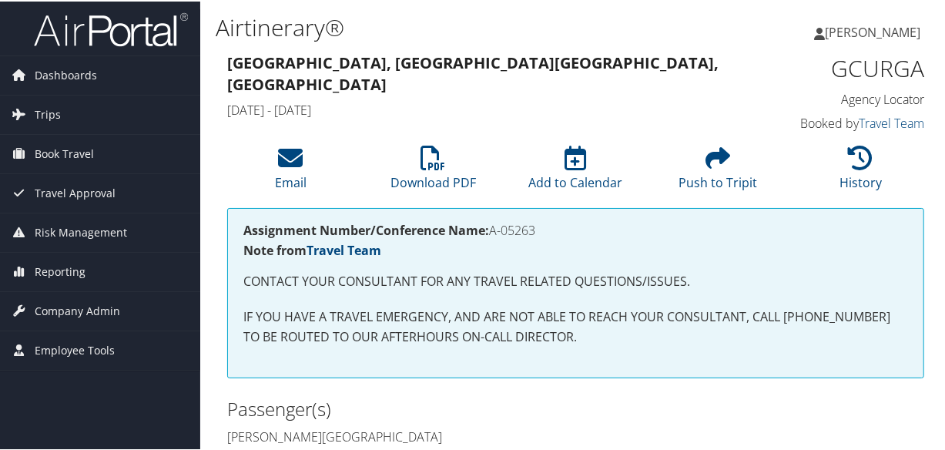
scroll to position [420, 0]
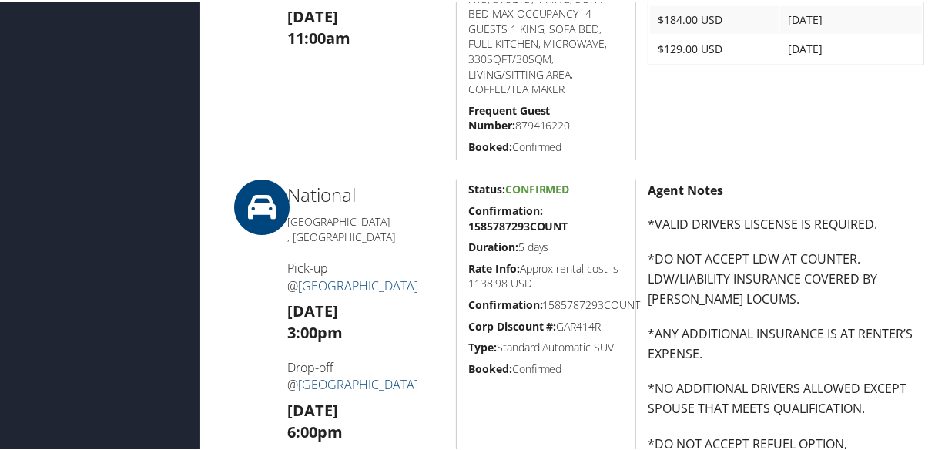
scroll to position [710, 0]
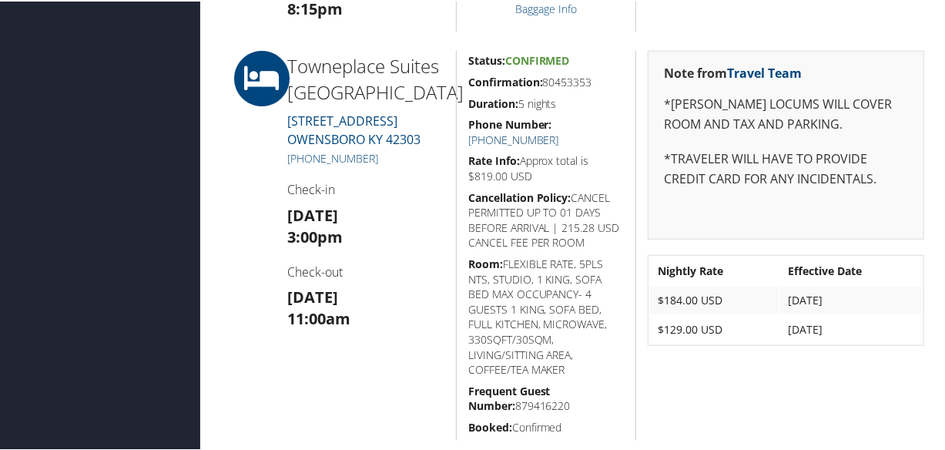
click at [559, 131] on link "+1 (270) 231-8222" at bounding box center [513, 138] width 91 height 15
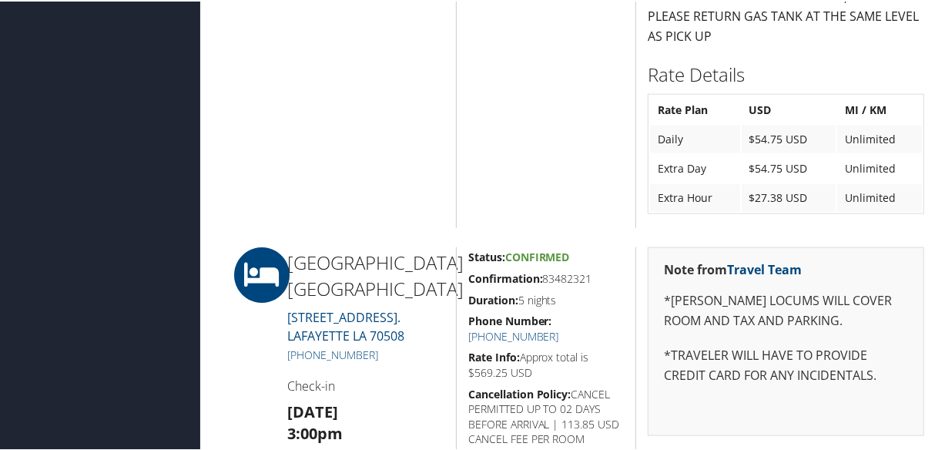
scroll to position [1190, 0]
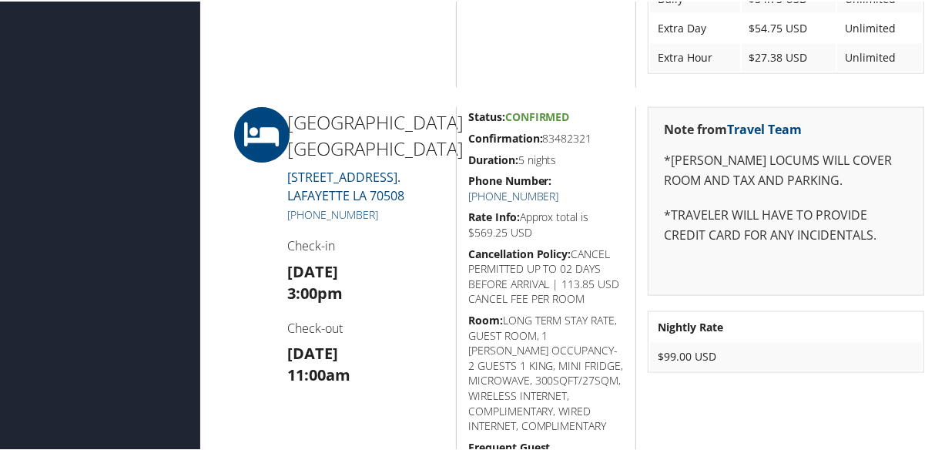
click at [559, 187] on link "[PHONE_NUMBER]" at bounding box center [513, 194] width 91 height 15
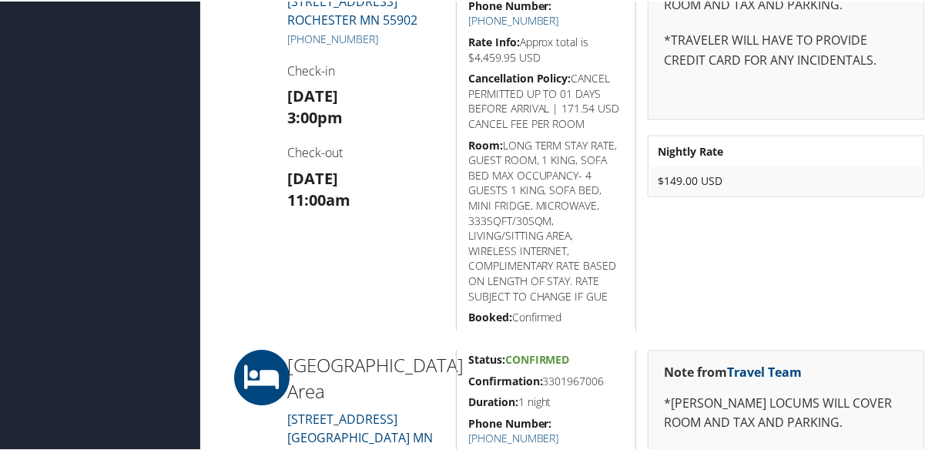
scroll to position [1190, 0]
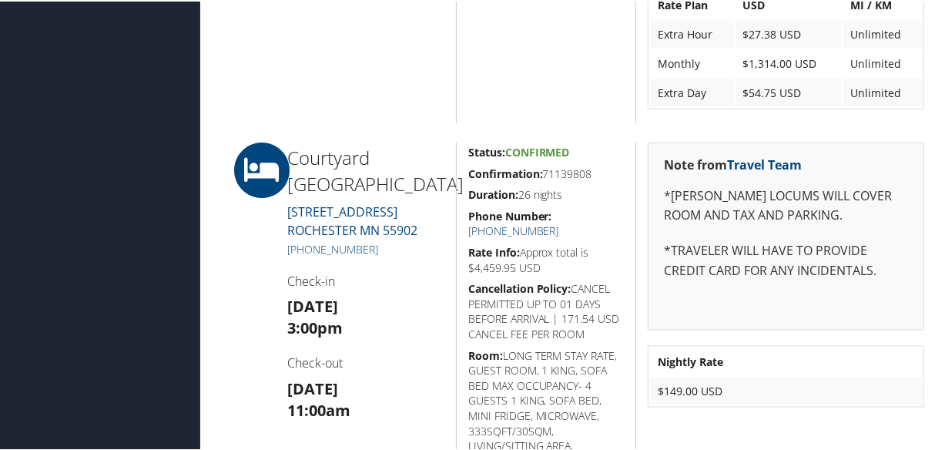
click at [559, 222] on link "[PHONE_NUMBER]" at bounding box center [513, 229] width 91 height 15
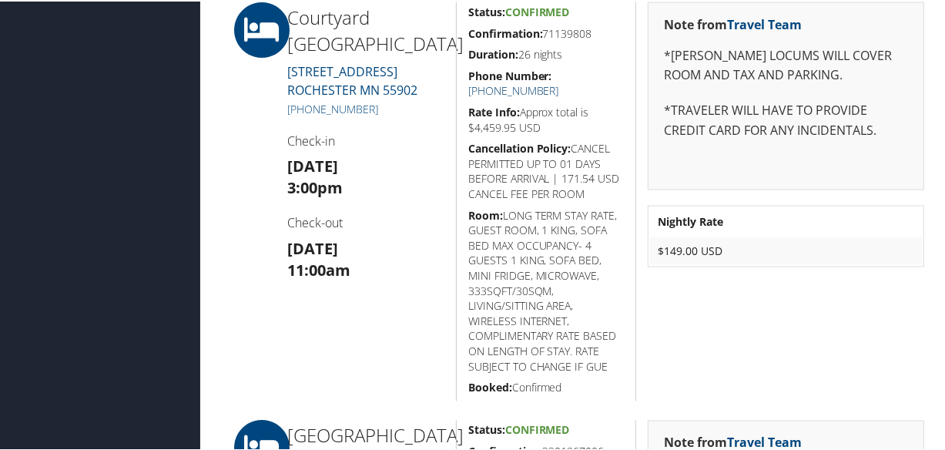
scroll to position [1541, 0]
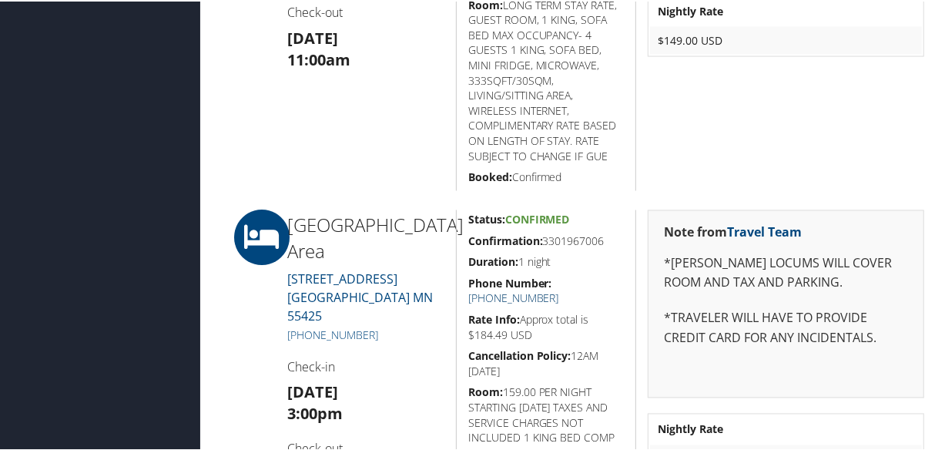
click at [559, 290] on link "[PHONE_NUMBER]" at bounding box center [513, 297] width 91 height 15
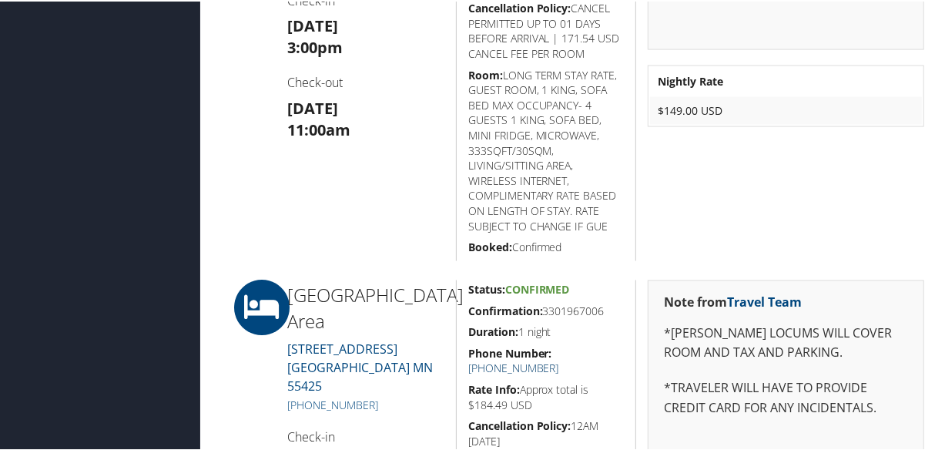
scroll to position [1751, 0]
